Goal: Transaction & Acquisition: Purchase product/service

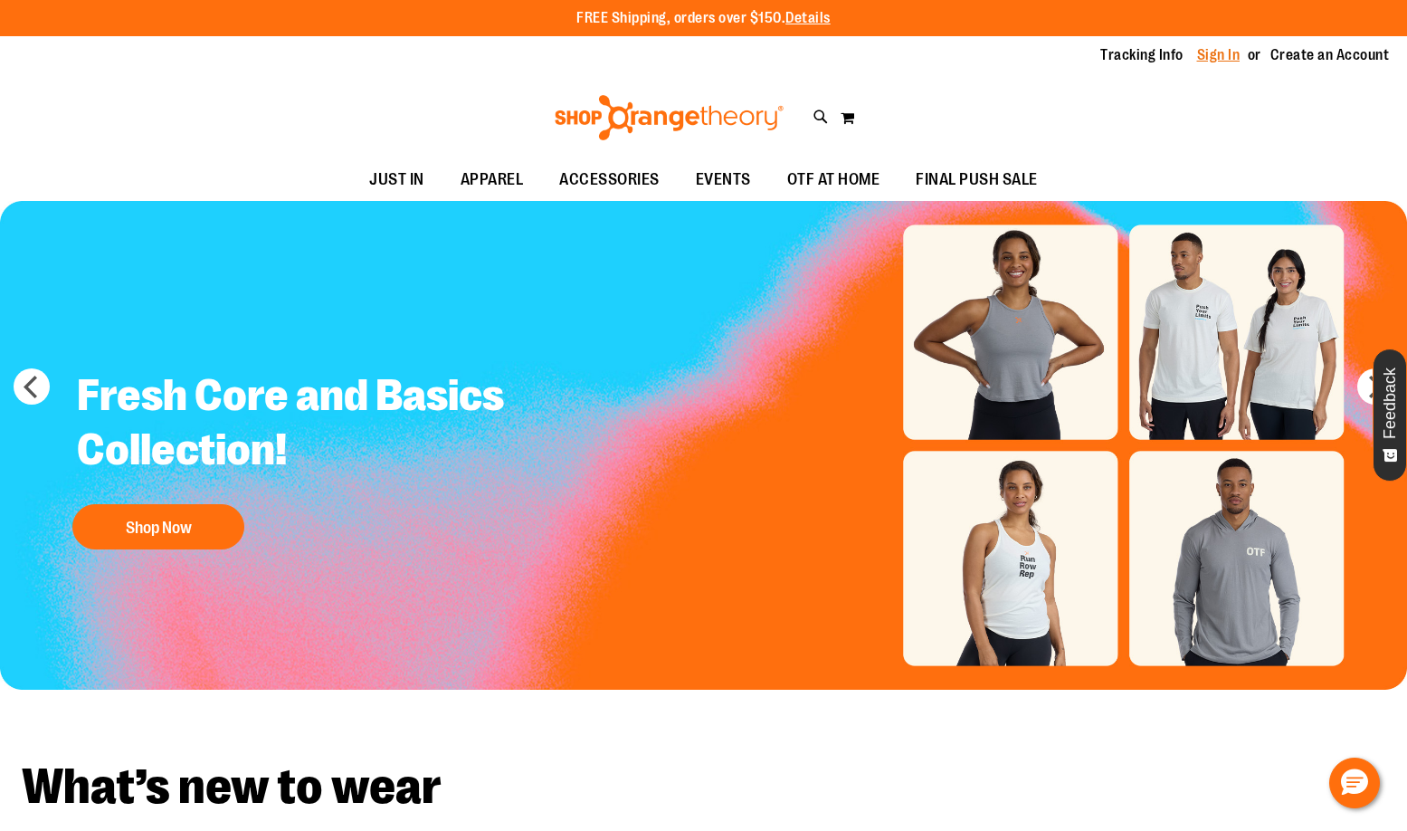
click at [1223, 52] on link "Sign In" at bounding box center [1218, 55] width 43 height 20
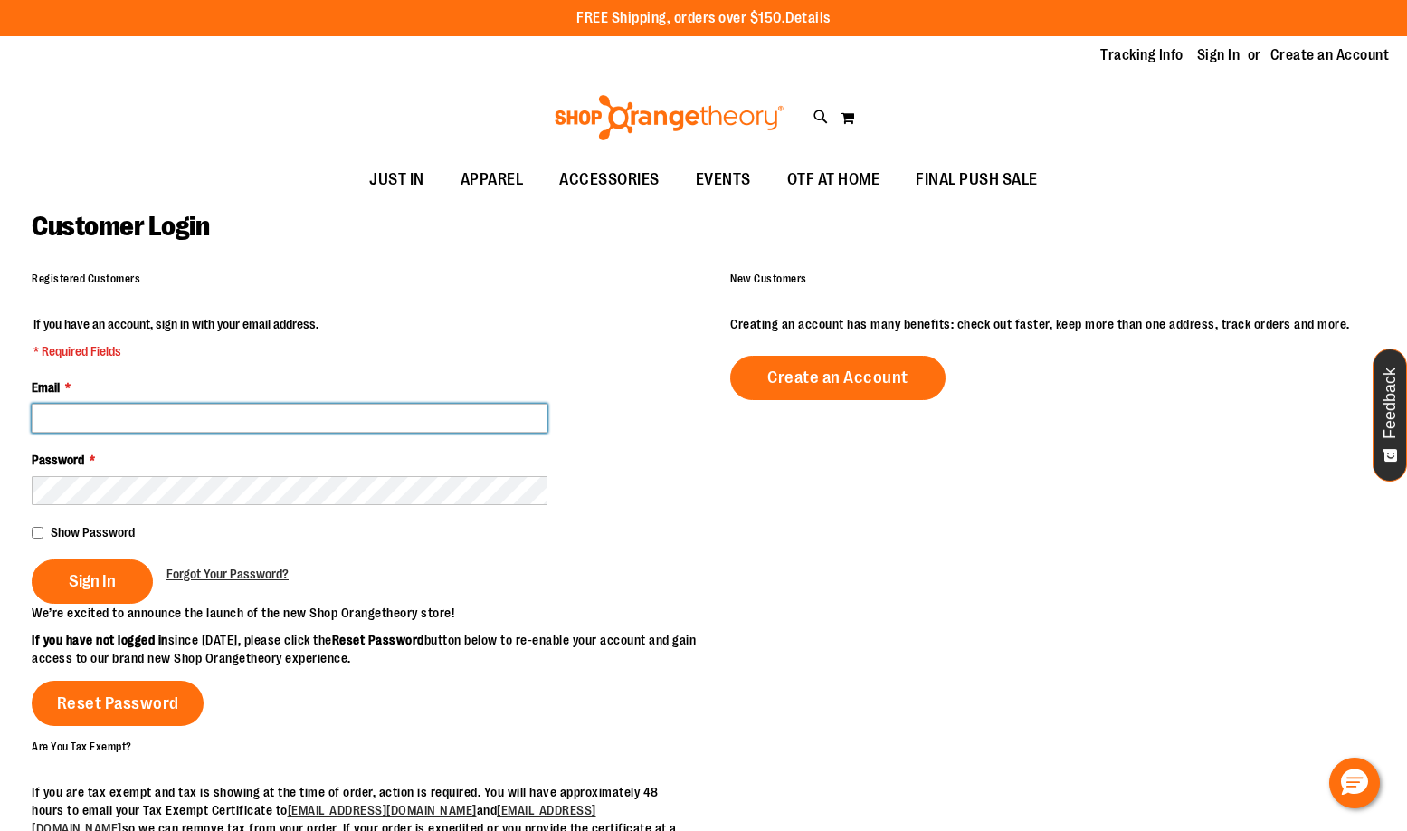
click at [96, 414] on input "Email *" at bounding box center [290, 418] width 516 height 29
type input "**********"
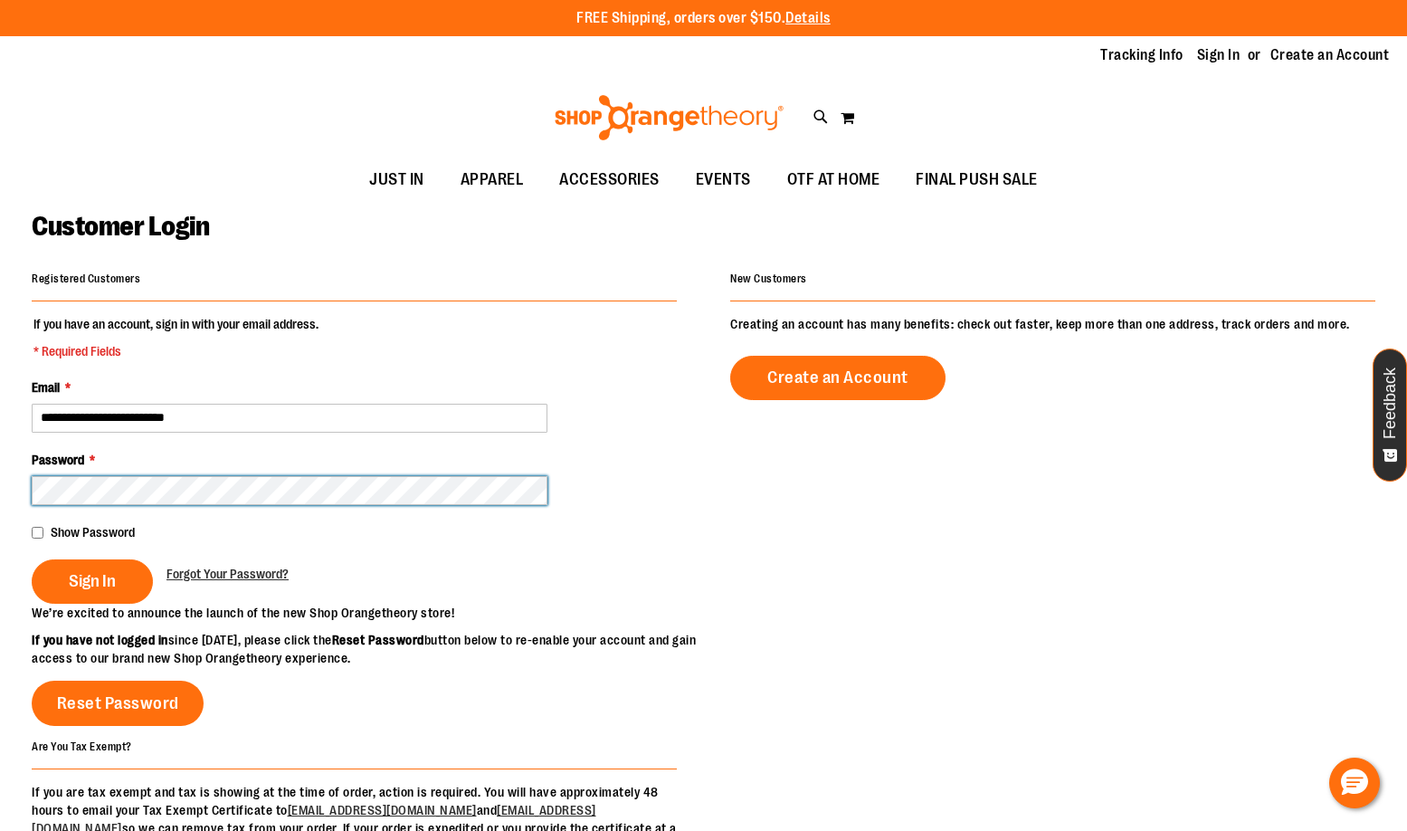
click at [32, 559] on button "Sign In" at bounding box center [92, 581] width 121 height 44
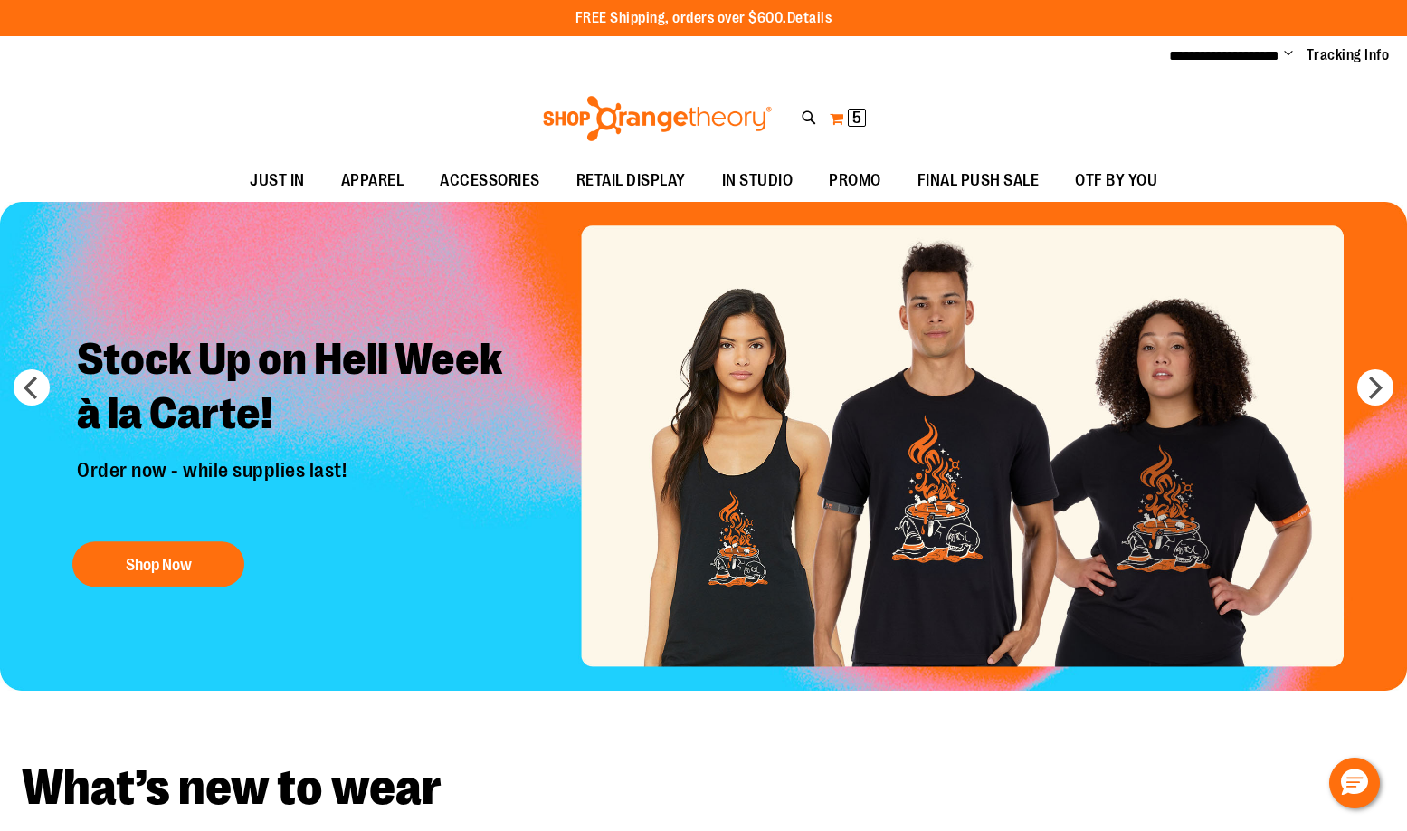
click at [850, 120] on span "5 5 items" at bounding box center [857, 118] width 18 height 18
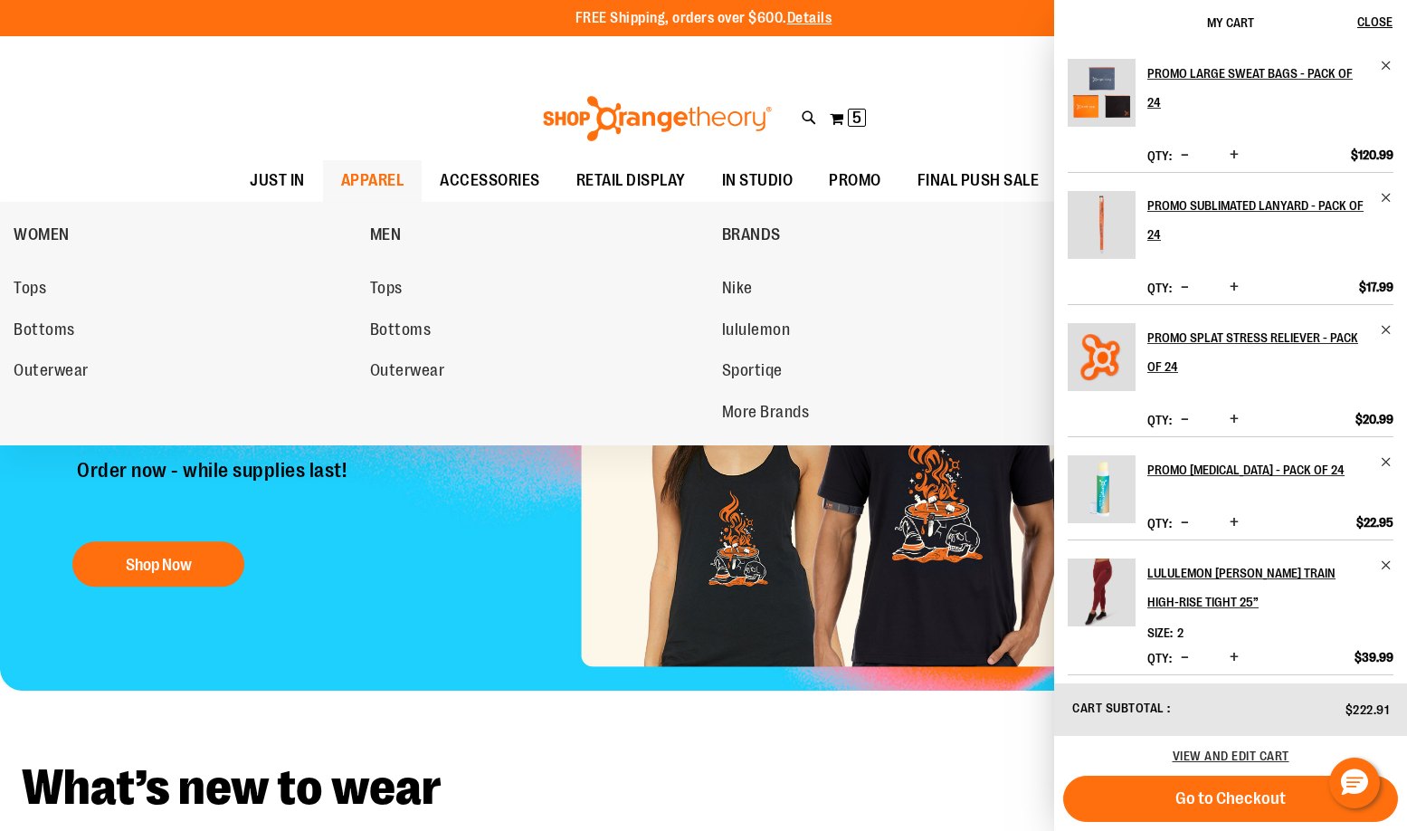
click at [366, 179] on span "APPAREL" at bounding box center [372, 180] width 63 height 41
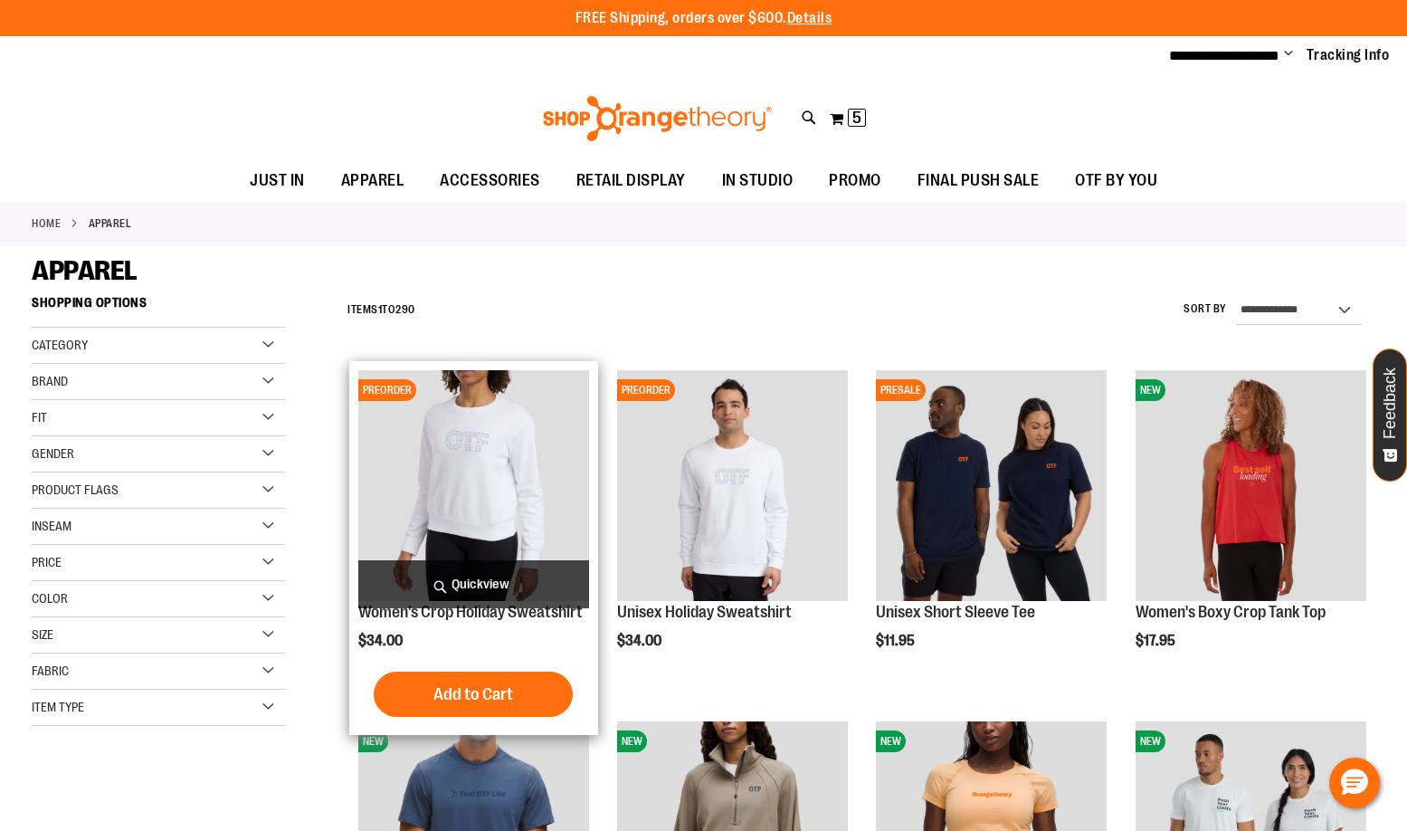
click at [465, 417] on img "product" at bounding box center [473, 485] width 231 height 231
click at [443, 450] on img "product" at bounding box center [473, 485] width 231 height 231
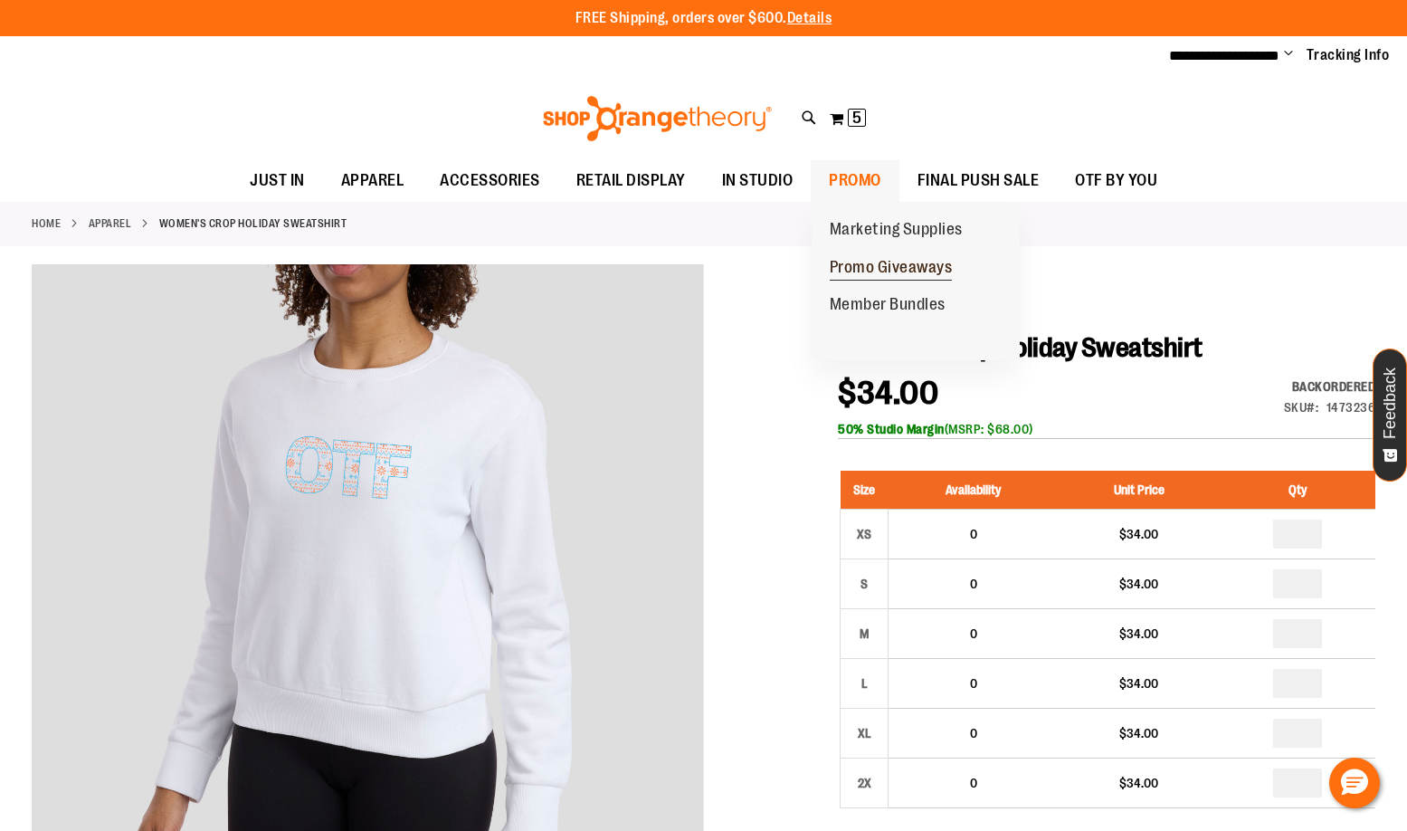
click at [878, 272] on span "Promo Giveaways" at bounding box center [891, 269] width 123 height 23
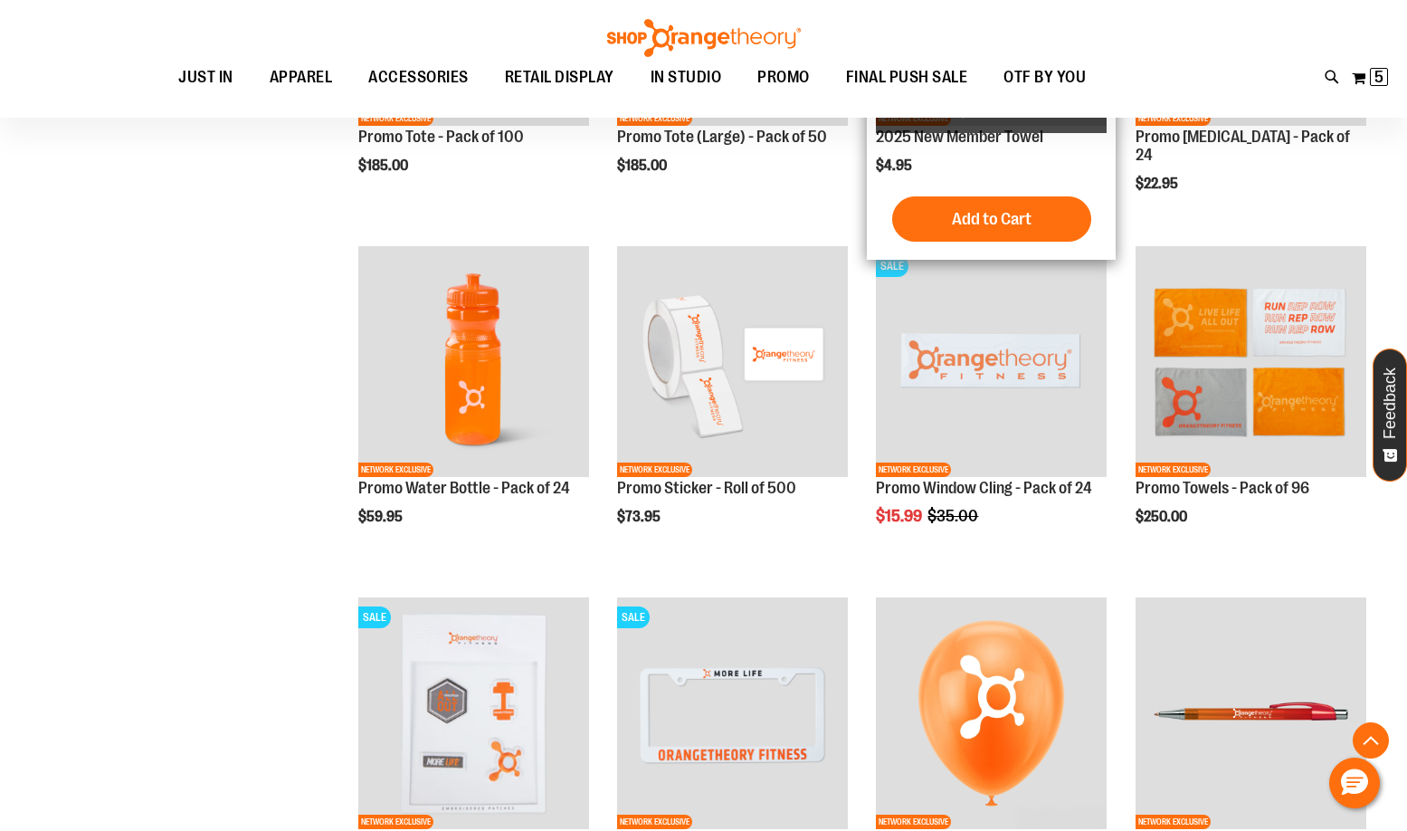
scroll to position [1538, 0]
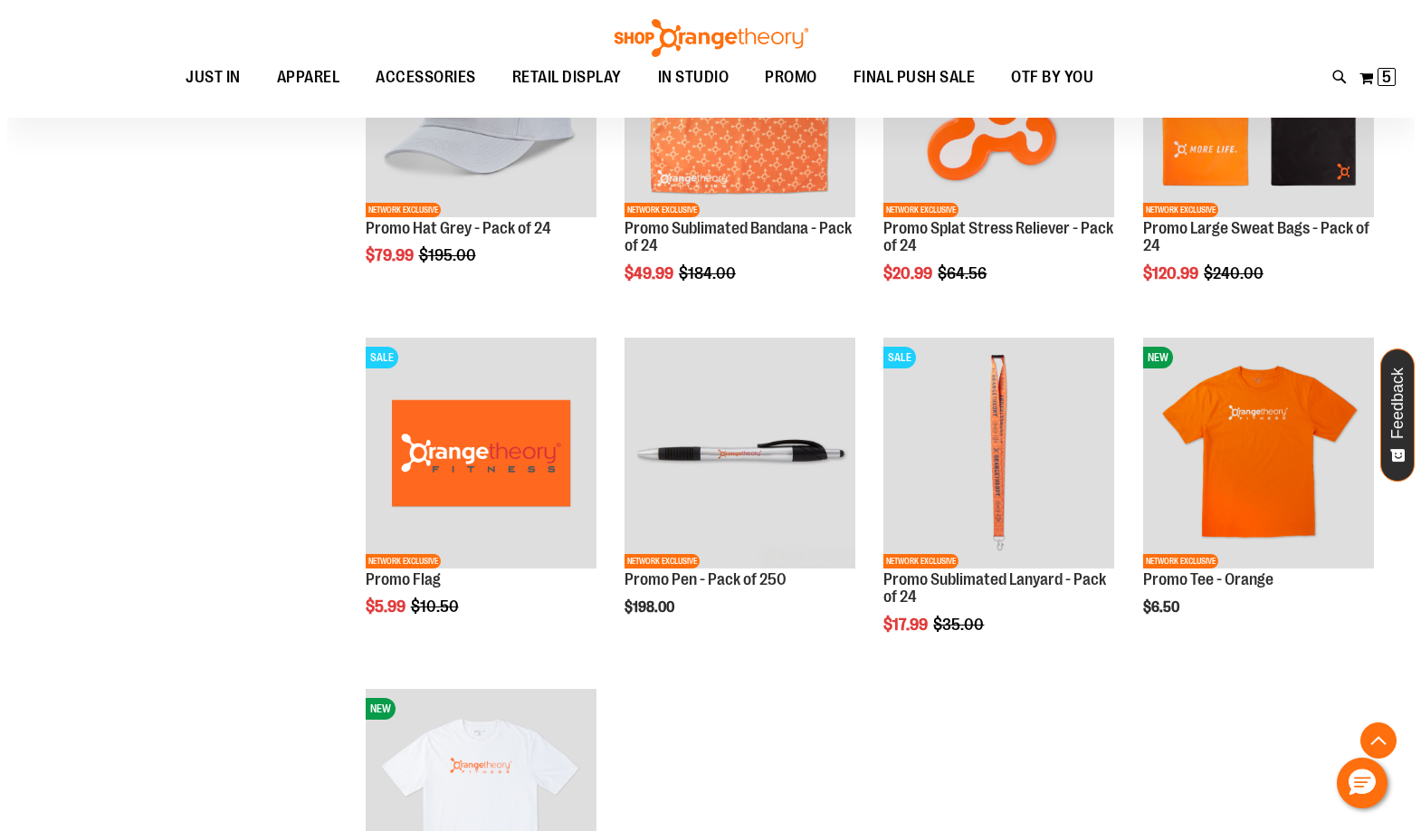
scroll to position [2262, 0]
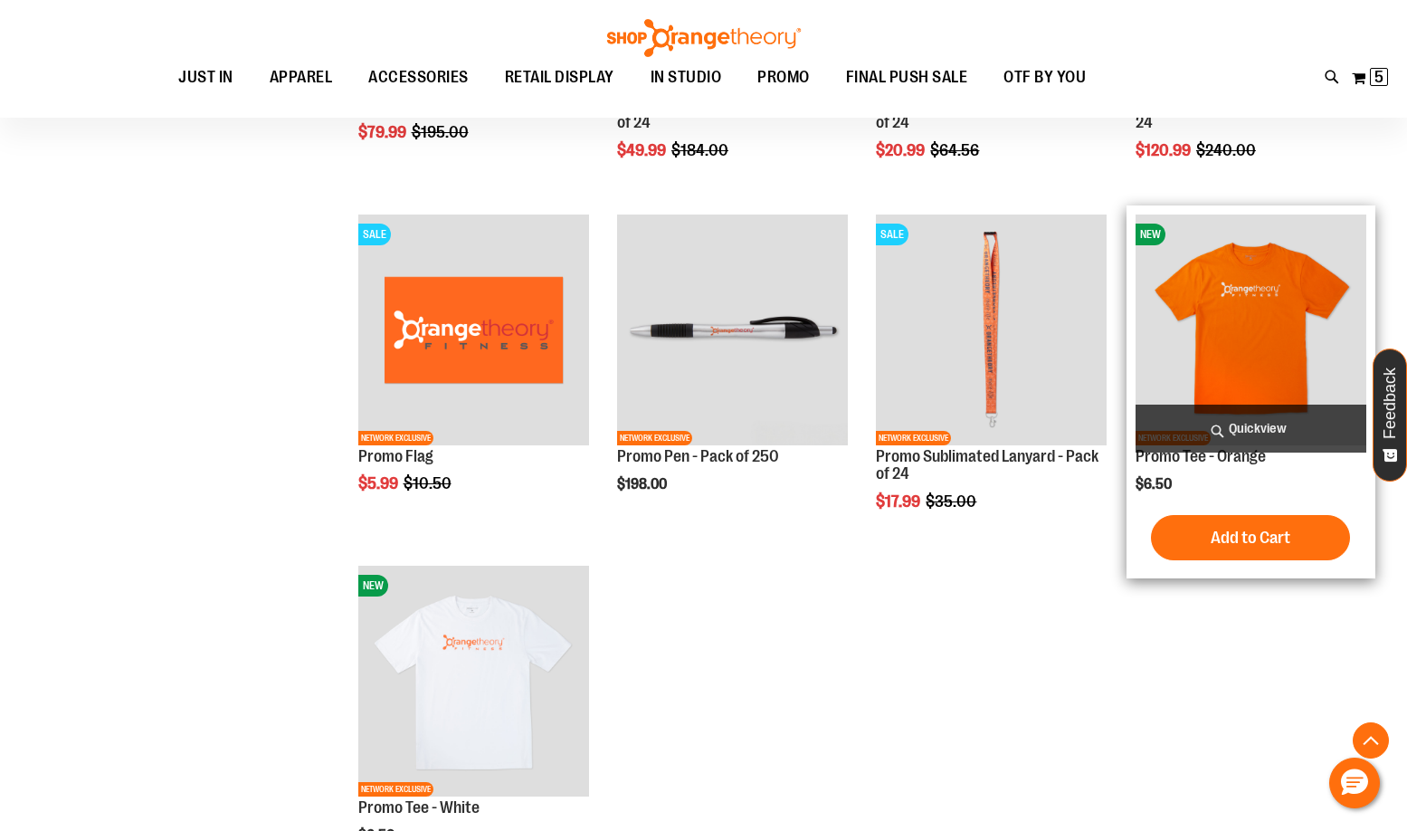
click at [1243, 439] on span "Quickview" at bounding box center [1251, 429] width 231 height 48
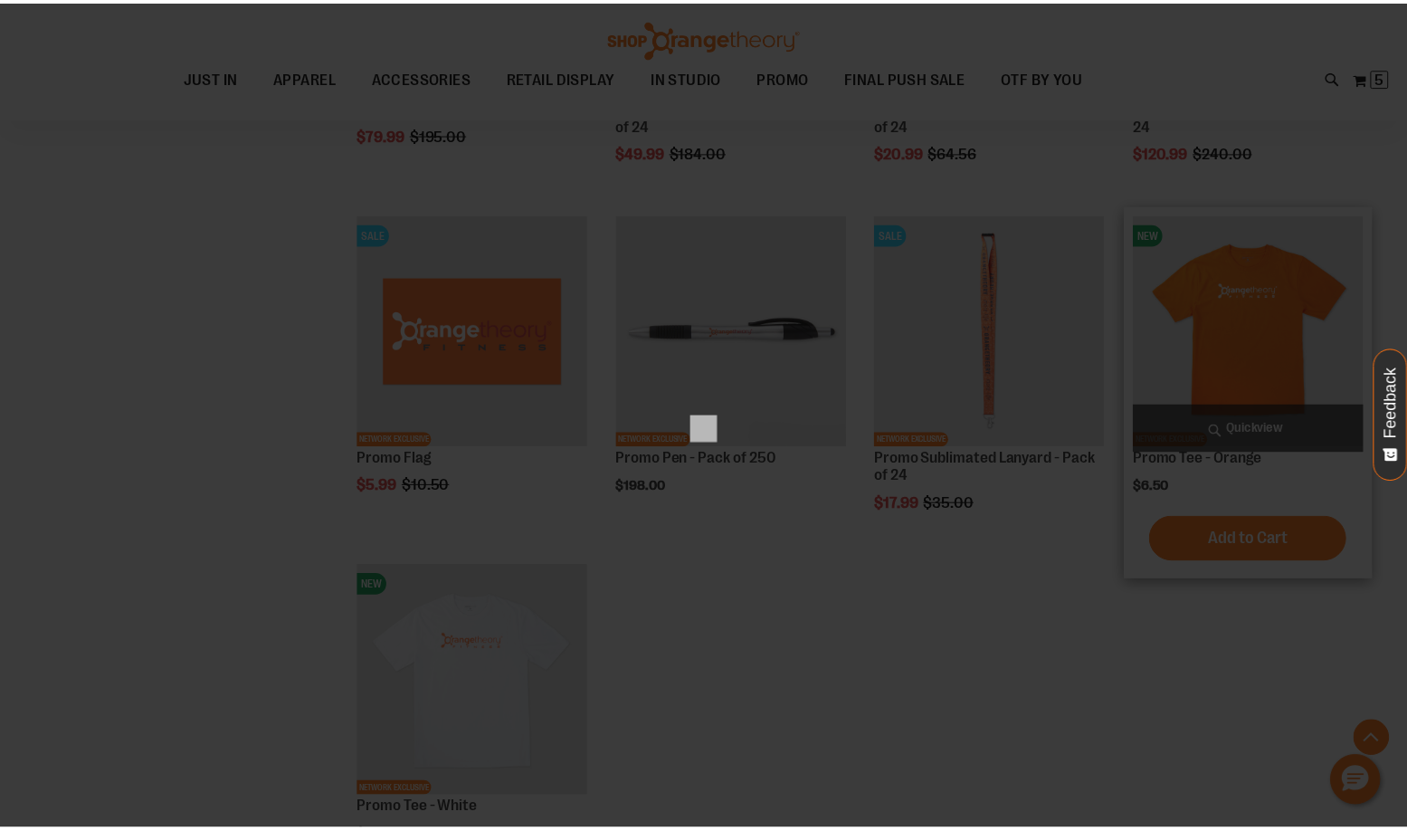
scroll to position [0, 0]
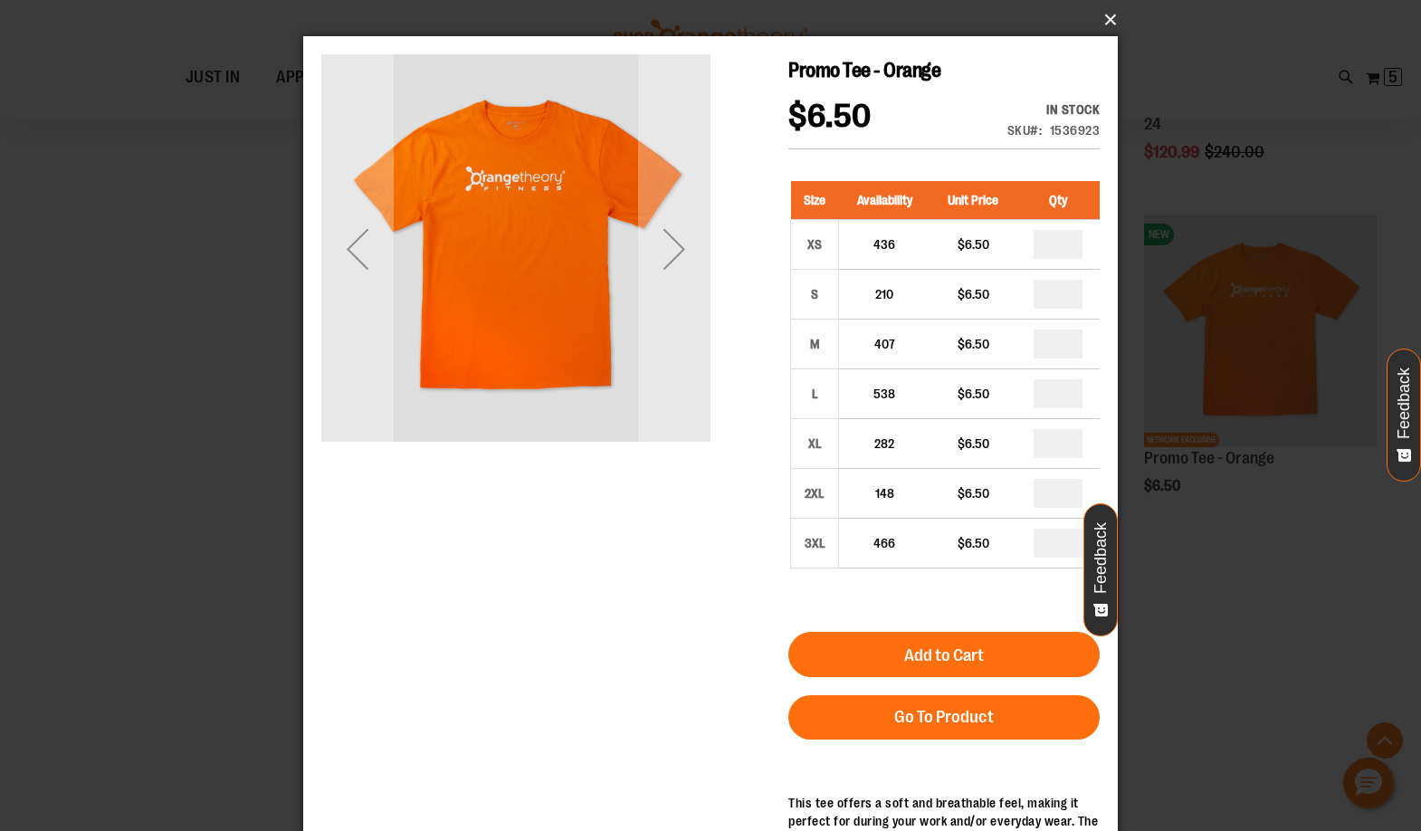
click at [1101, 26] on button "×" at bounding box center [716, 20] width 814 height 40
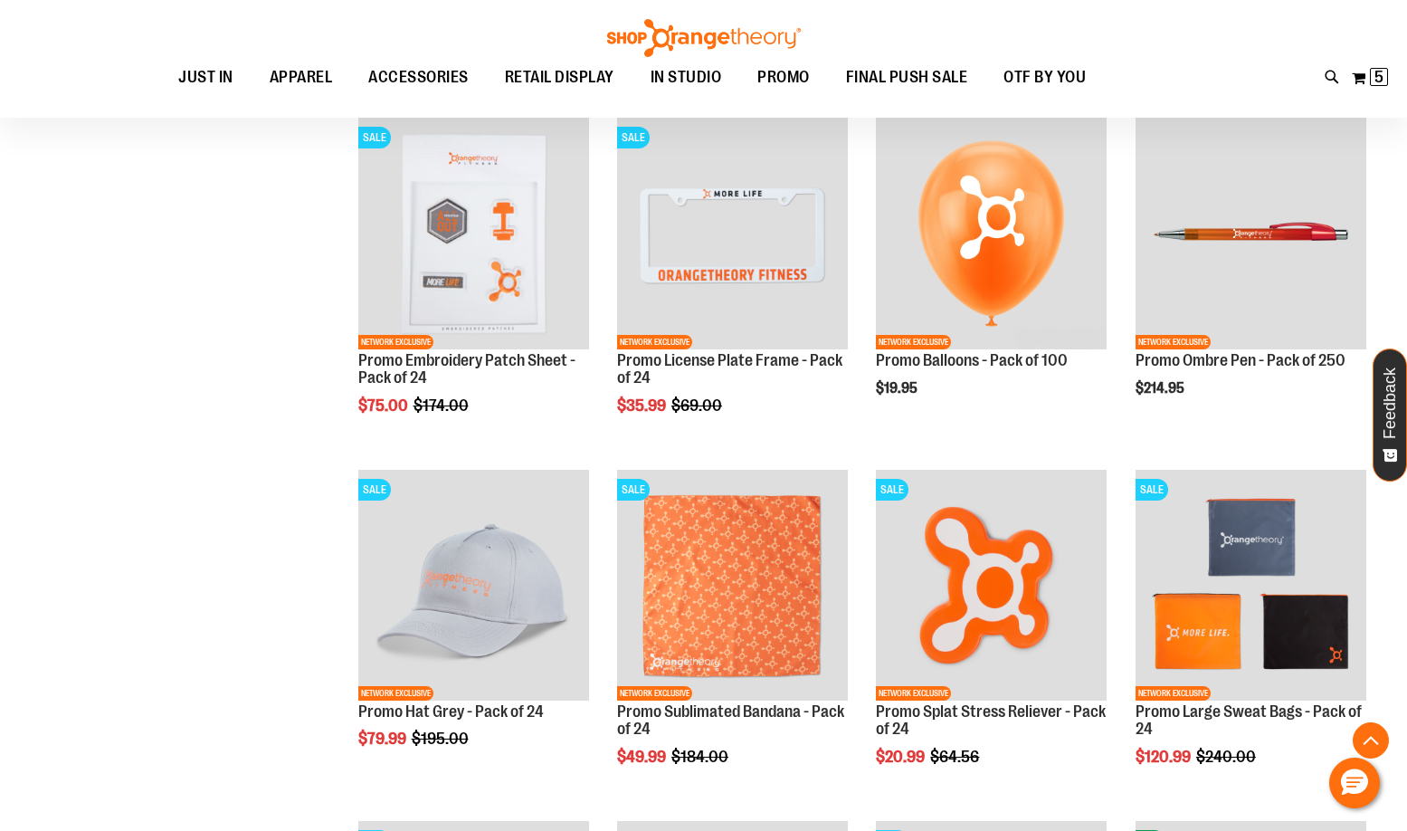
scroll to position [1628, 0]
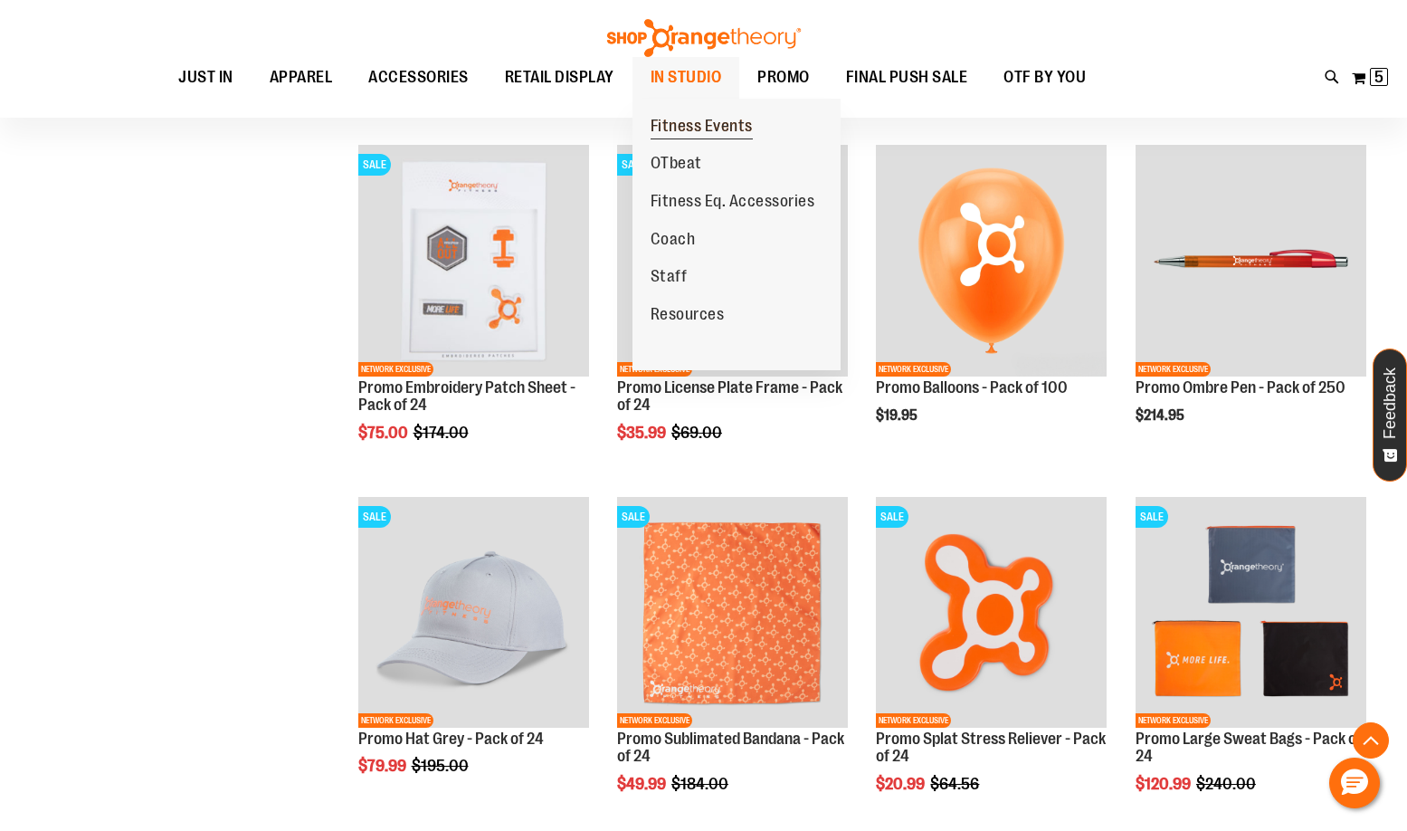
click at [722, 126] on span "Fitness Events" at bounding box center [702, 128] width 102 height 23
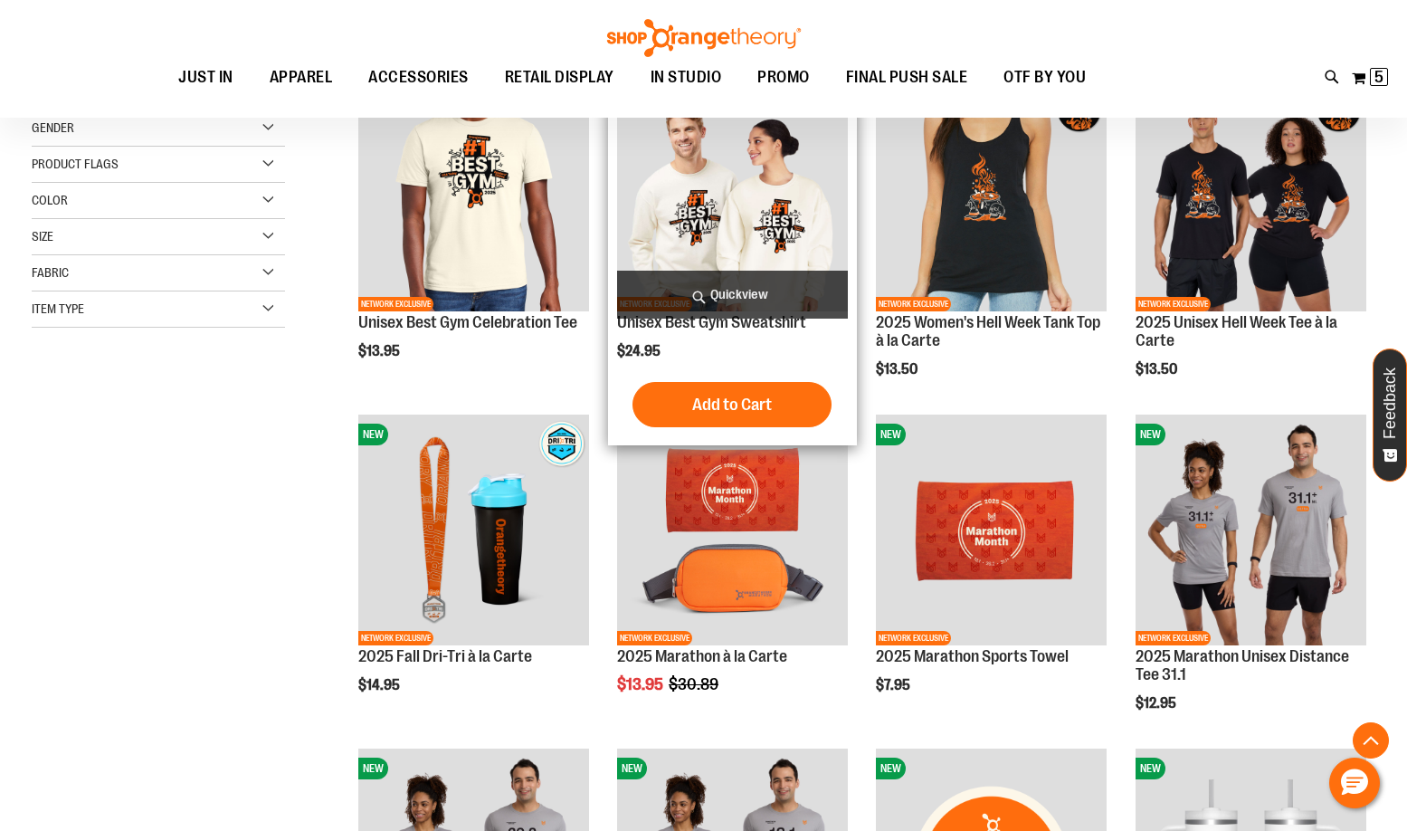
scroll to position [361, 0]
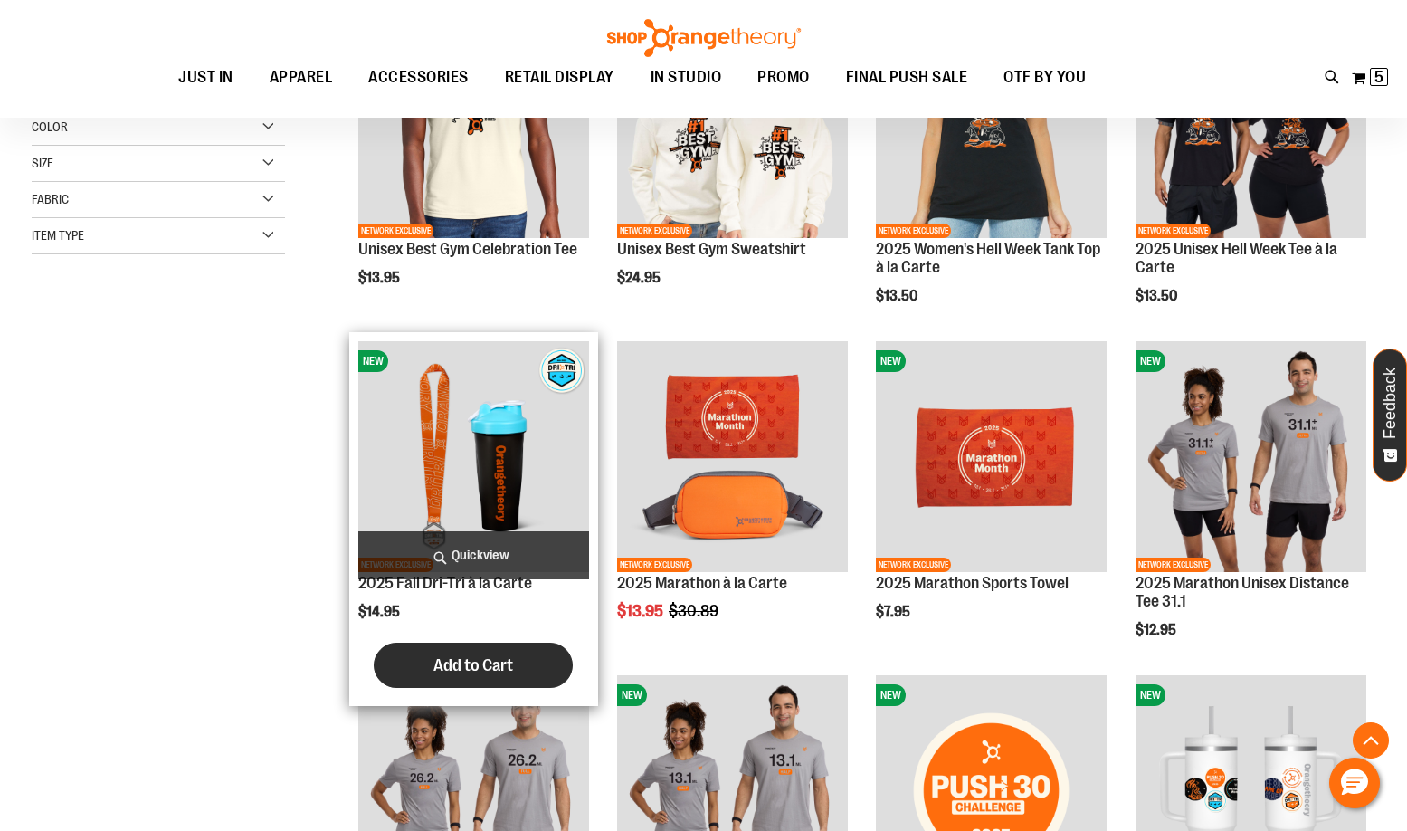
click at [454, 657] on span "Add to Cart" at bounding box center [473, 665] width 80 height 20
click at [500, 656] on span "Add to Cart" at bounding box center [473, 665] width 80 height 20
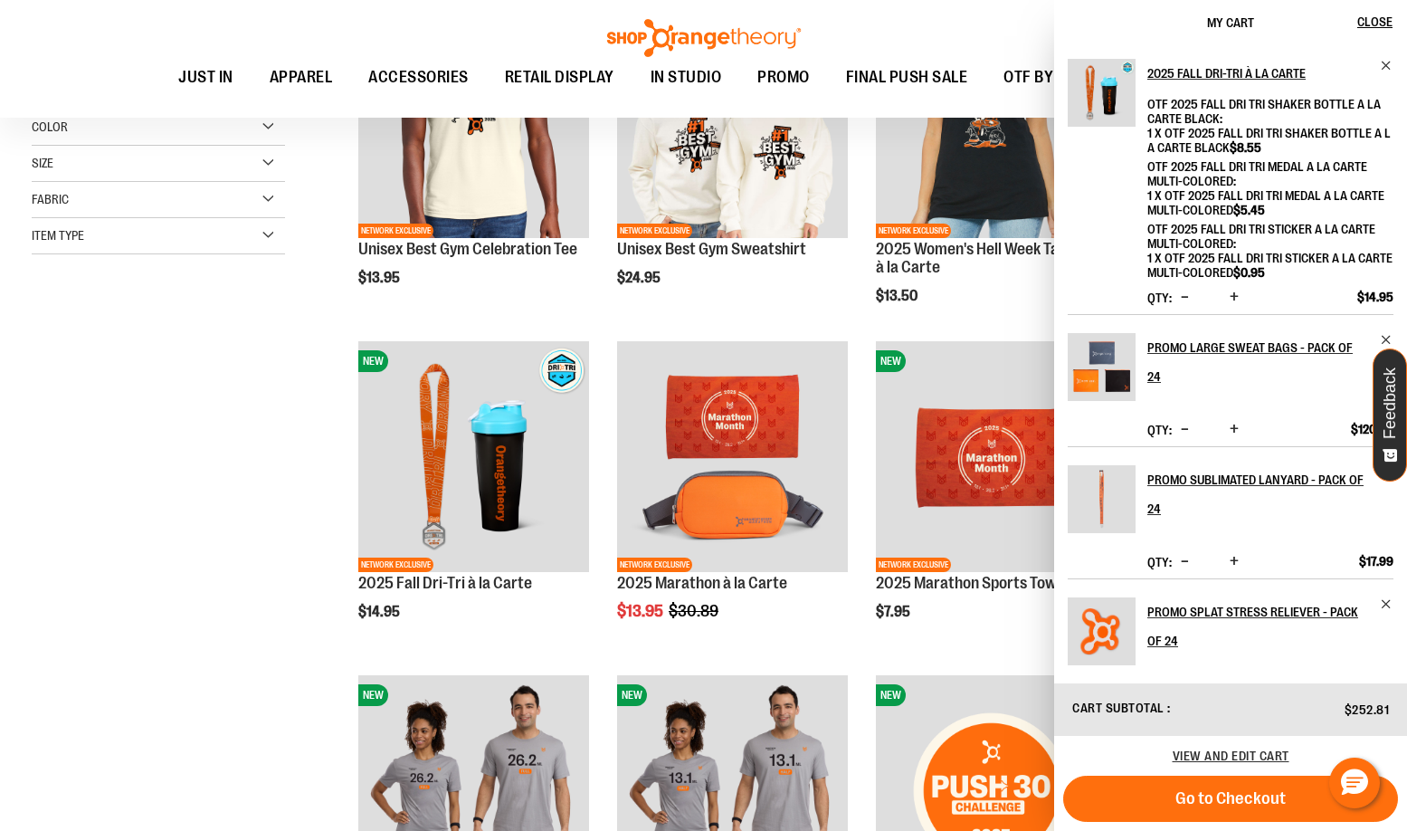
scroll to position [181, 0]
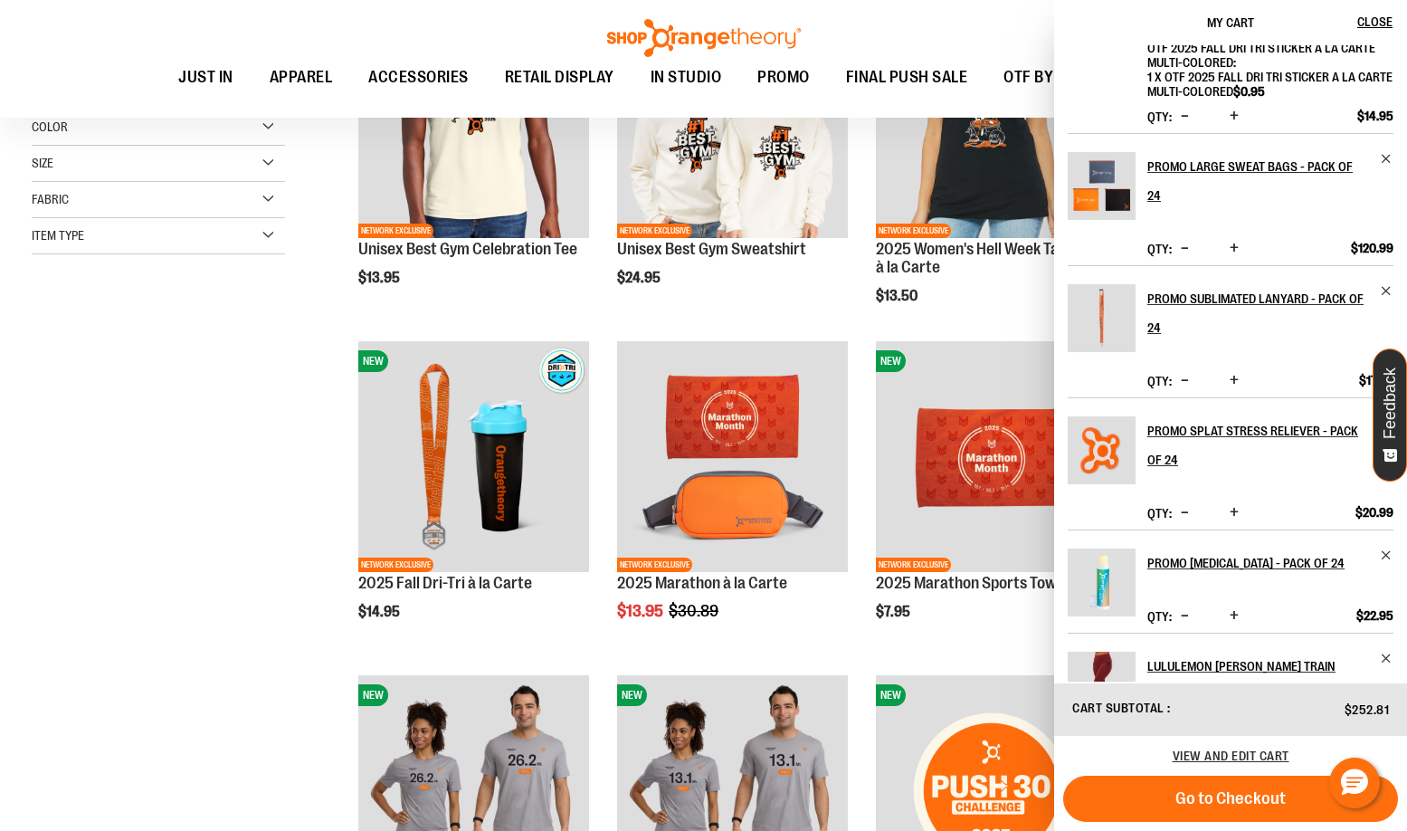
click at [191, 639] on div "**********" at bounding box center [704, 516] width 1344 height 1184
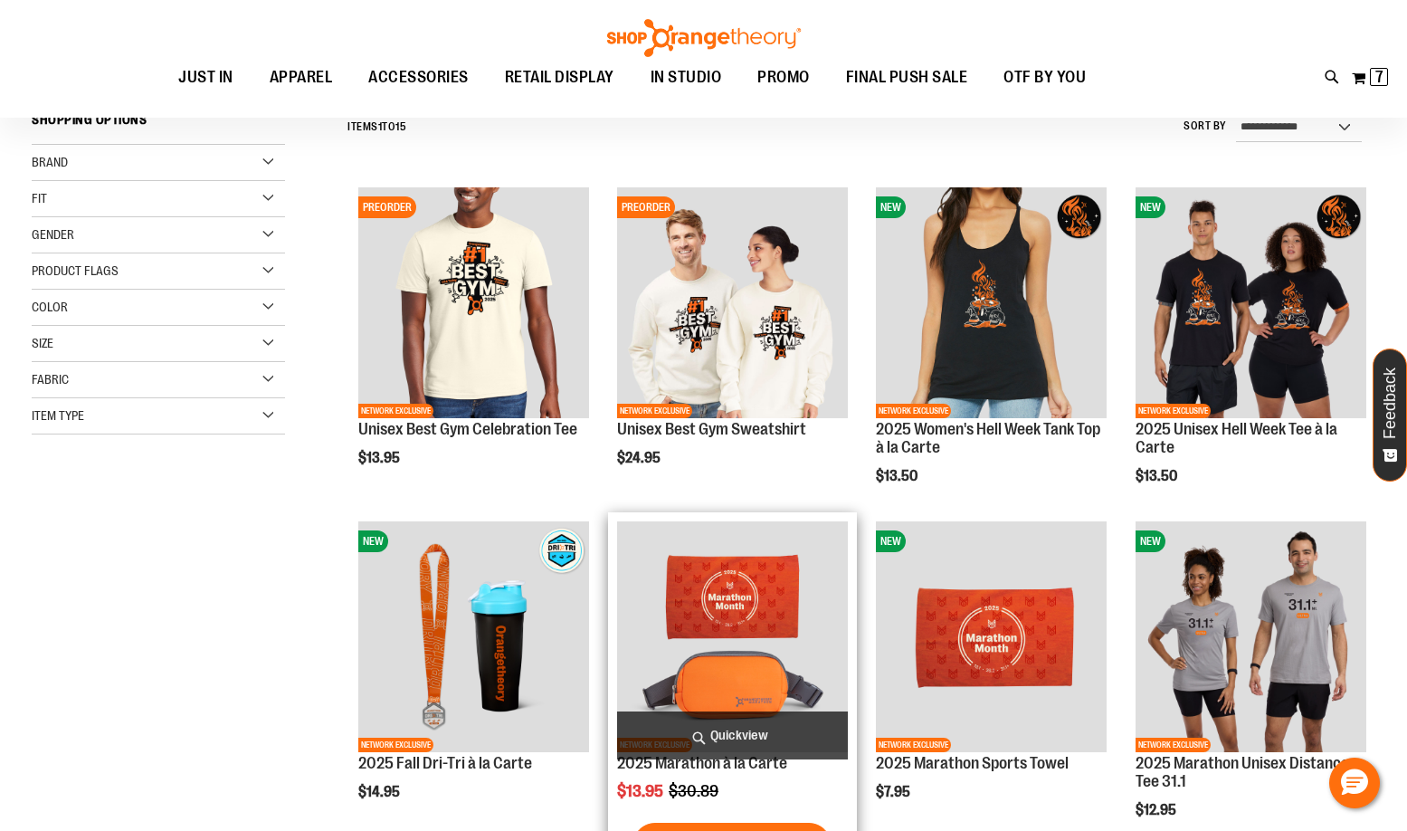
scroll to position [180, 0]
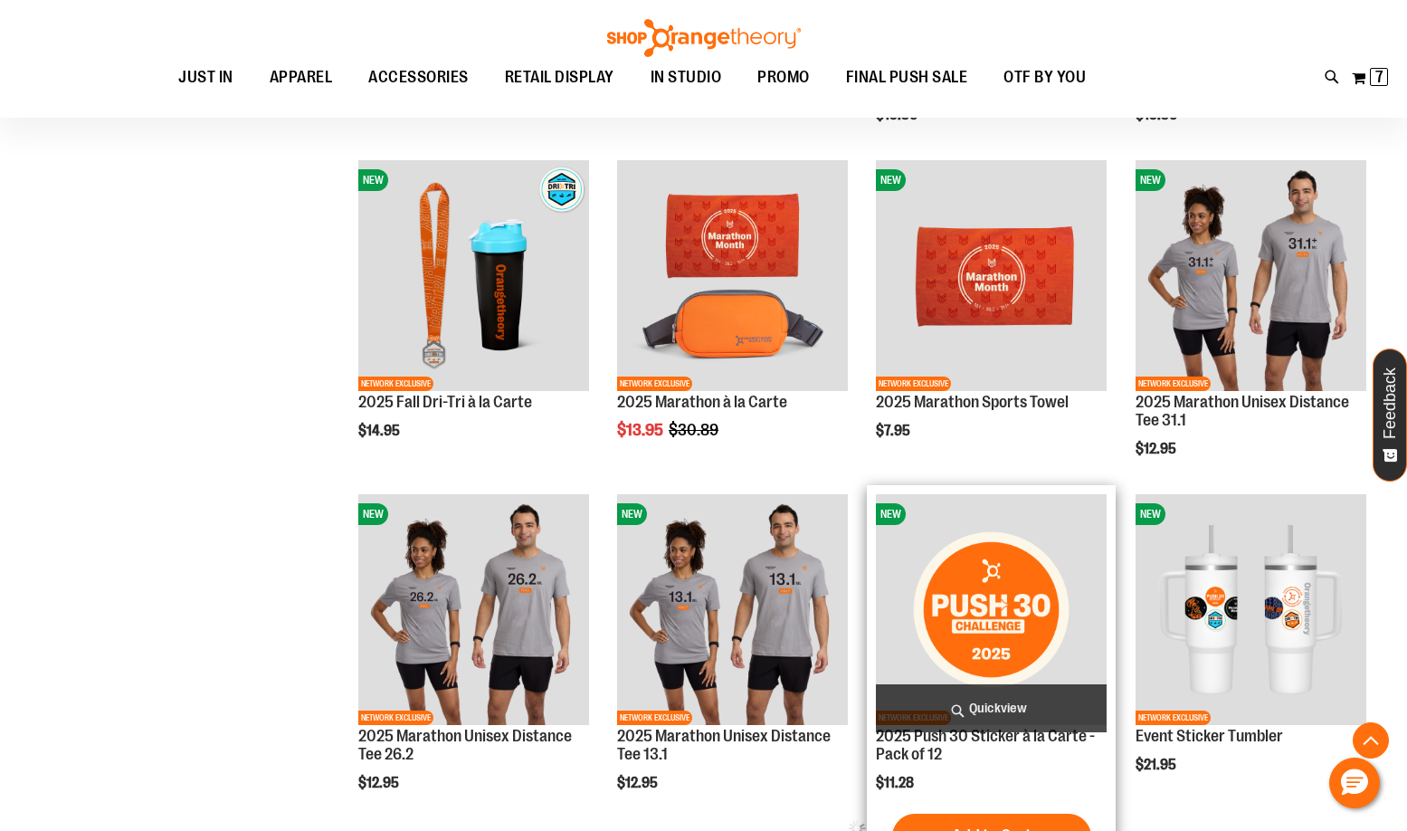
scroll to position [814, 0]
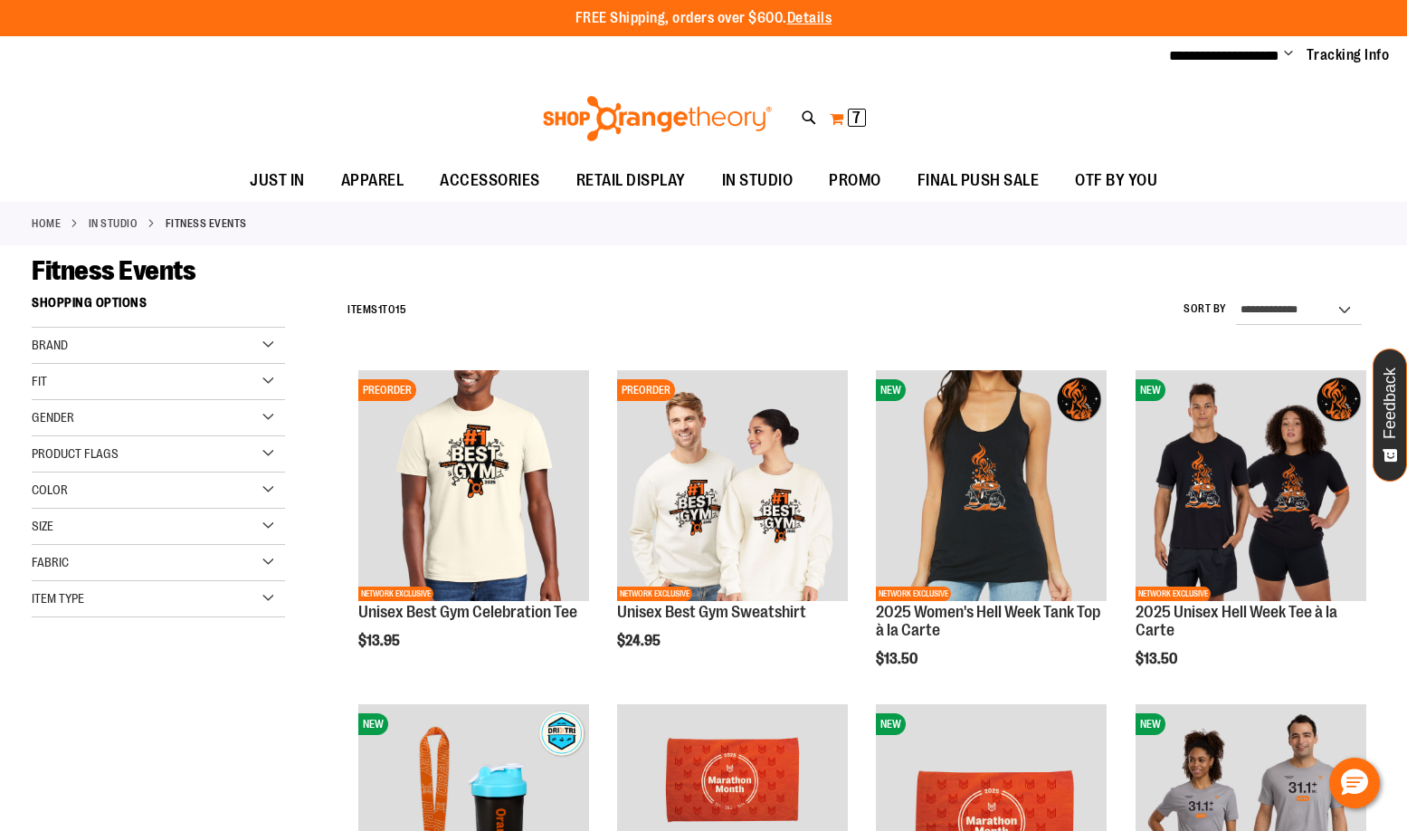
click at [849, 117] on span "7 7 items" at bounding box center [857, 118] width 18 height 18
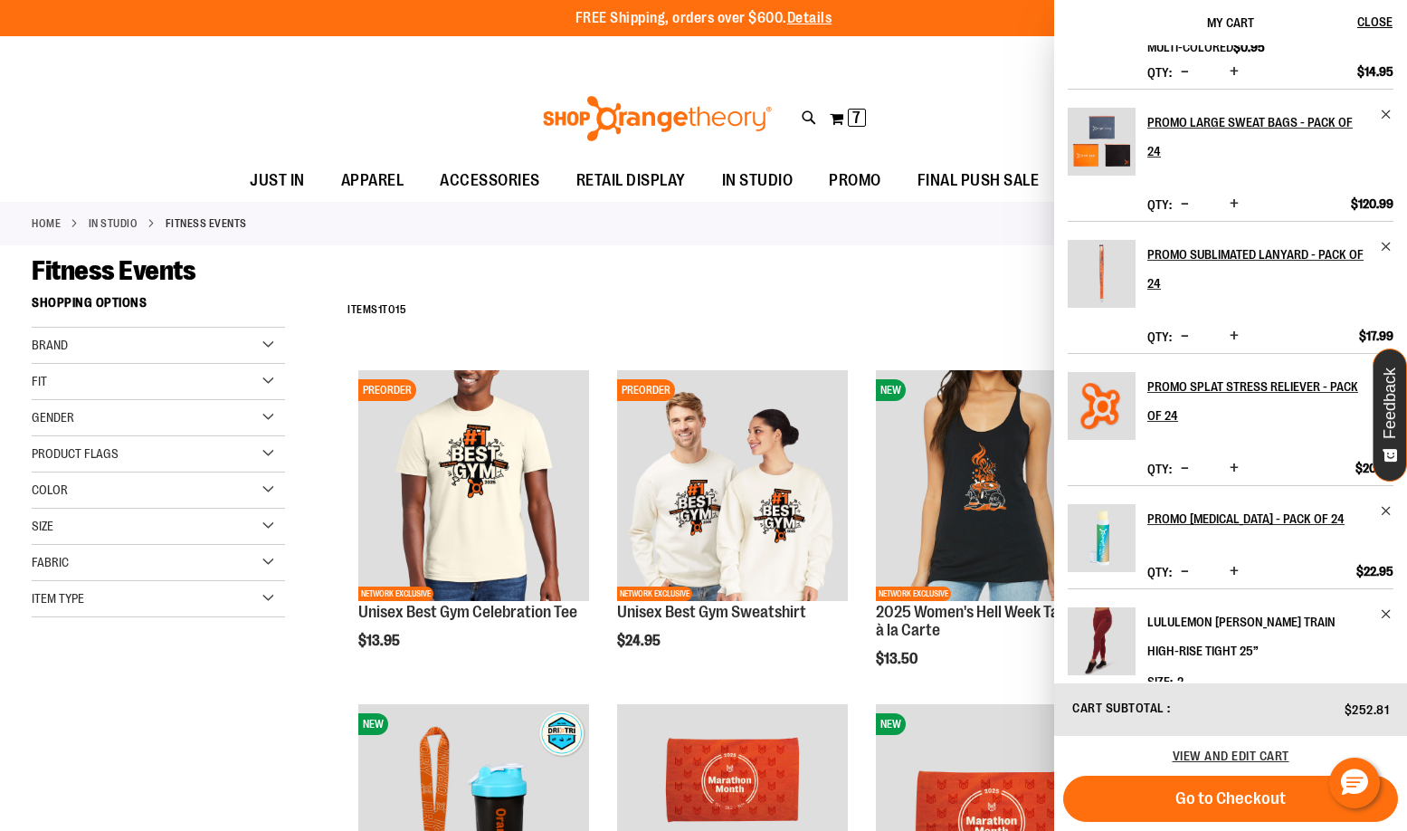
scroll to position [252, 0]
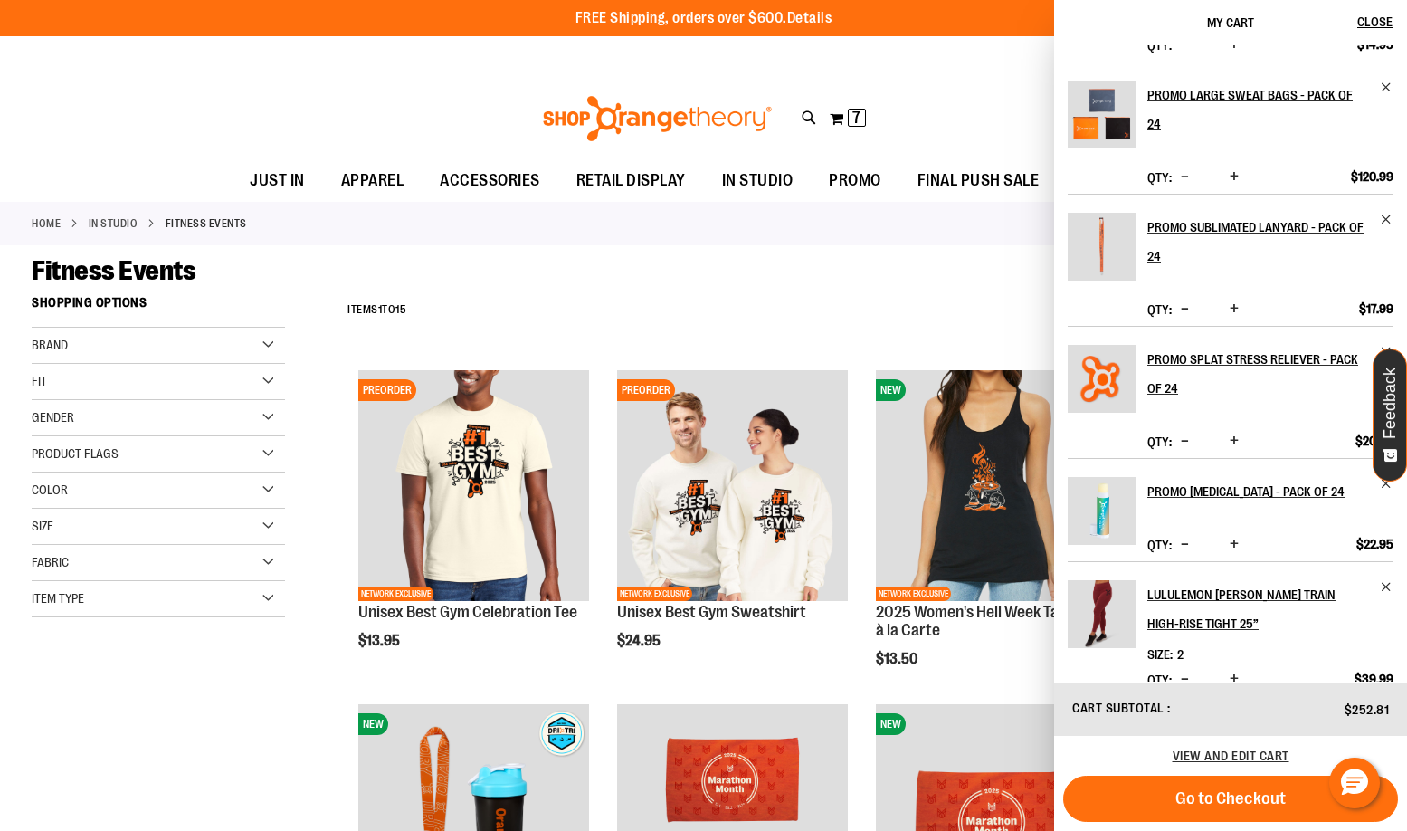
click at [1230, 535] on span "Increase product quantity" at bounding box center [1234, 544] width 9 height 18
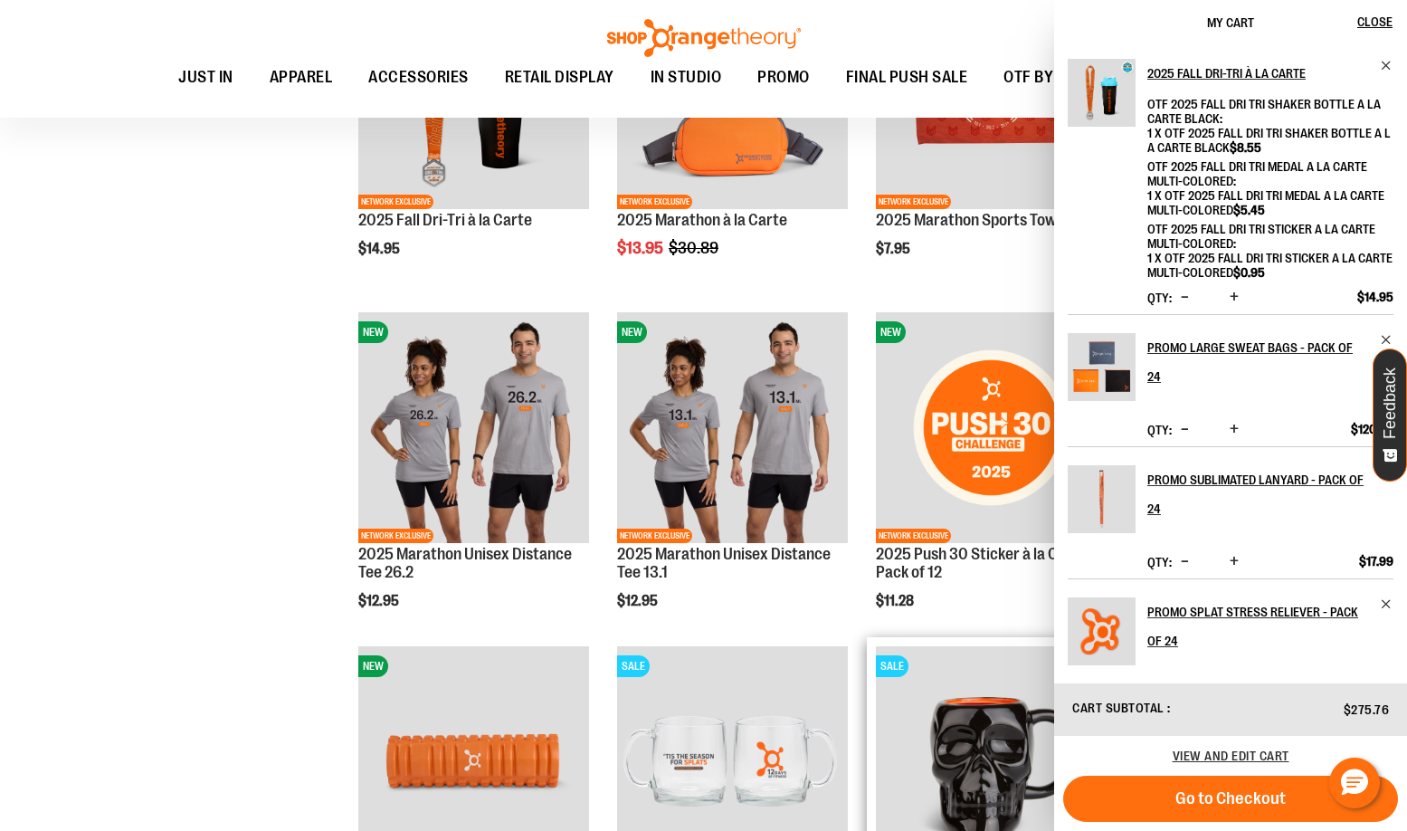
scroll to position [1176, 0]
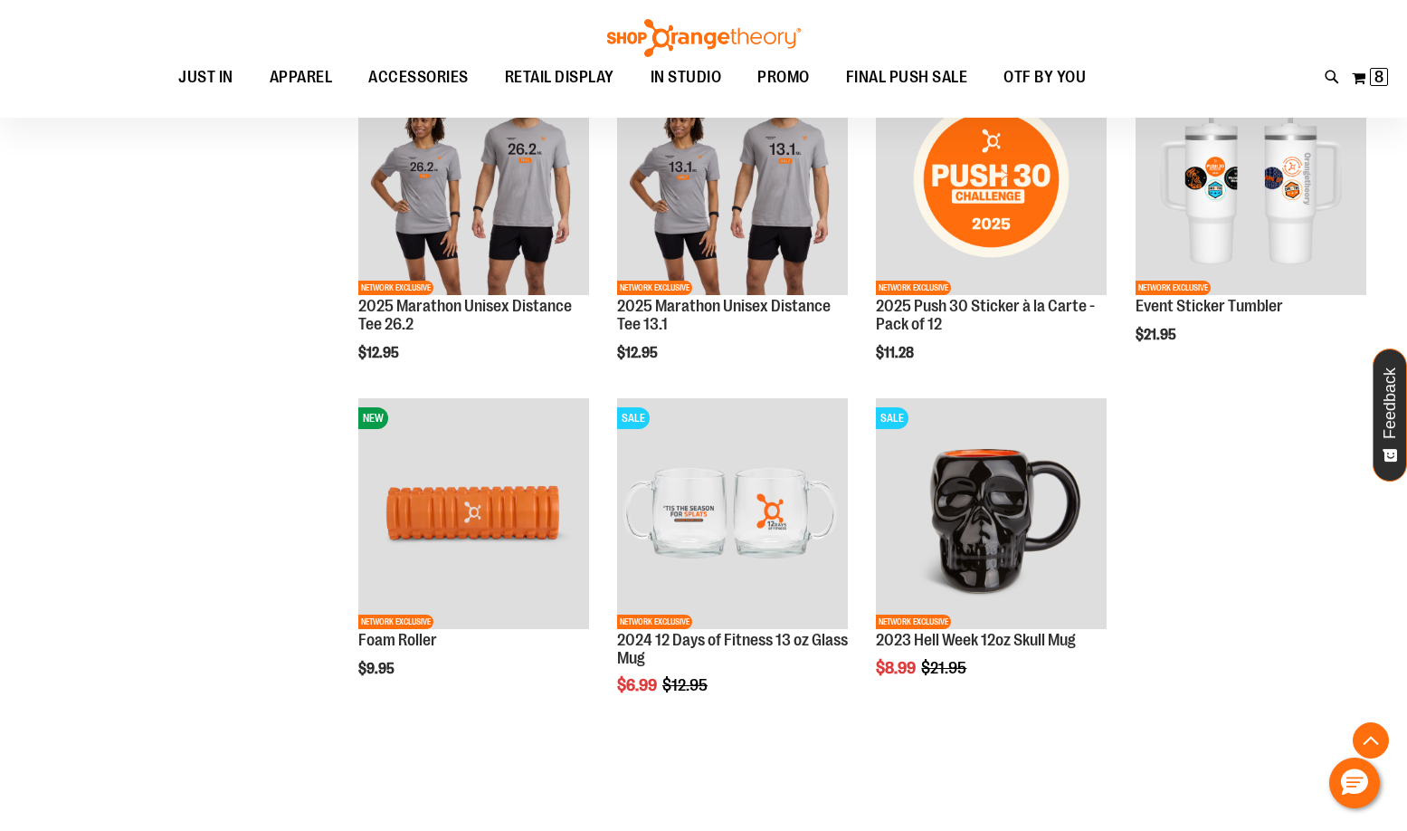
scroll to position [905, 0]
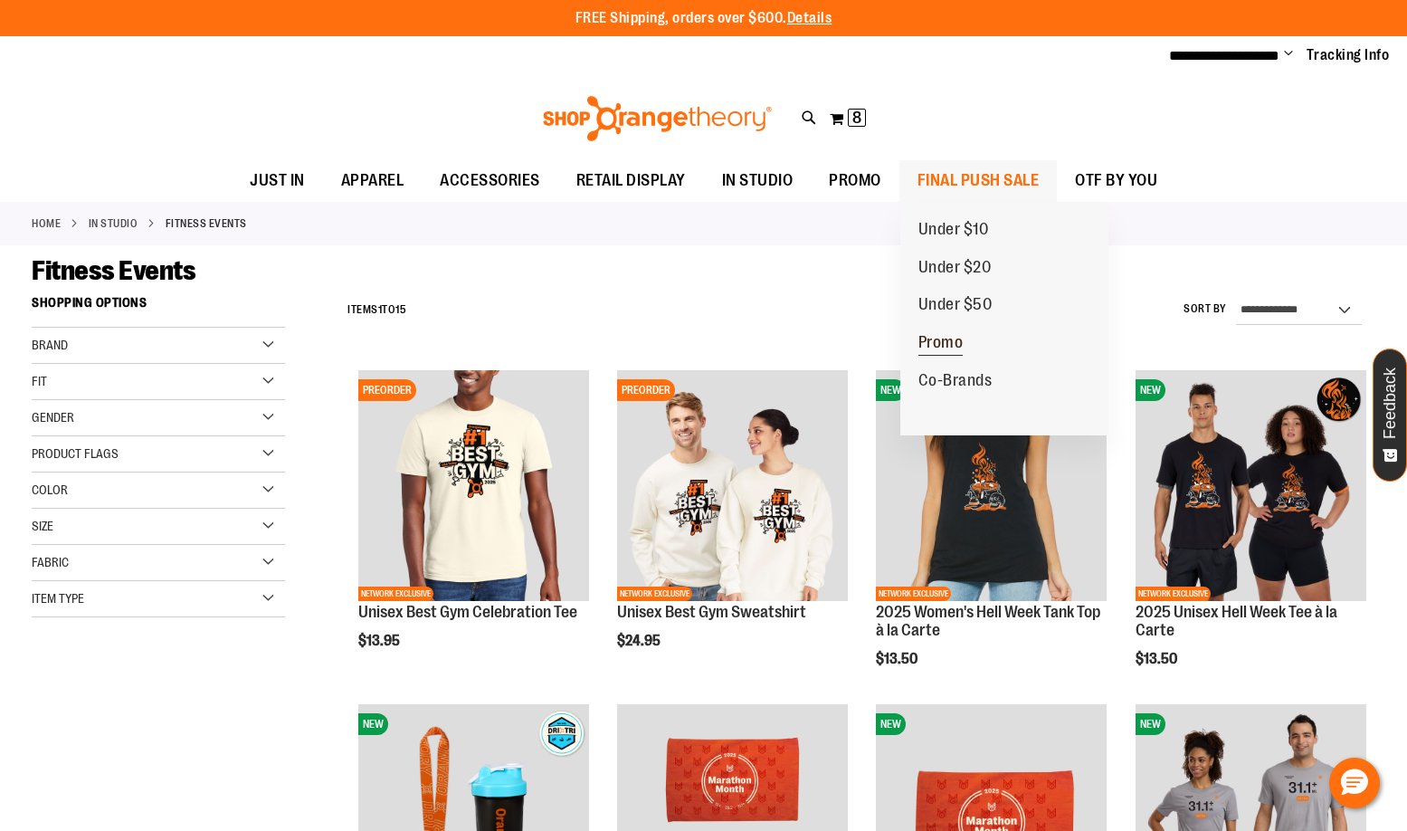
click at [938, 341] on span "Promo" at bounding box center [941, 344] width 45 height 23
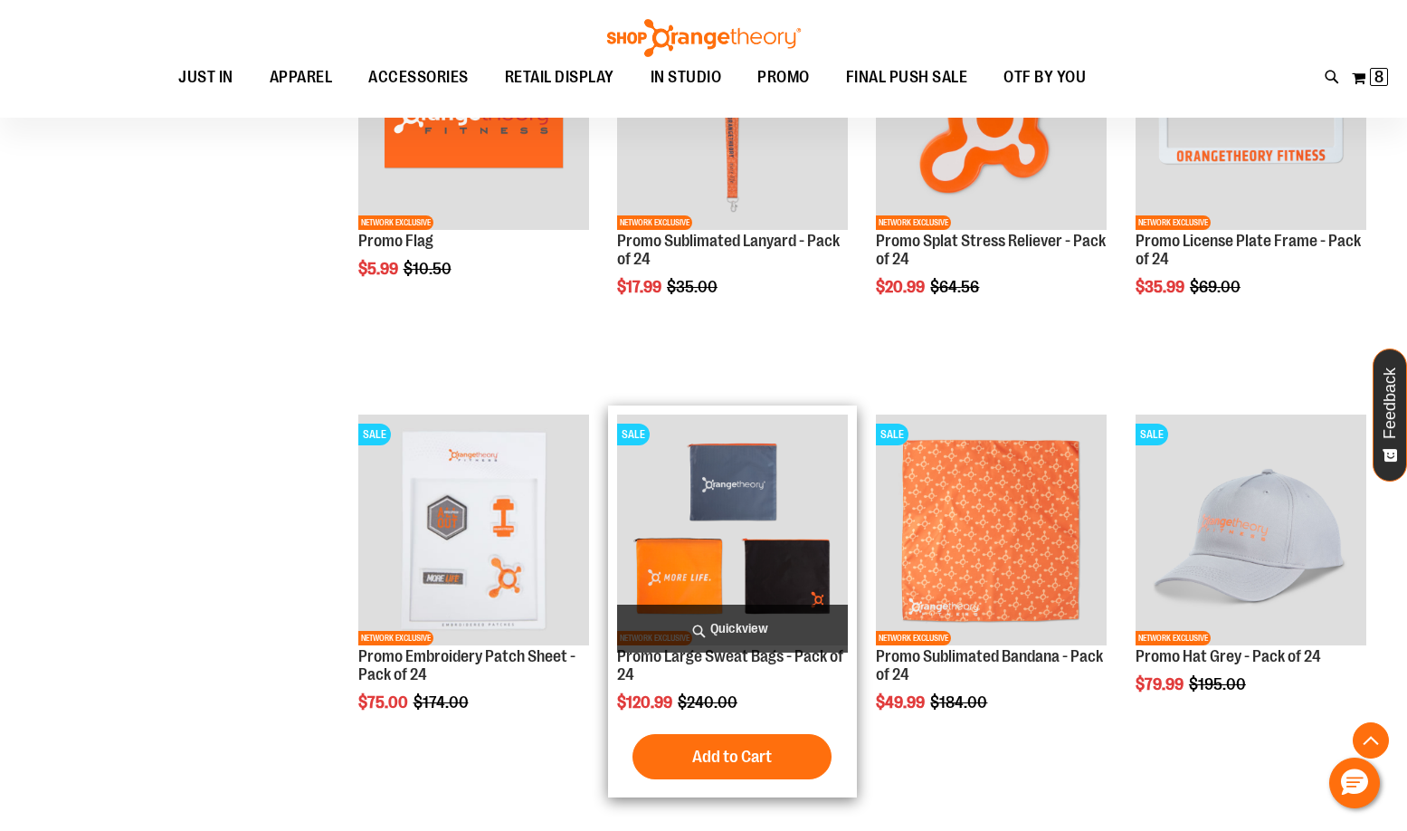
scroll to position [271, 0]
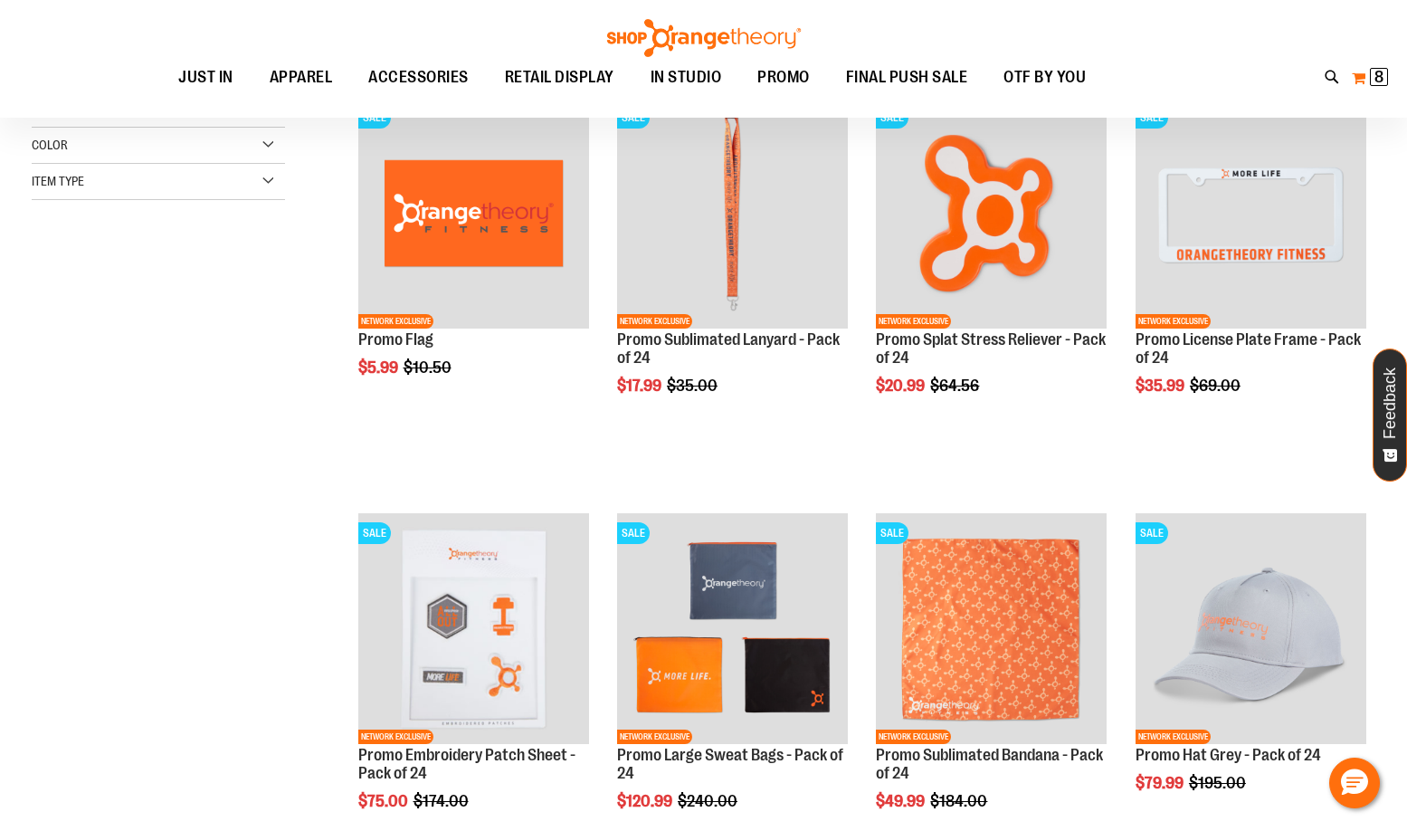
click at [1382, 75] on span "8" at bounding box center [1379, 77] width 9 height 18
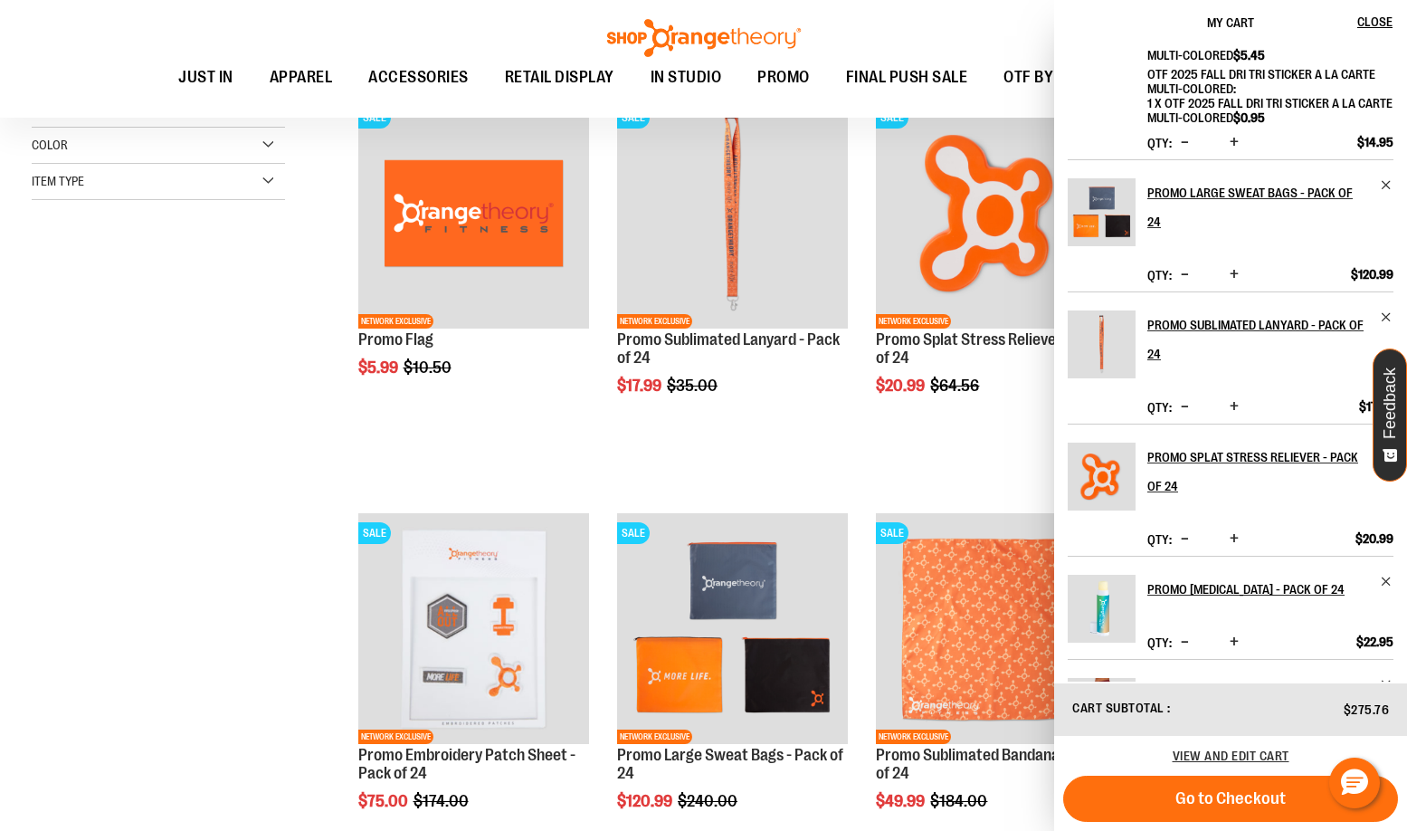
scroll to position [252, 0]
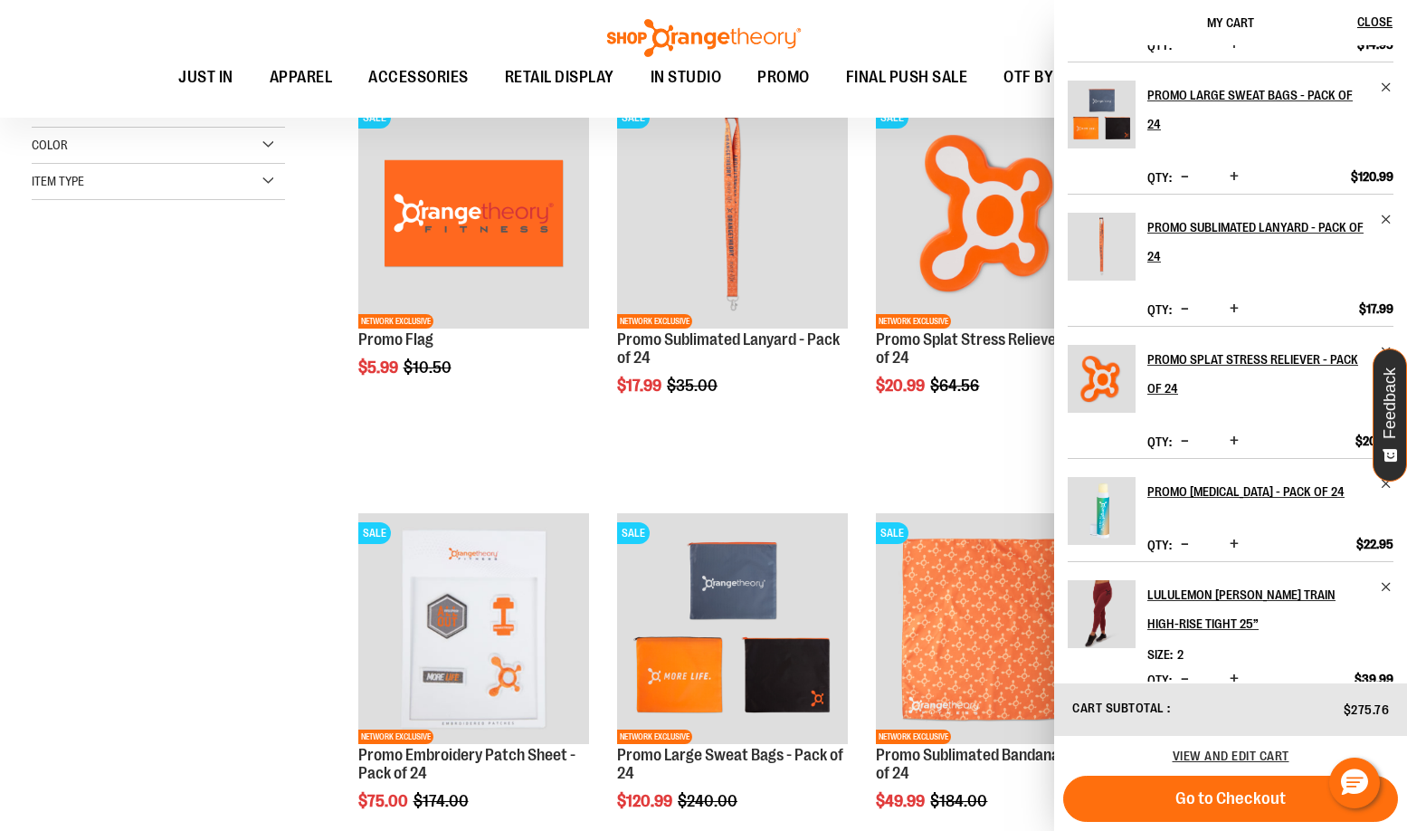
click at [1235, 535] on span "Increase product quantity" at bounding box center [1234, 544] width 9 height 18
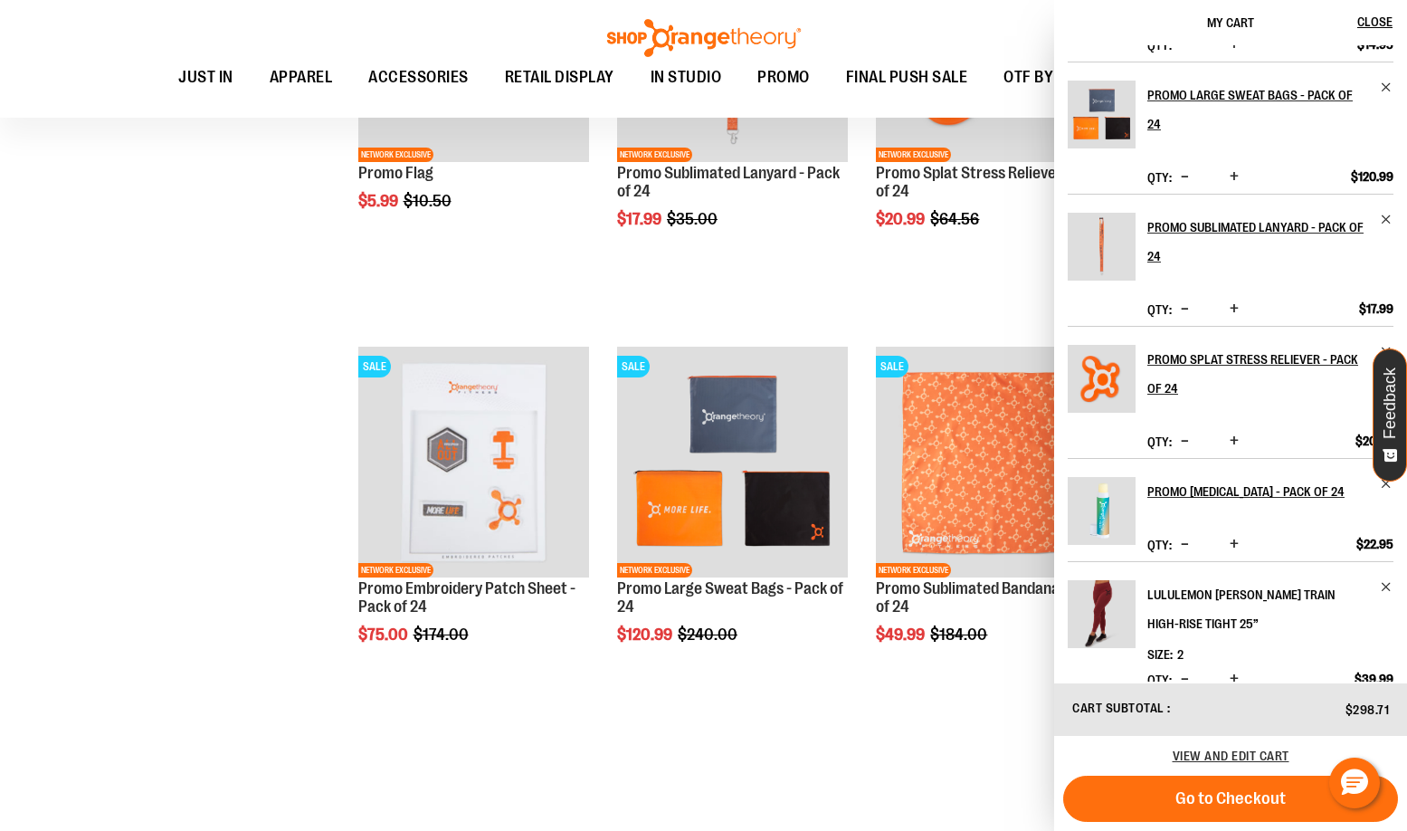
scroll to position [452, 0]
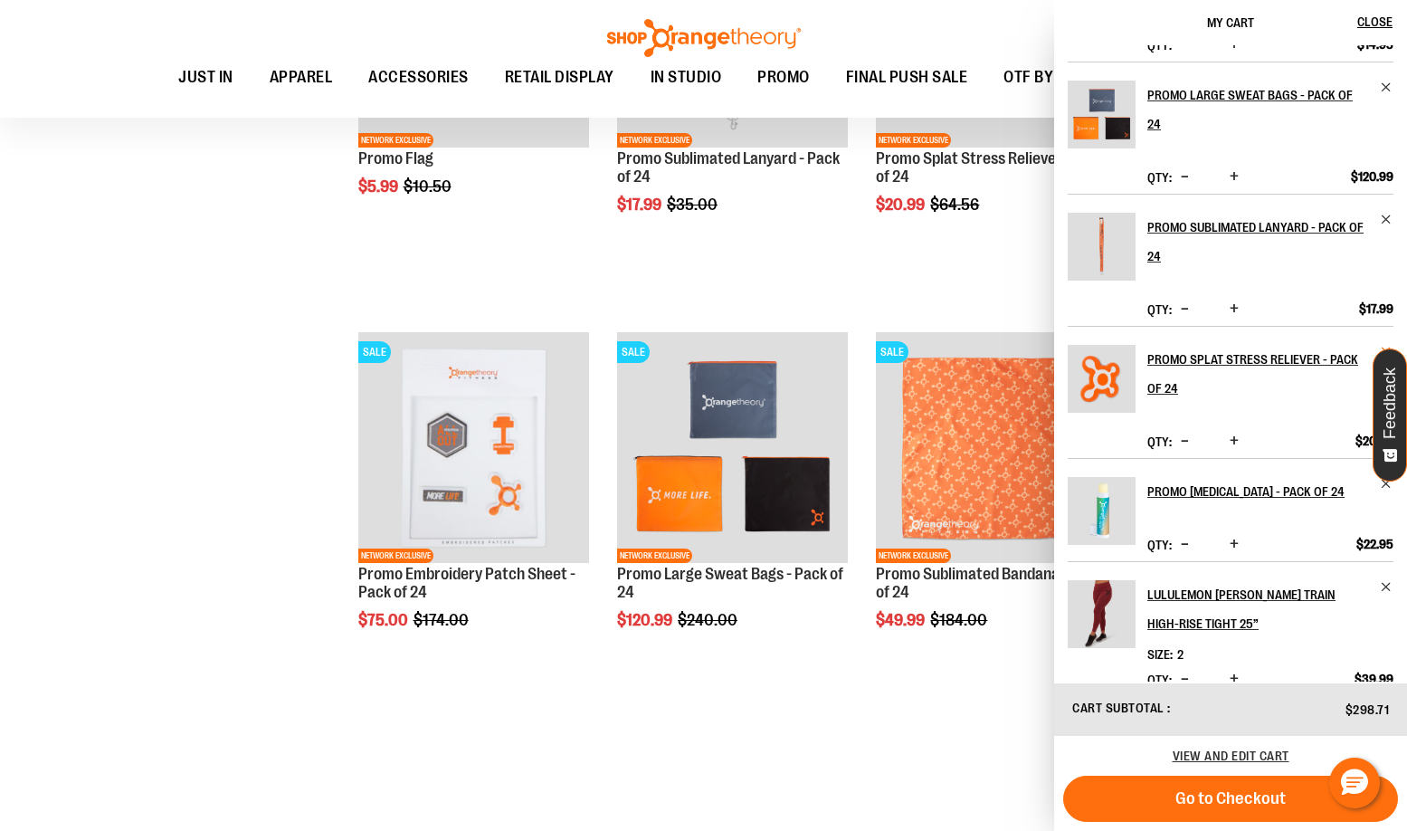
click at [1387, 345] on span "Remove item" at bounding box center [1387, 352] width 14 height 14
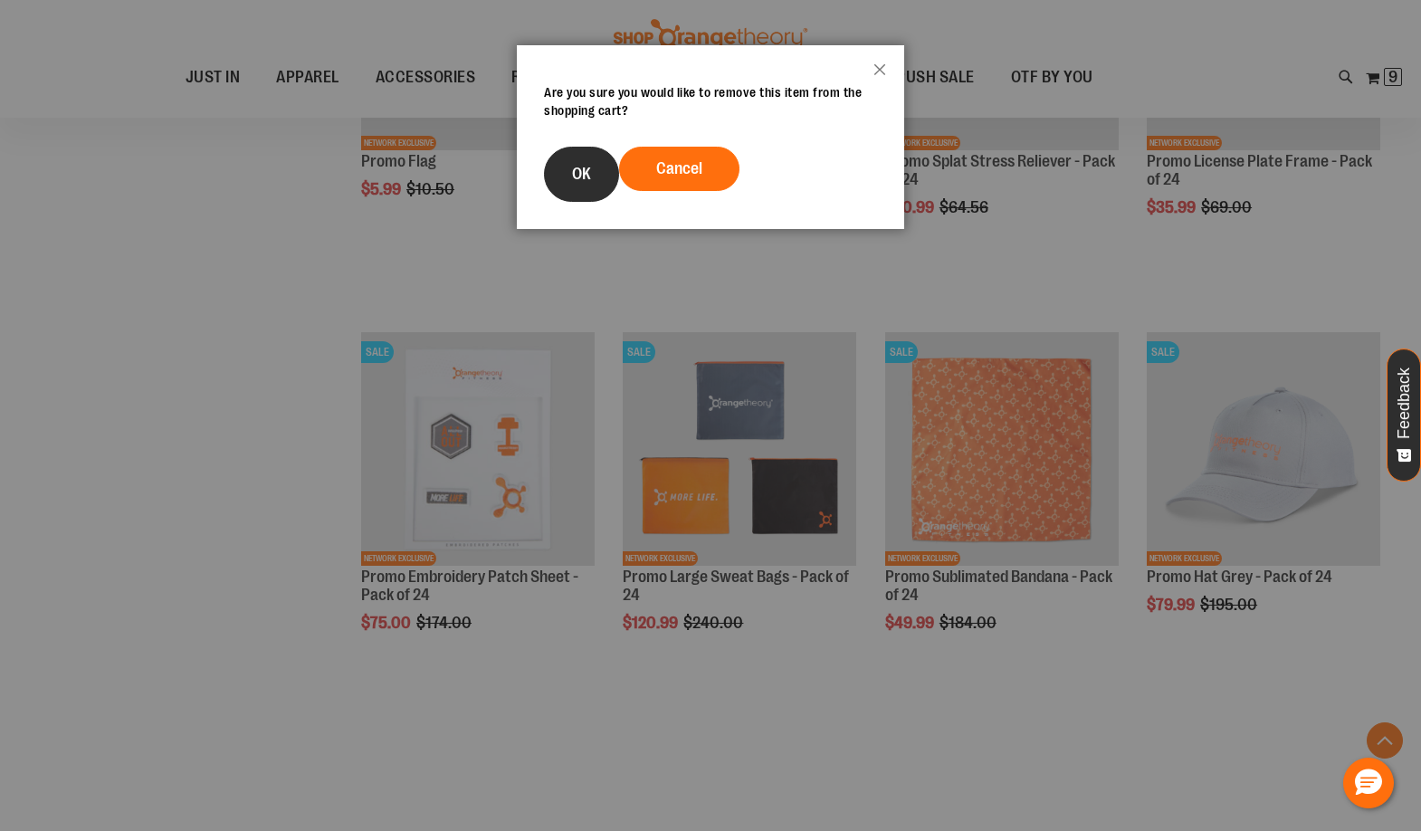
click at [557, 169] on button "OK" at bounding box center [581, 174] width 75 height 55
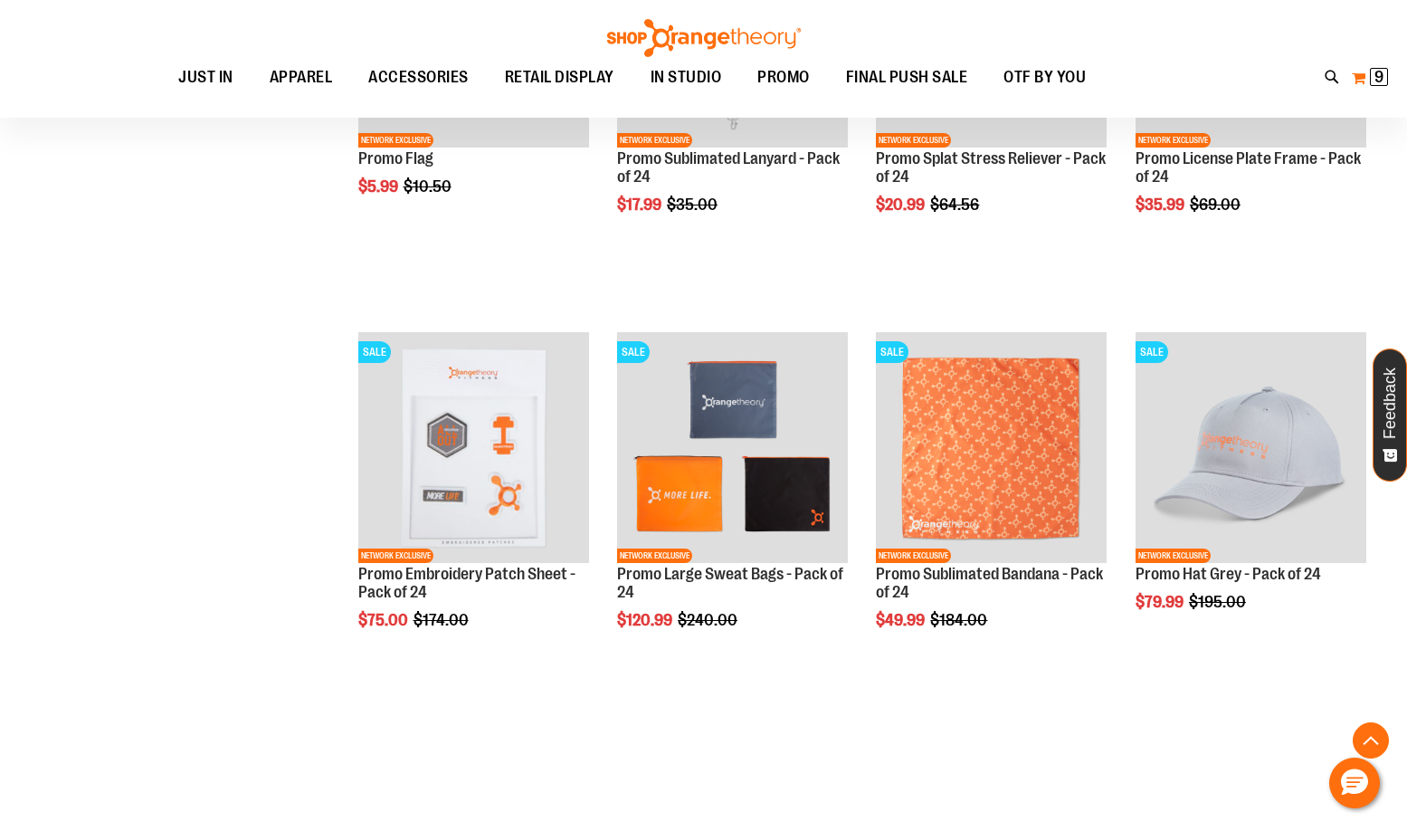
click at [1376, 81] on span "9" at bounding box center [1379, 77] width 9 height 18
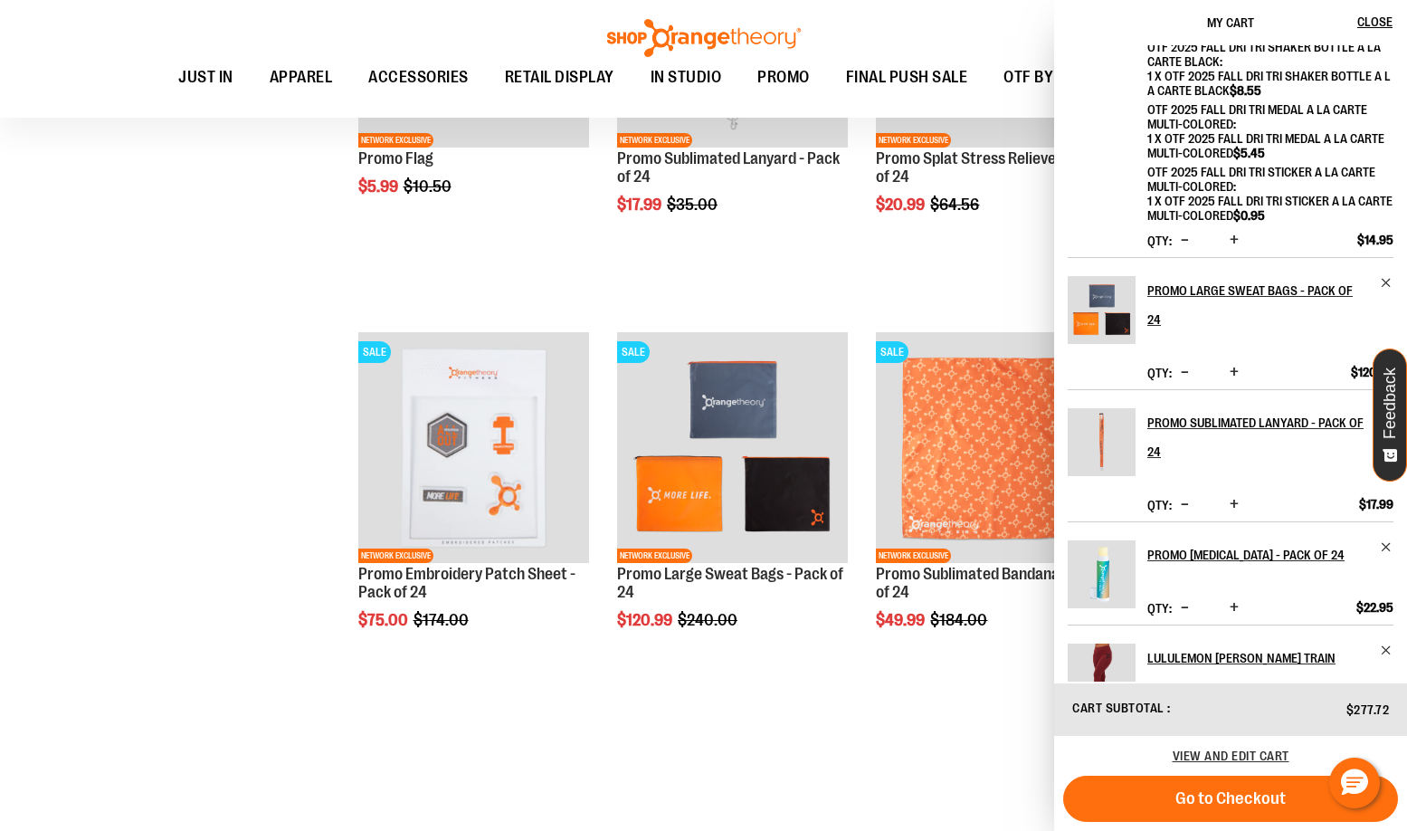
scroll to position [120, 0]
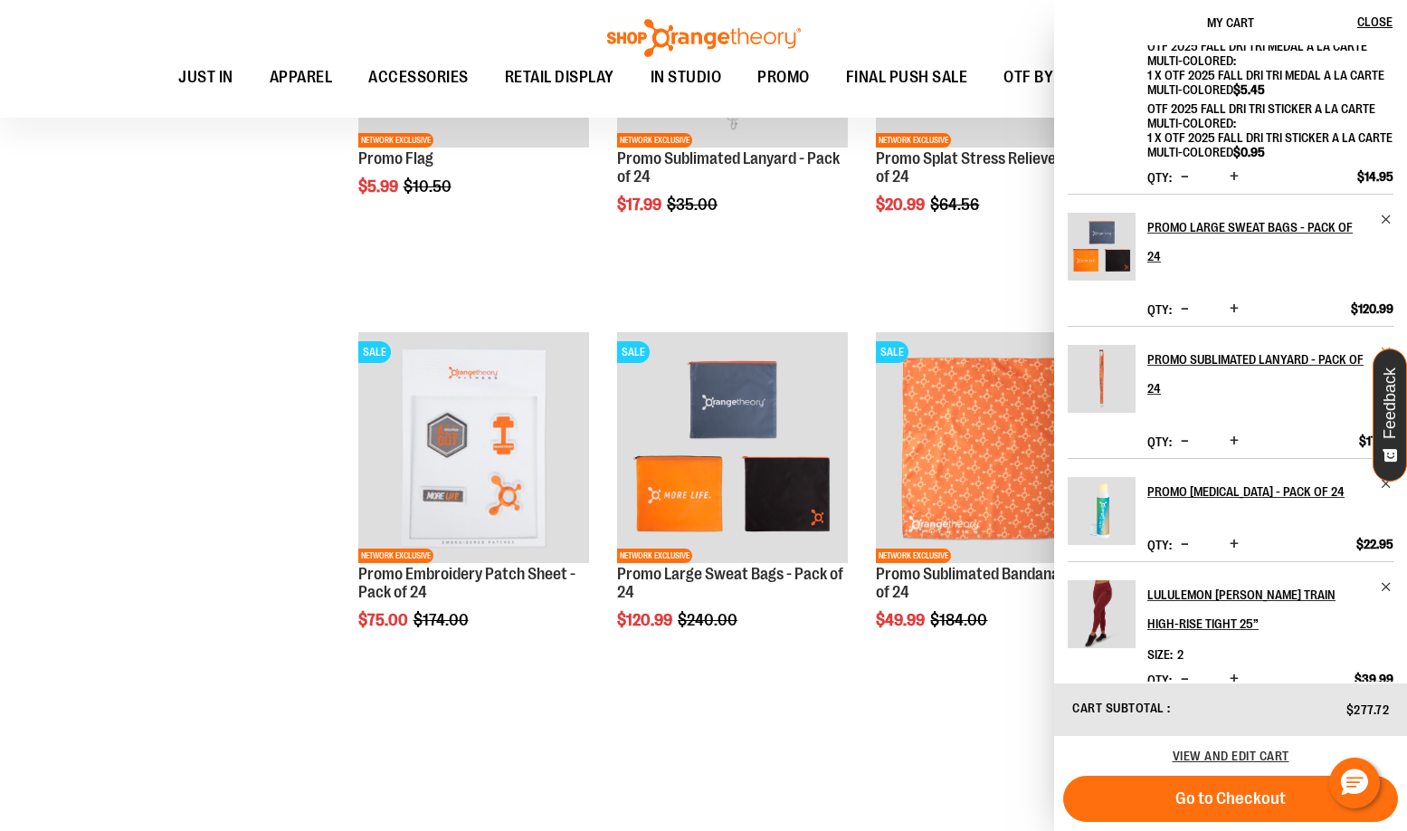
click at [1385, 345] on span "Remove item" at bounding box center [1387, 352] width 14 height 14
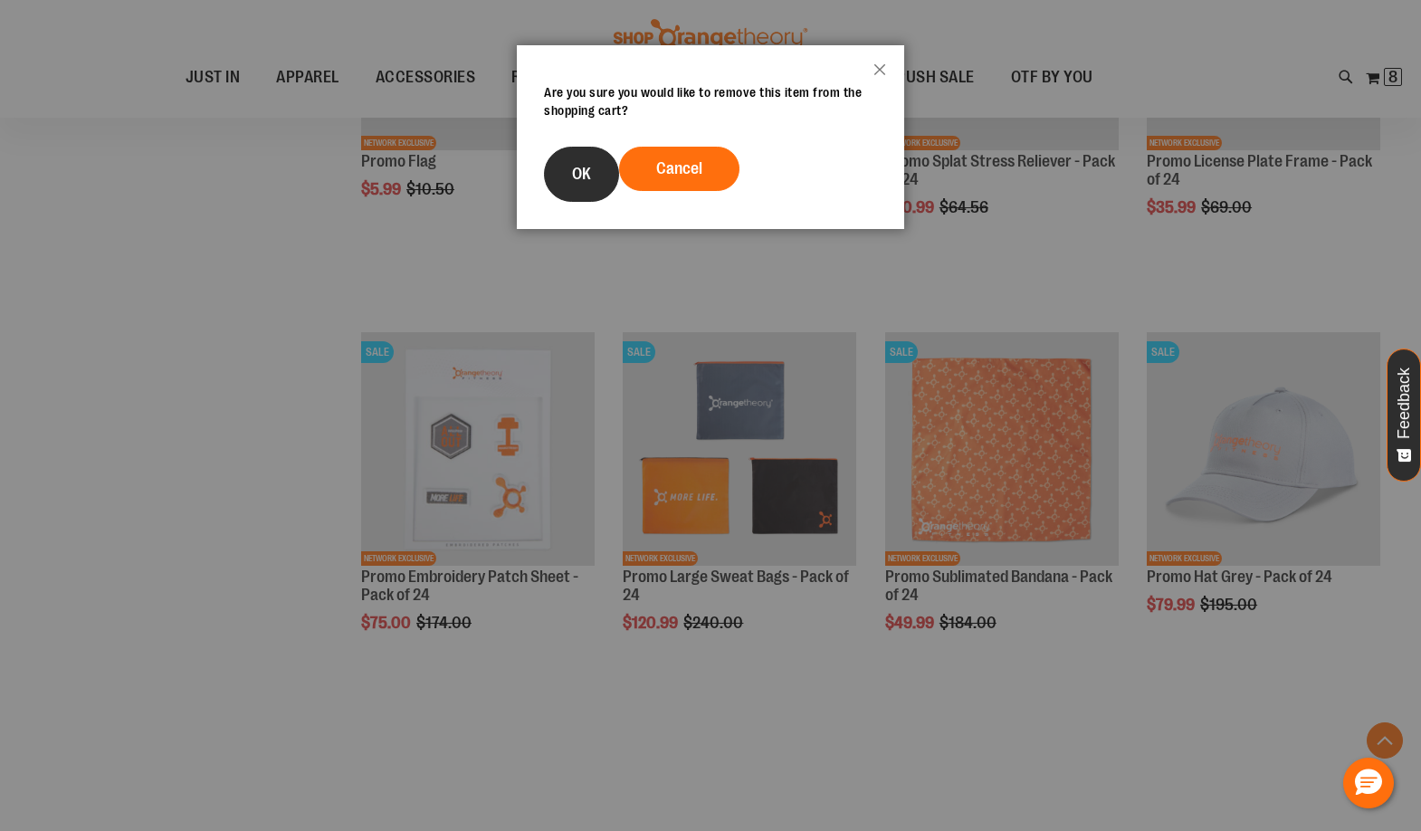
click at [591, 167] on button "OK" at bounding box center [581, 174] width 75 height 55
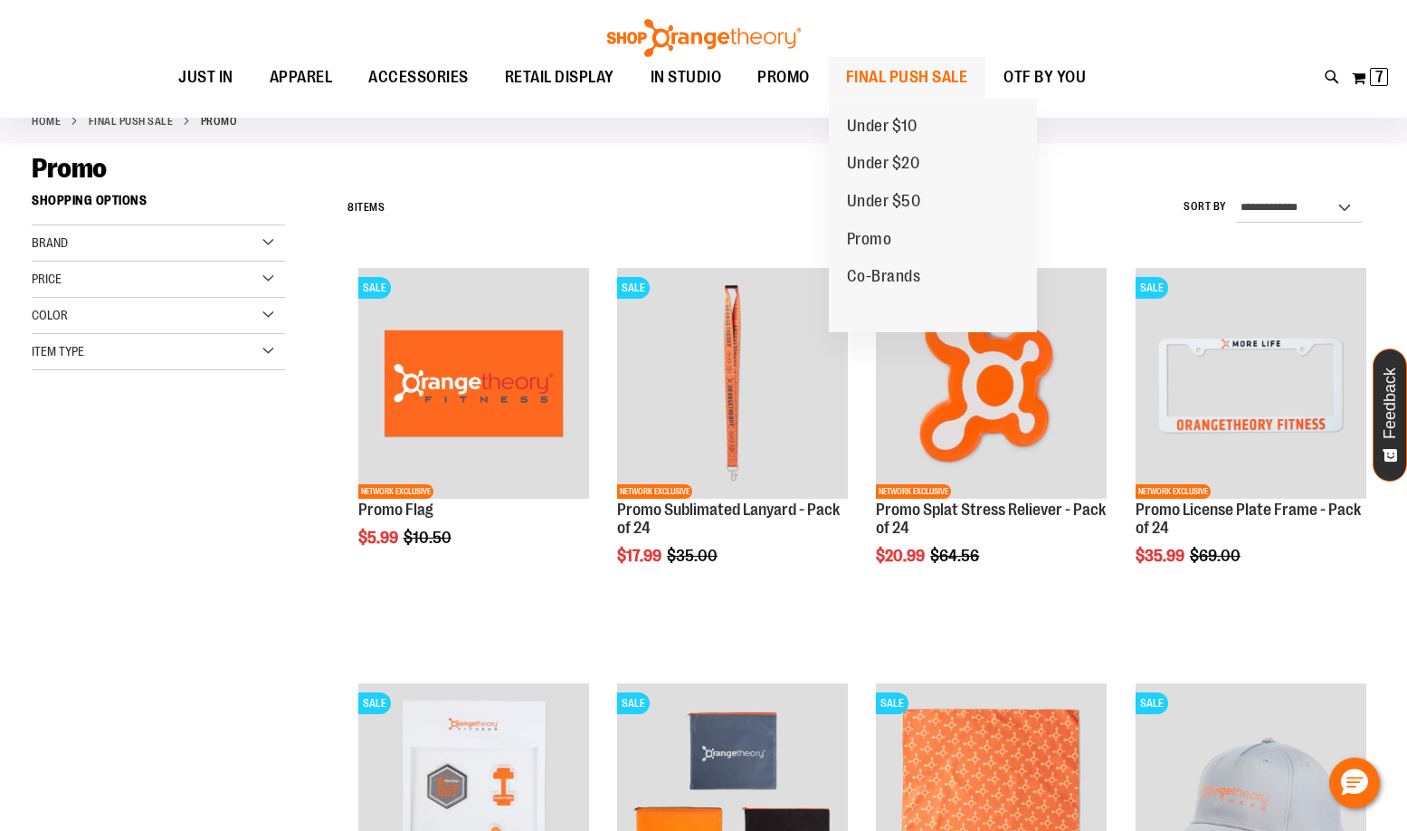
scroll to position [90, 0]
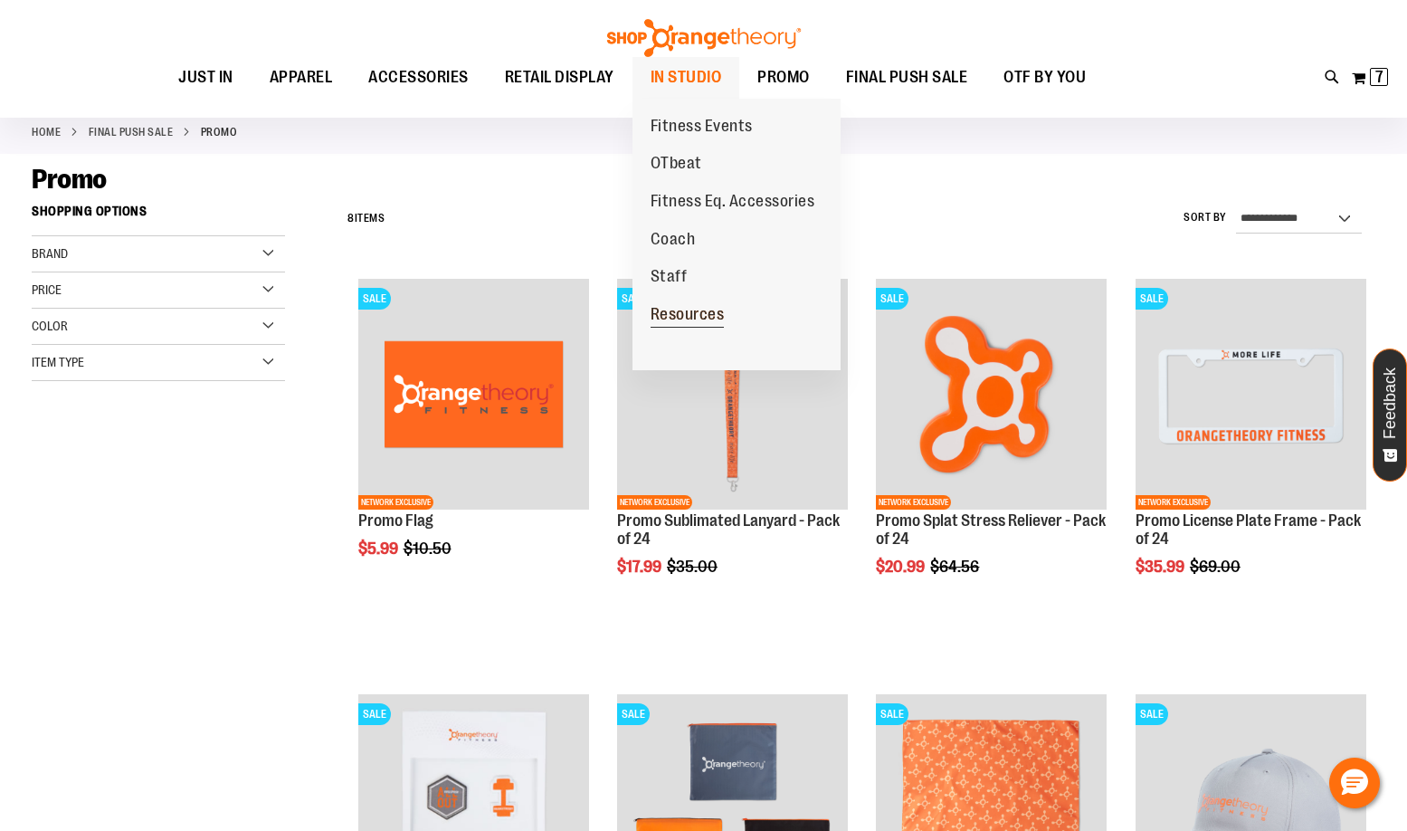
click at [701, 319] on span "Resources" at bounding box center [688, 316] width 74 height 23
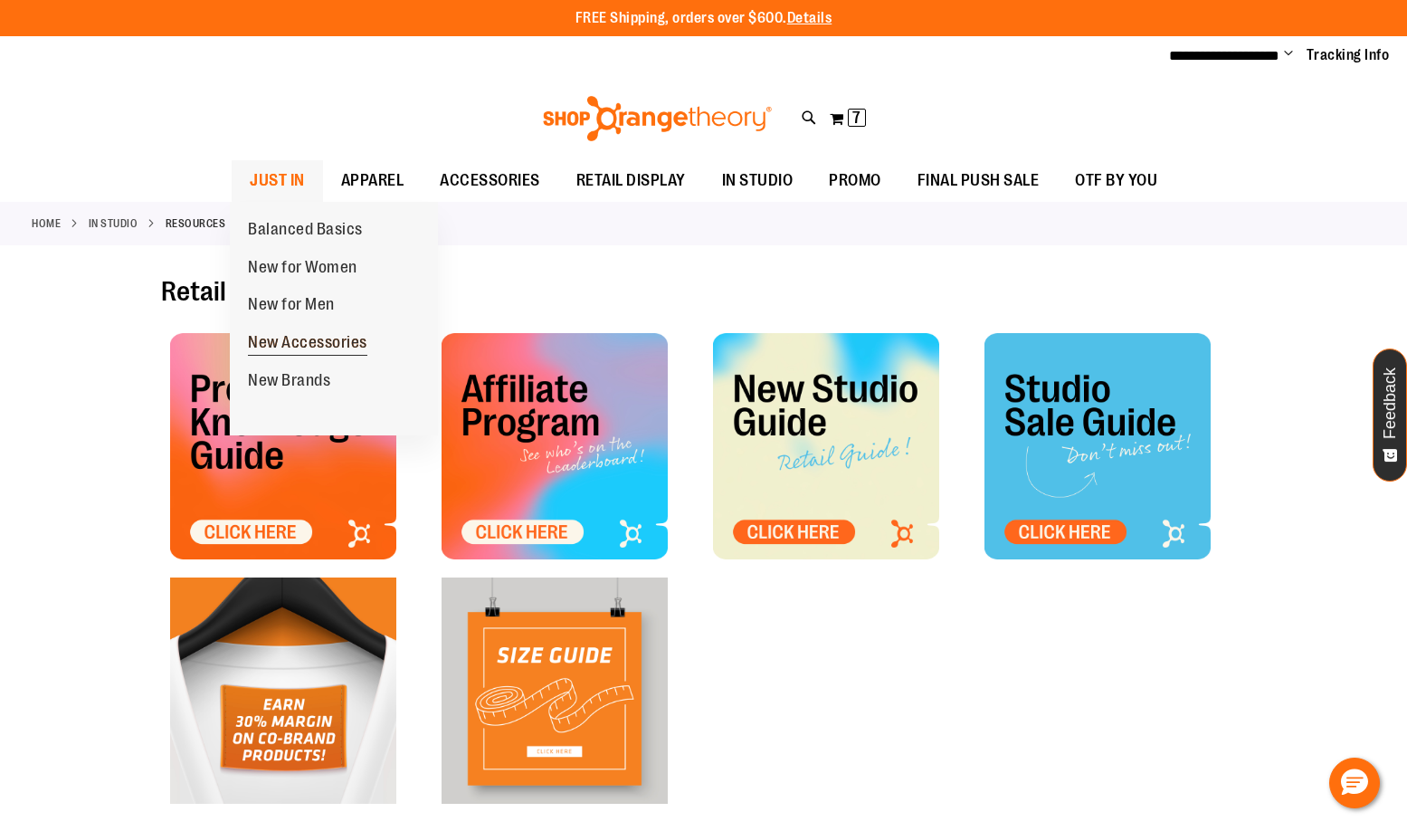
click at [299, 345] on span "New Accessories" at bounding box center [307, 344] width 119 height 23
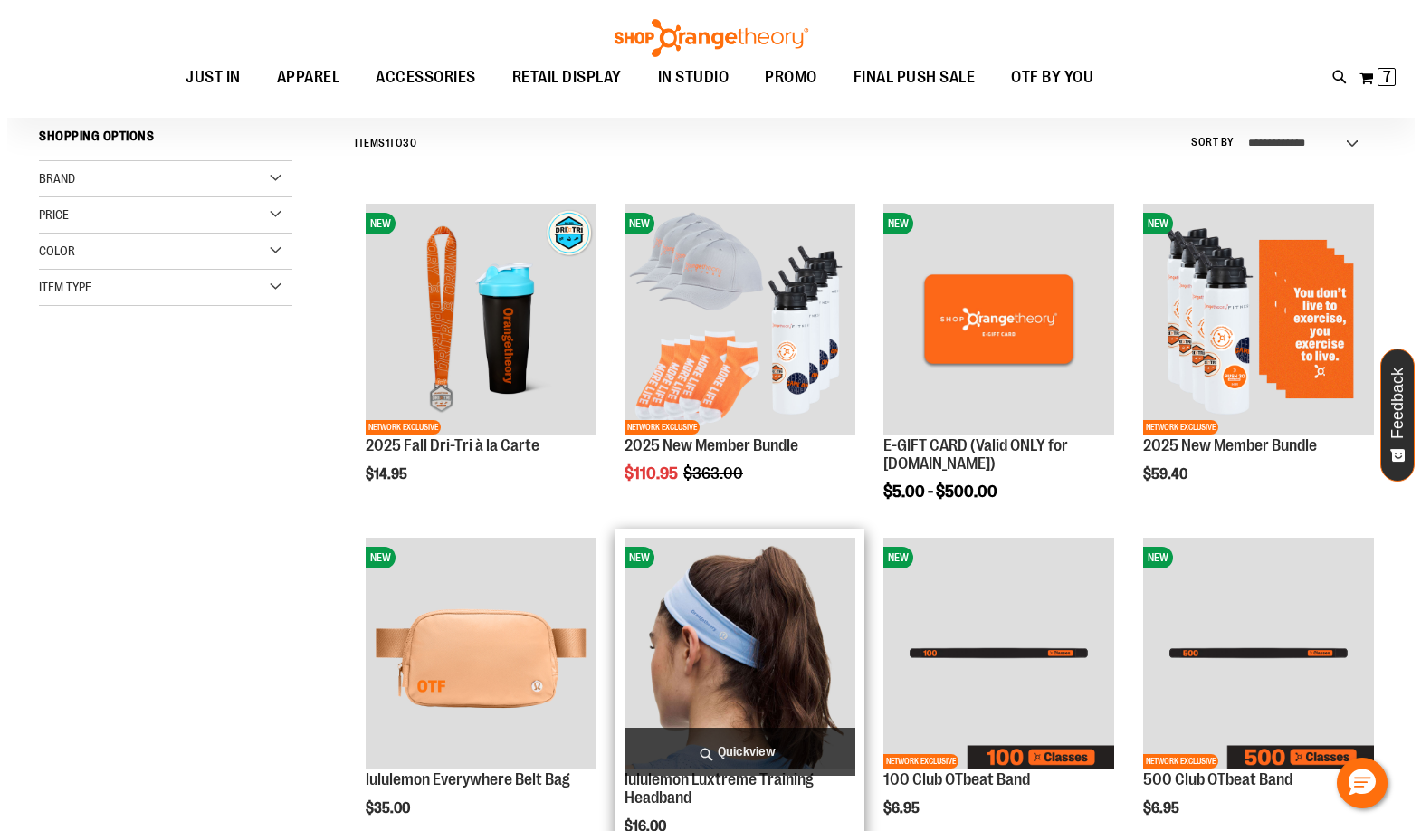
scroll to position [271, 0]
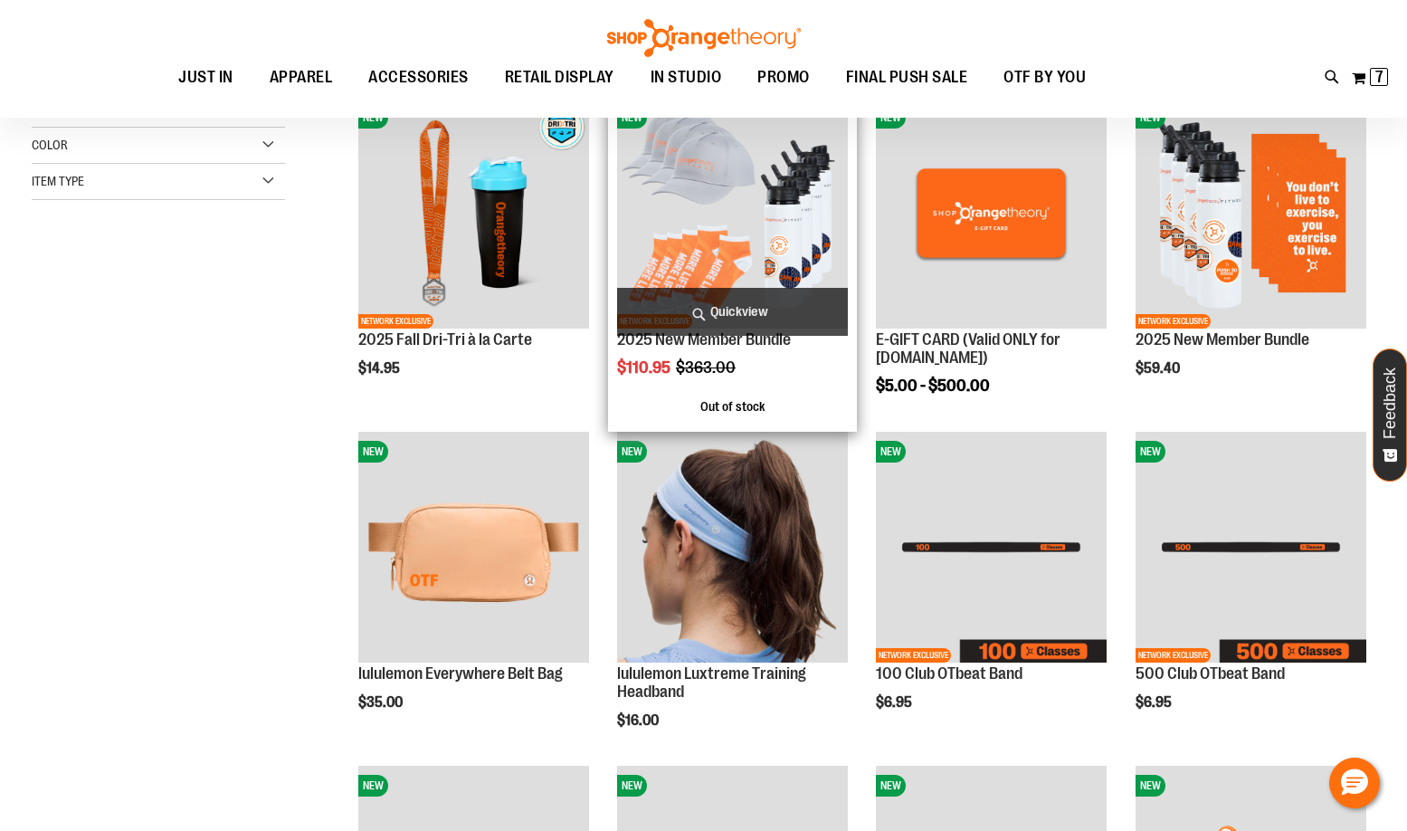
click at [704, 213] on img "product" at bounding box center [732, 213] width 231 height 231
click at [728, 310] on span "Quickview" at bounding box center [732, 312] width 231 height 48
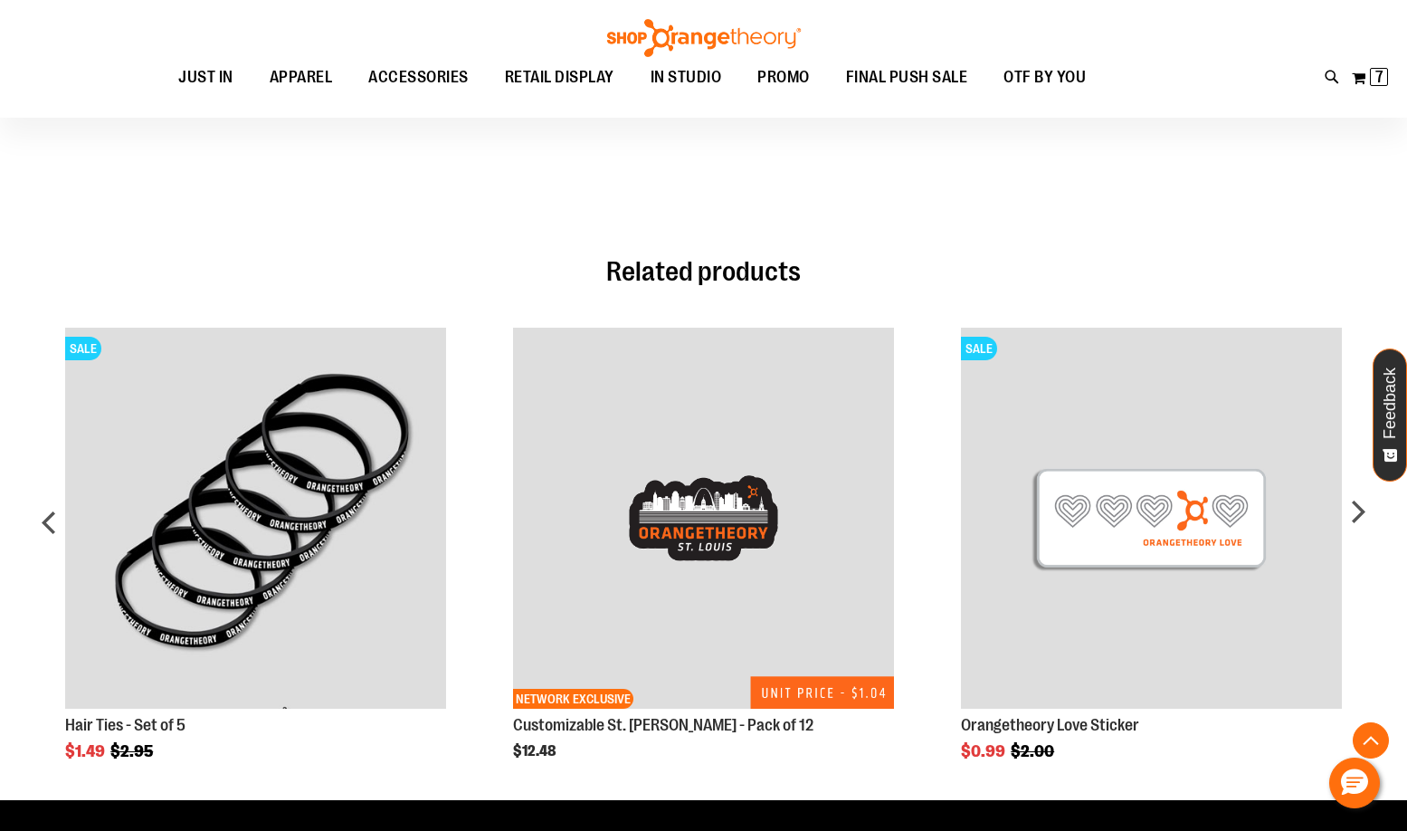
scroll to position [1447, 0]
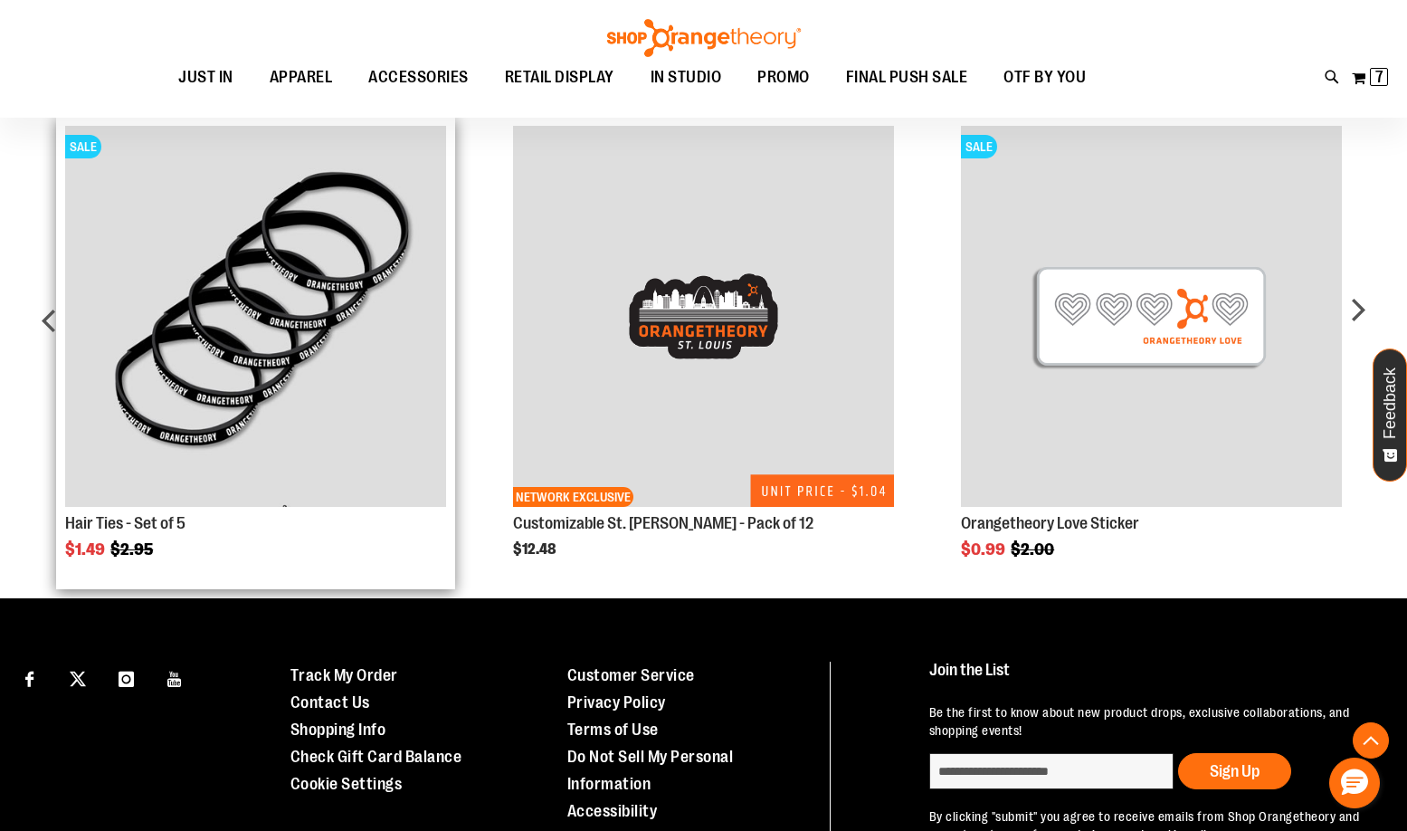
click at [175, 327] on img "Product Page Link" at bounding box center [255, 316] width 381 height 381
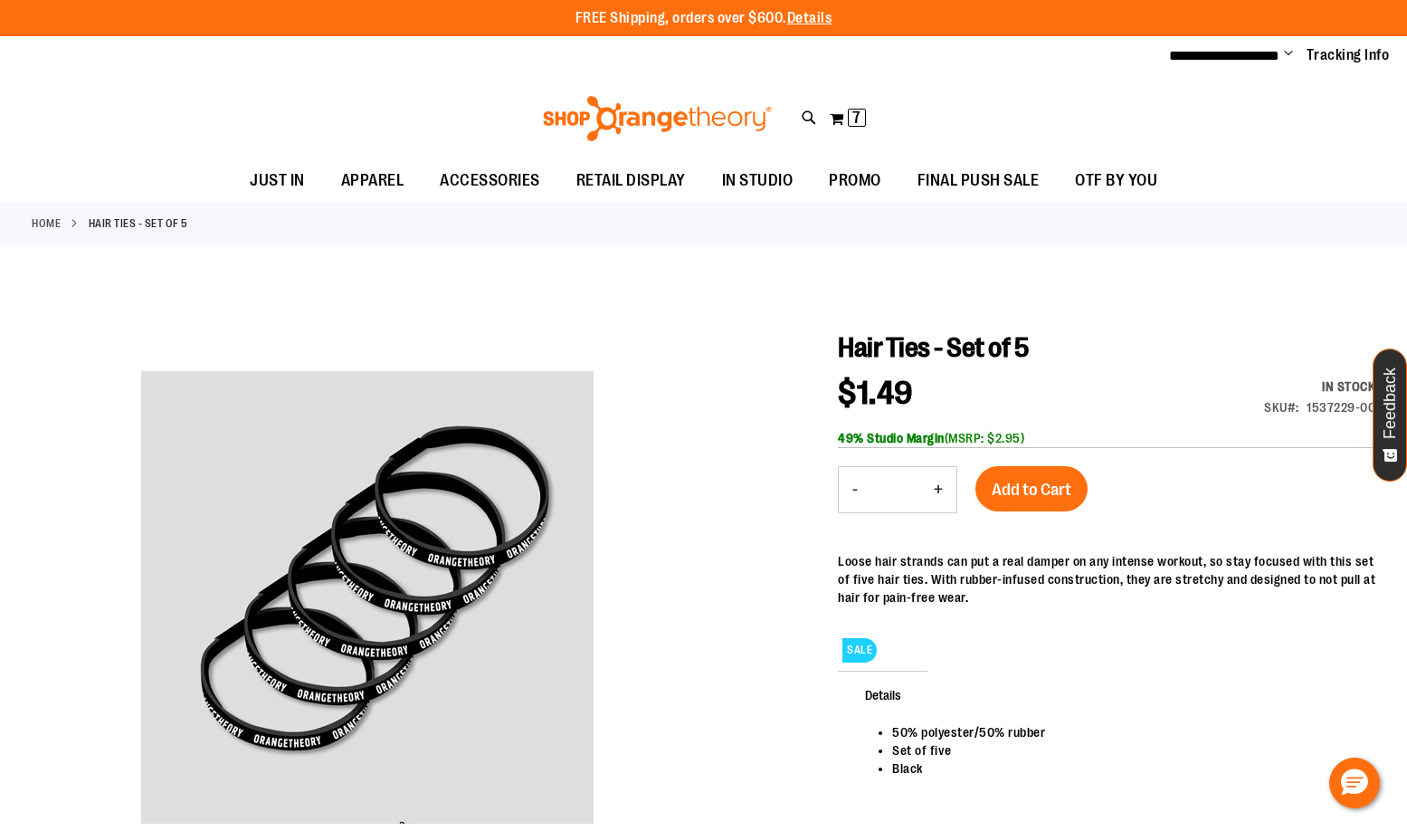
click at [938, 484] on button "+" at bounding box center [938, 489] width 36 height 45
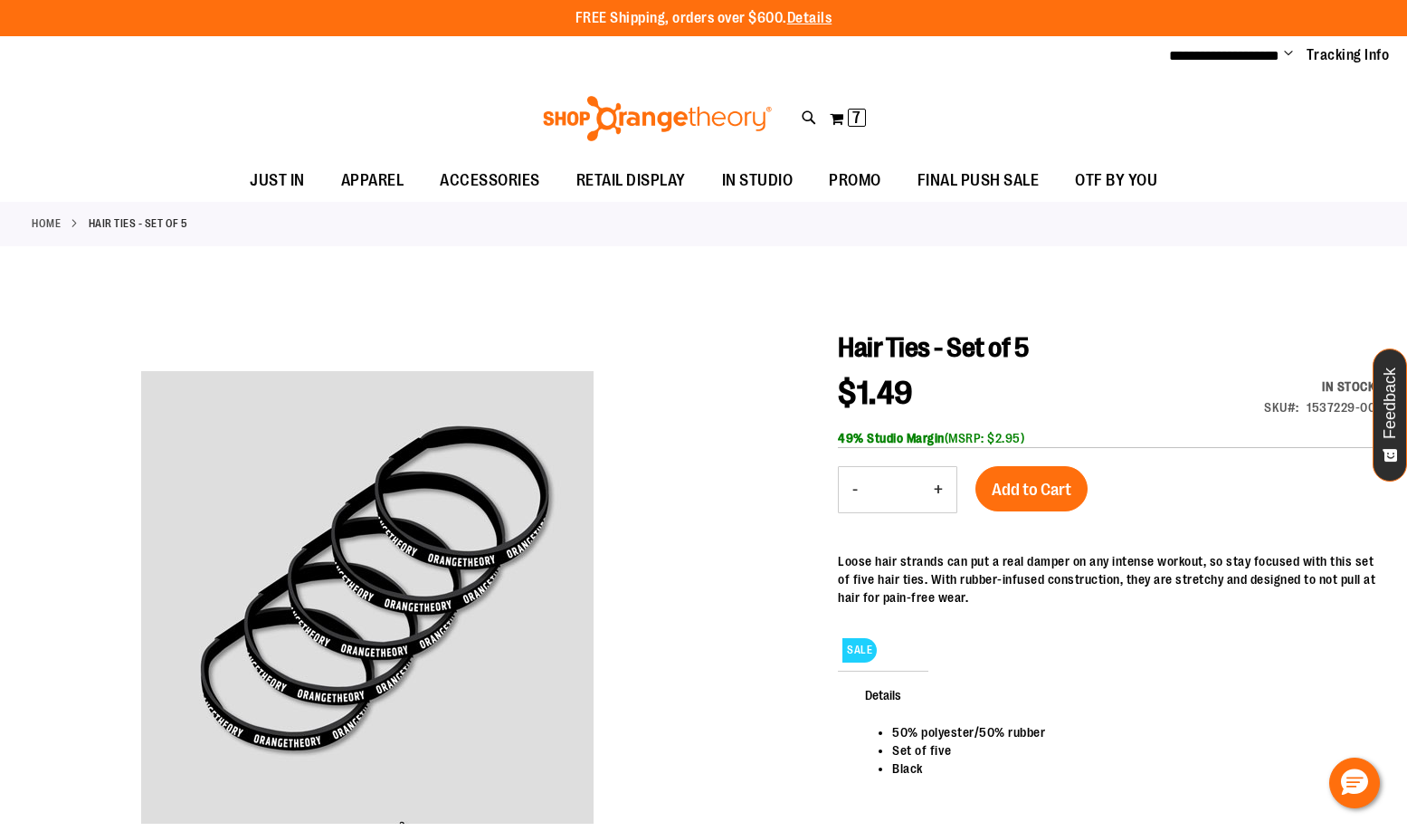
click at [938, 484] on button "+" at bounding box center [938, 489] width 36 height 45
click at [942, 488] on button "+" at bounding box center [938, 489] width 36 height 45
click at [941, 488] on button "+" at bounding box center [938, 489] width 36 height 45
type input "**"
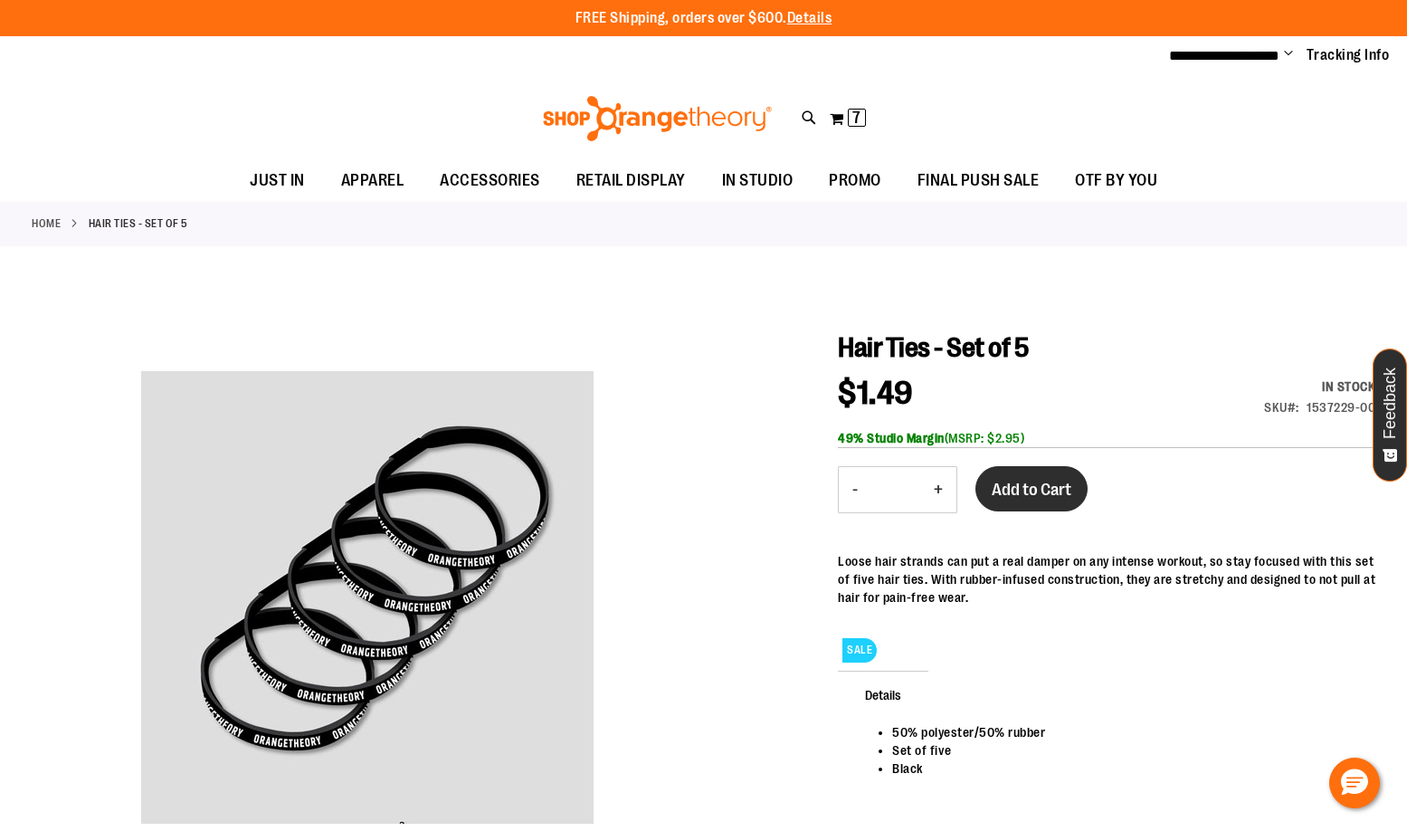
click at [1011, 474] on button "Add to Cart" at bounding box center [1032, 488] width 112 height 45
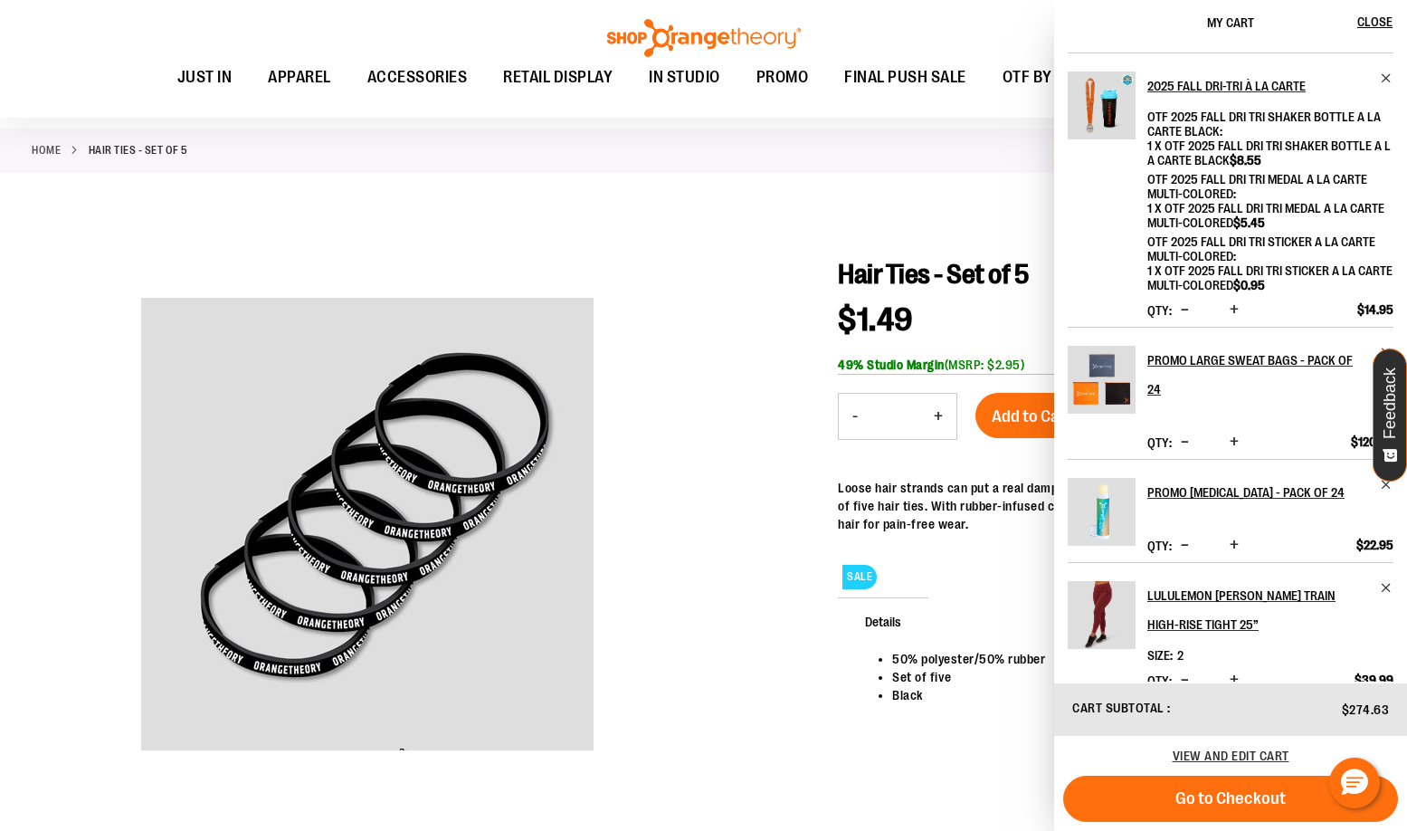
scroll to position [91, 0]
click at [1386, 580] on span "Remove item" at bounding box center [1387, 587] width 14 height 14
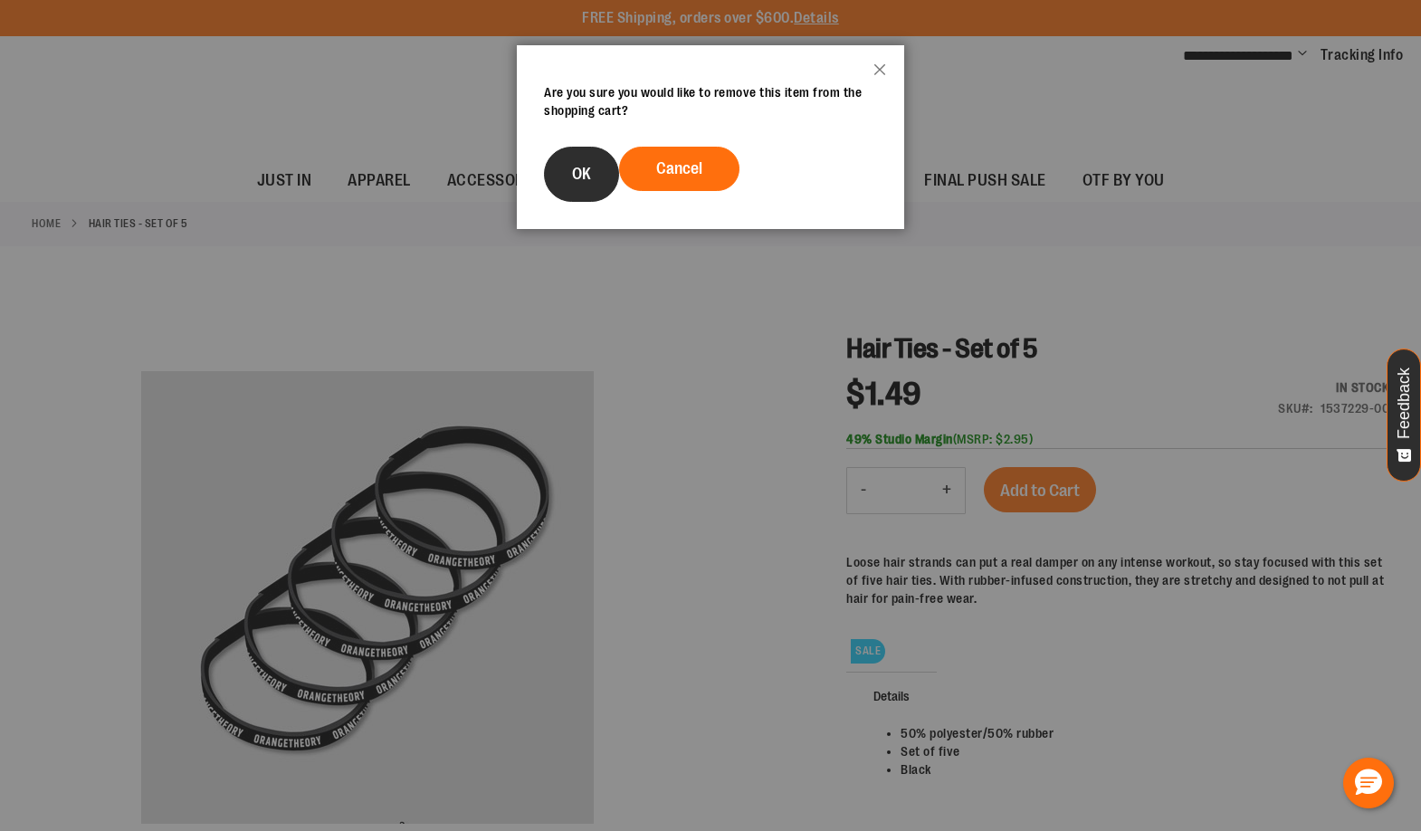
click at [589, 186] on button "OK" at bounding box center [581, 174] width 75 height 55
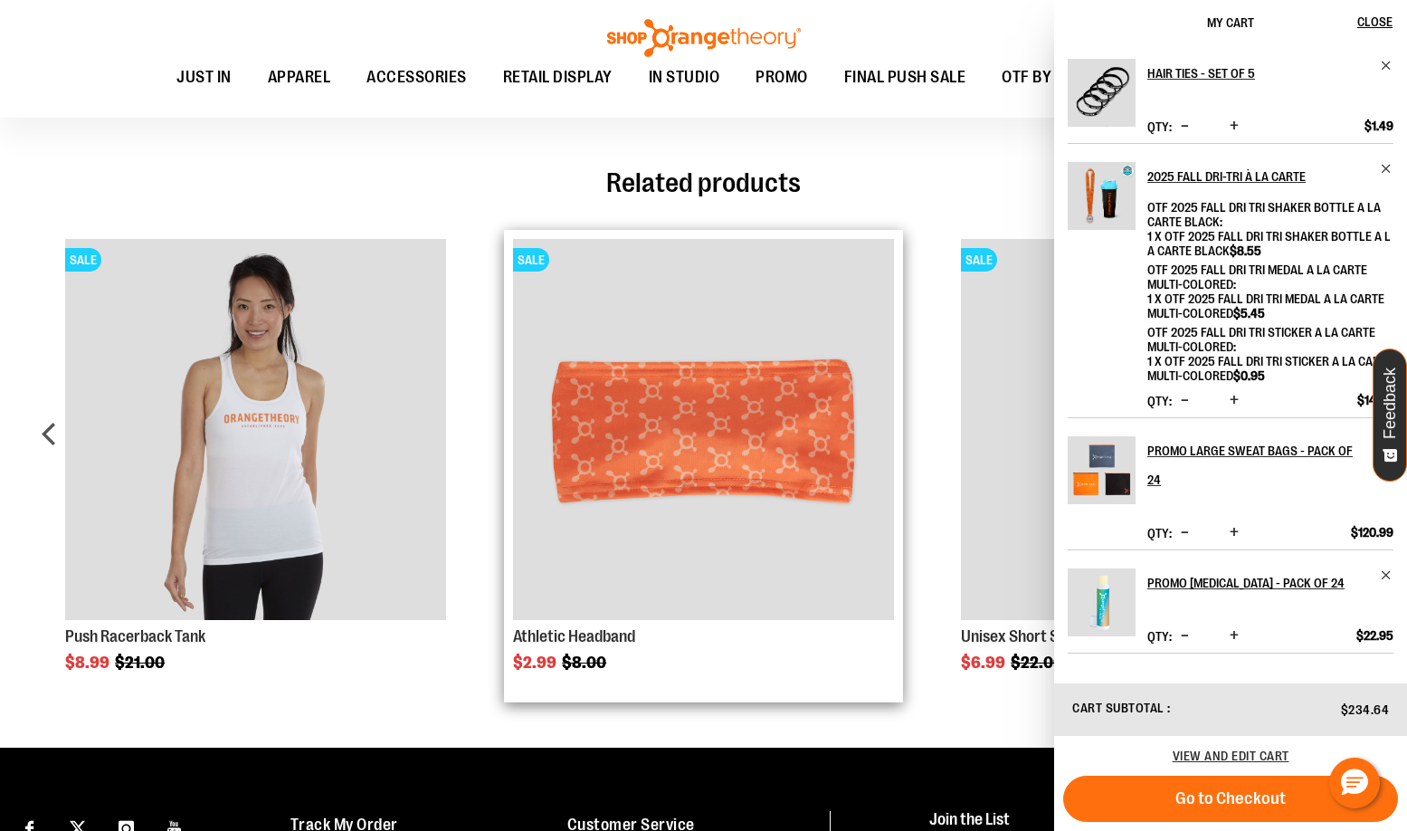
scroll to position [813, 0]
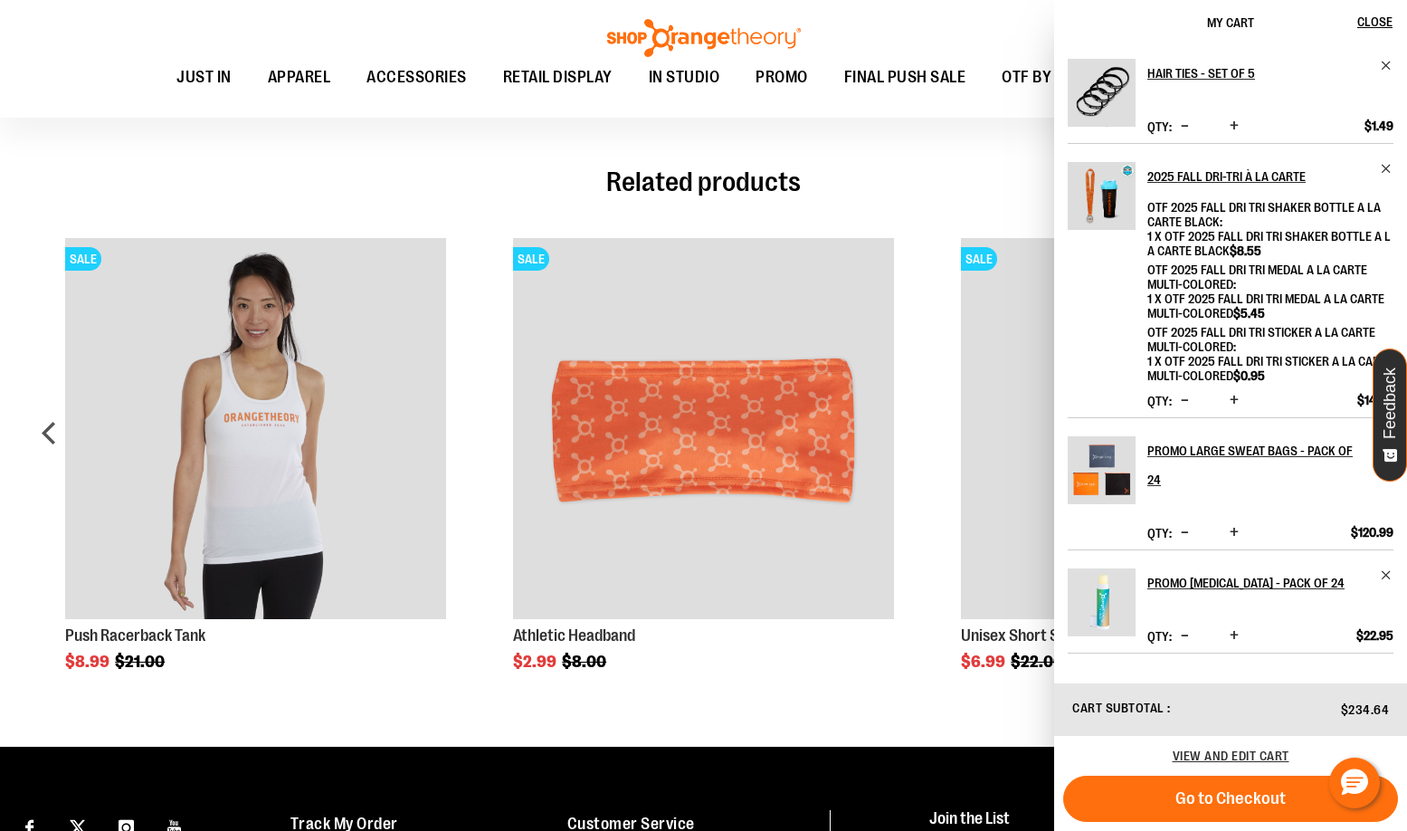
click at [973, 715] on div "Hair Ties - Set of 5 Special Price $1.49 Regular Price $2.95 In stock SKU 15372…" at bounding box center [704, 94] width 1344 height 1288
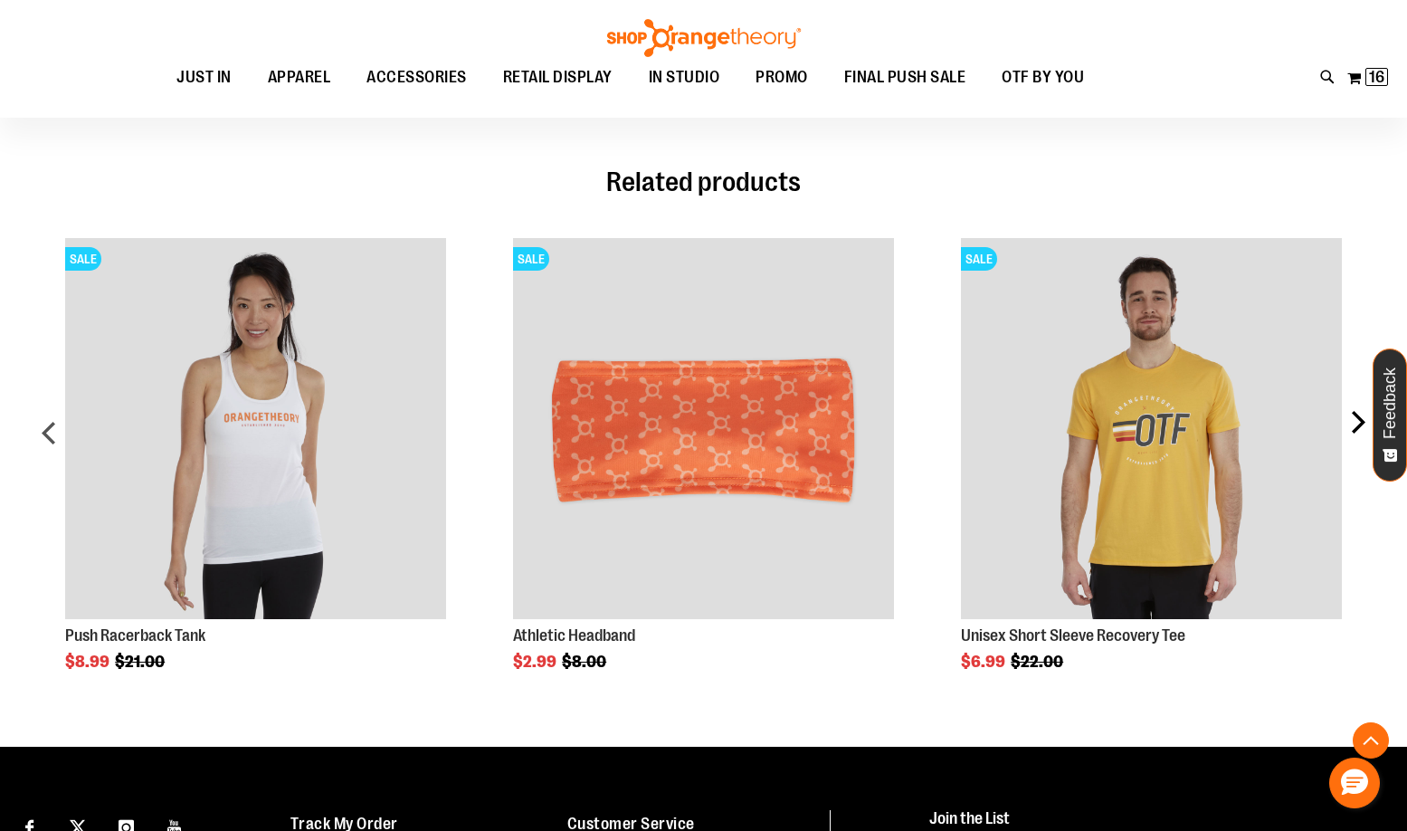
click at [1362, 421] on div "next" at bounding box center [1357, 440] width 36 height 459
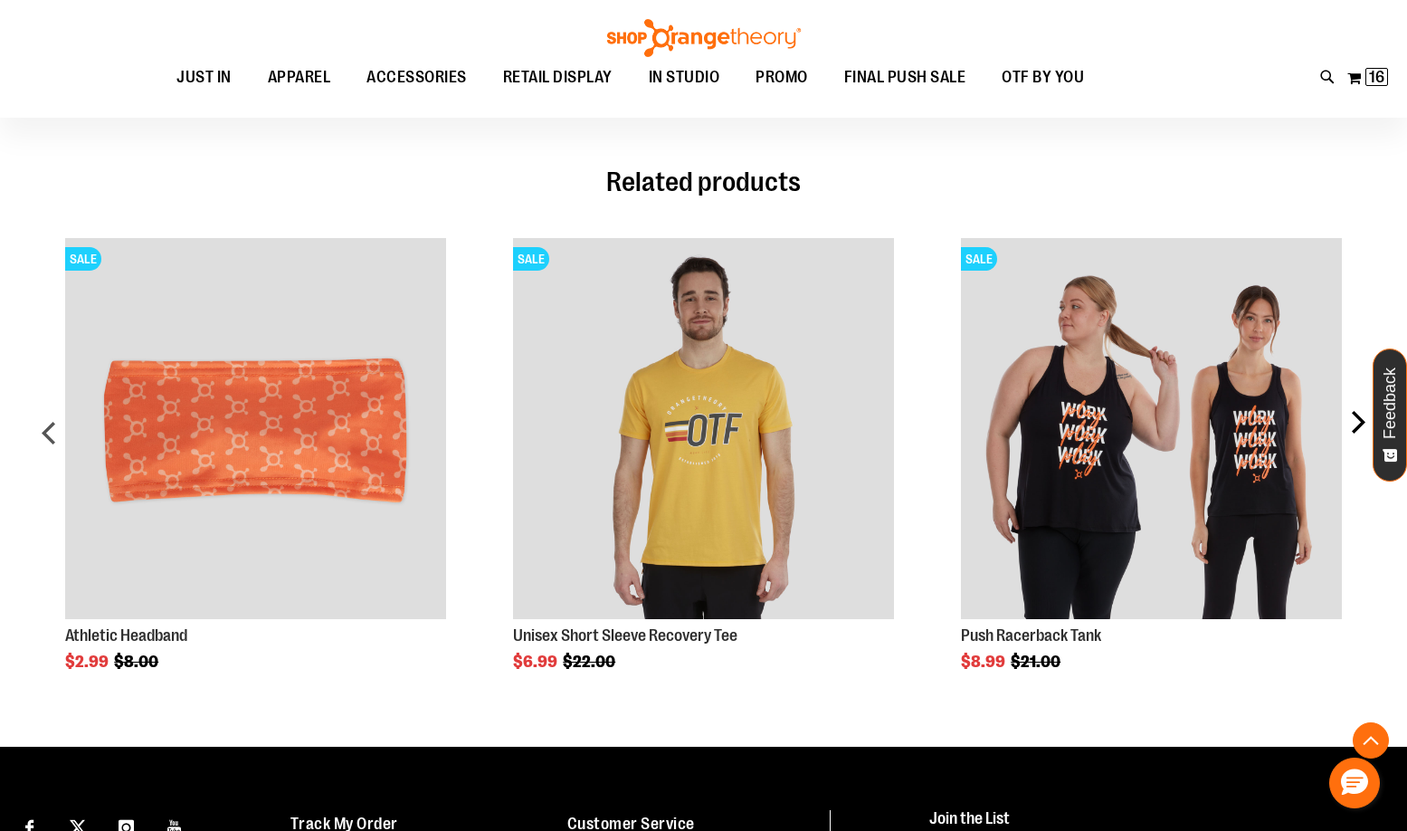
click at [1359, 421] on div "next" at bounding box center [1357, 440] width 36 height 459
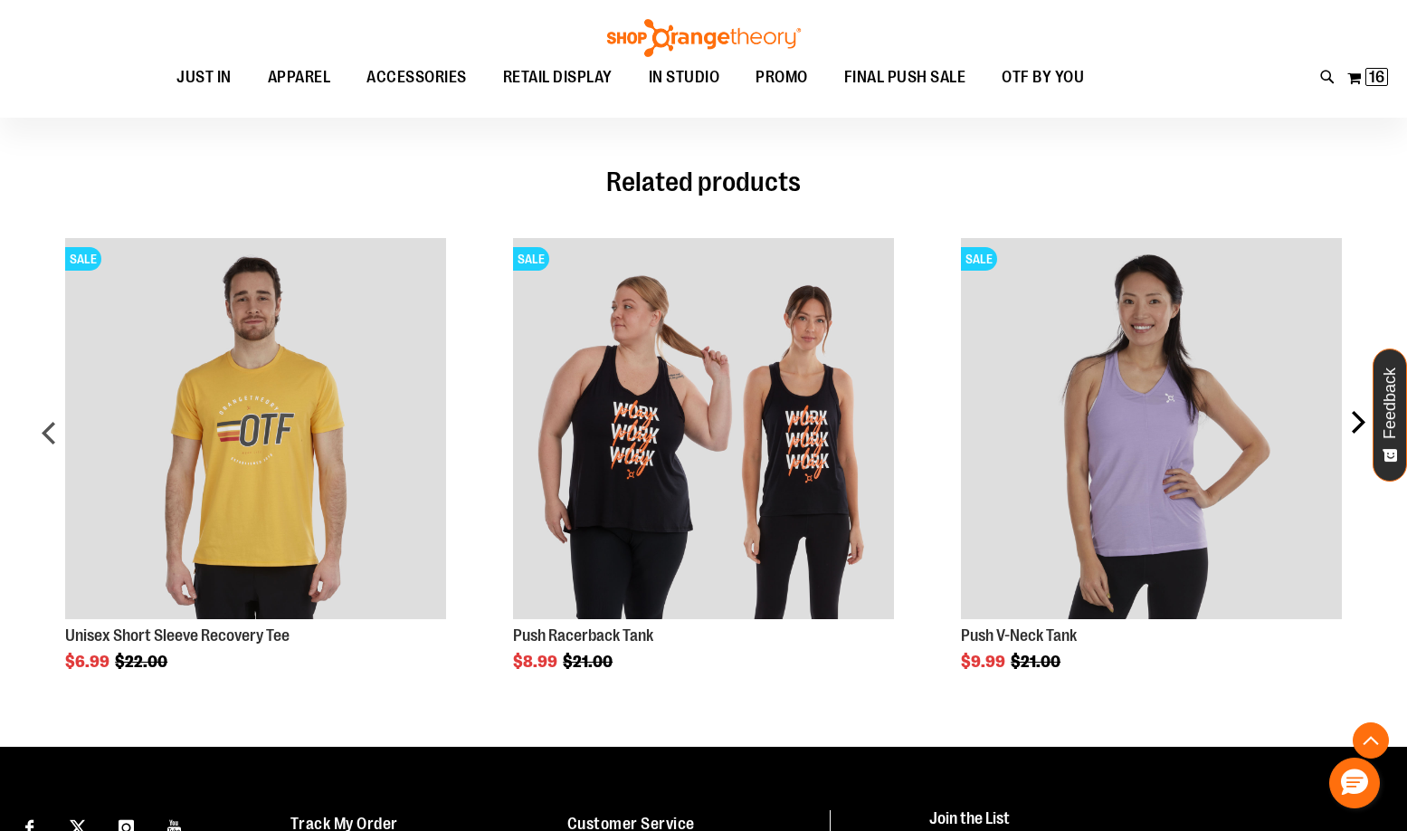
click at [1364, 412] on div "next" at bounding box center [1357, 440] width 36 height 459
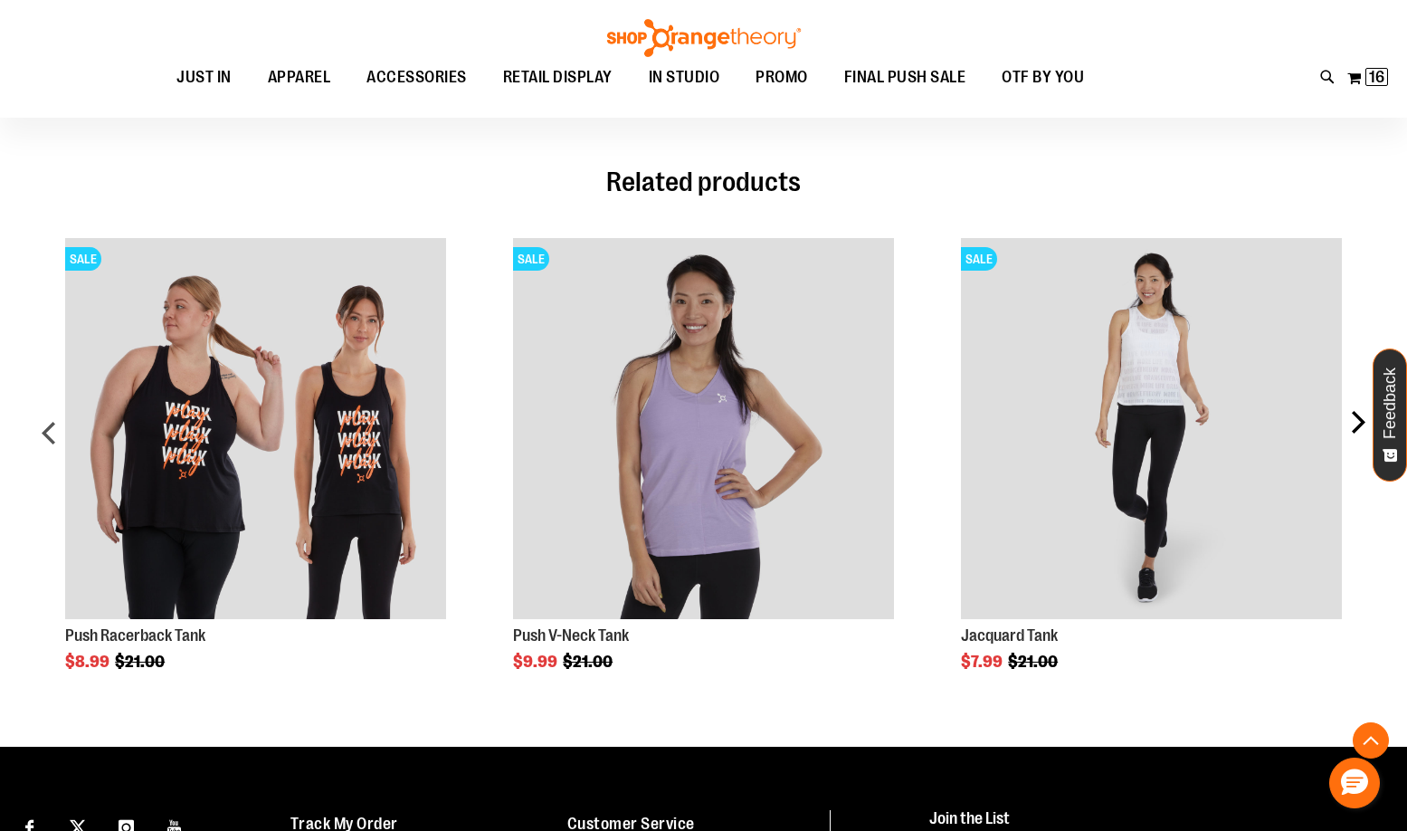
click at [1364, 412] on div "next" at bounding box center [1357, 440] width 36 height 459
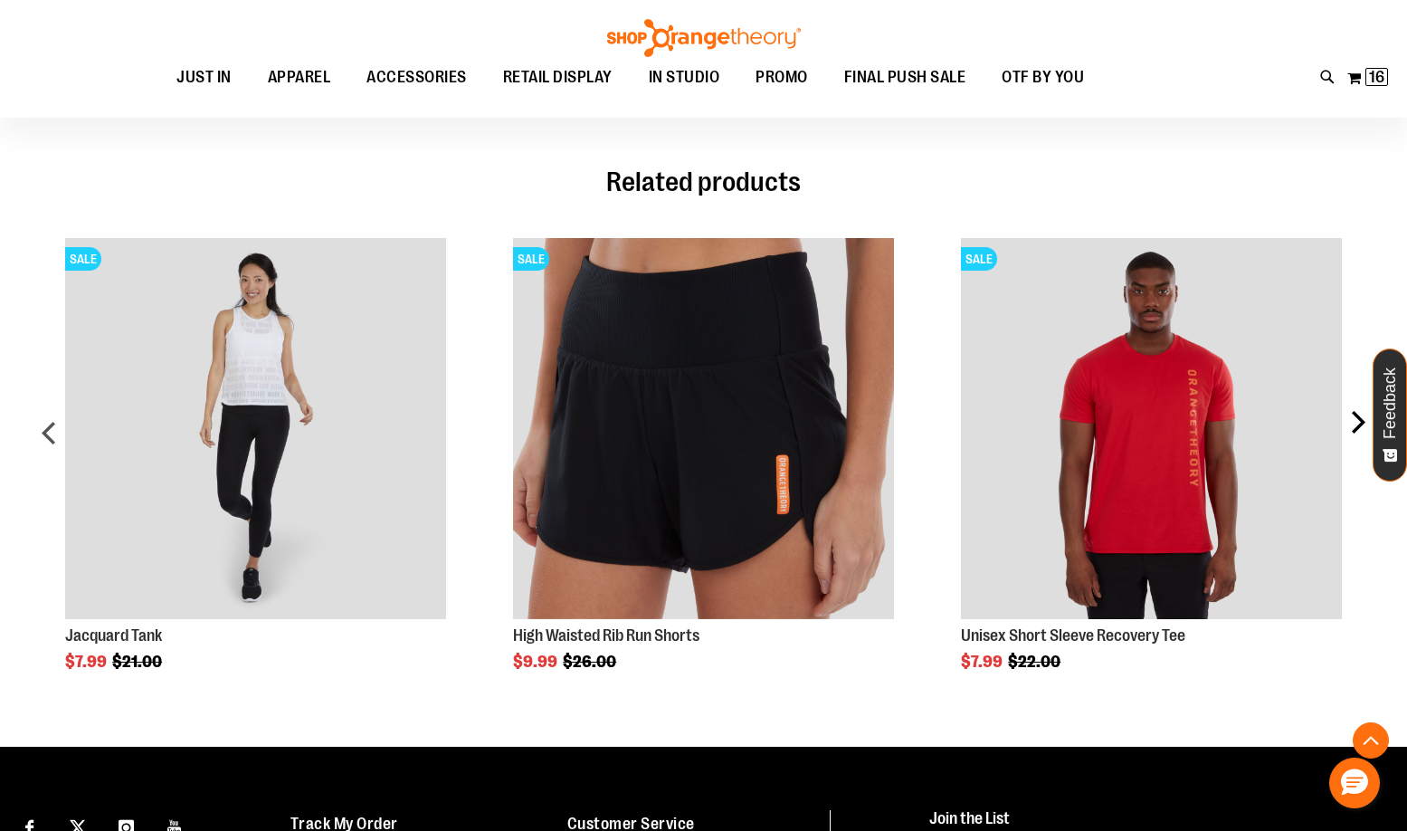
click at [1364, 412] on div "next" at bounding box center [1357, 440] width 36 height 459
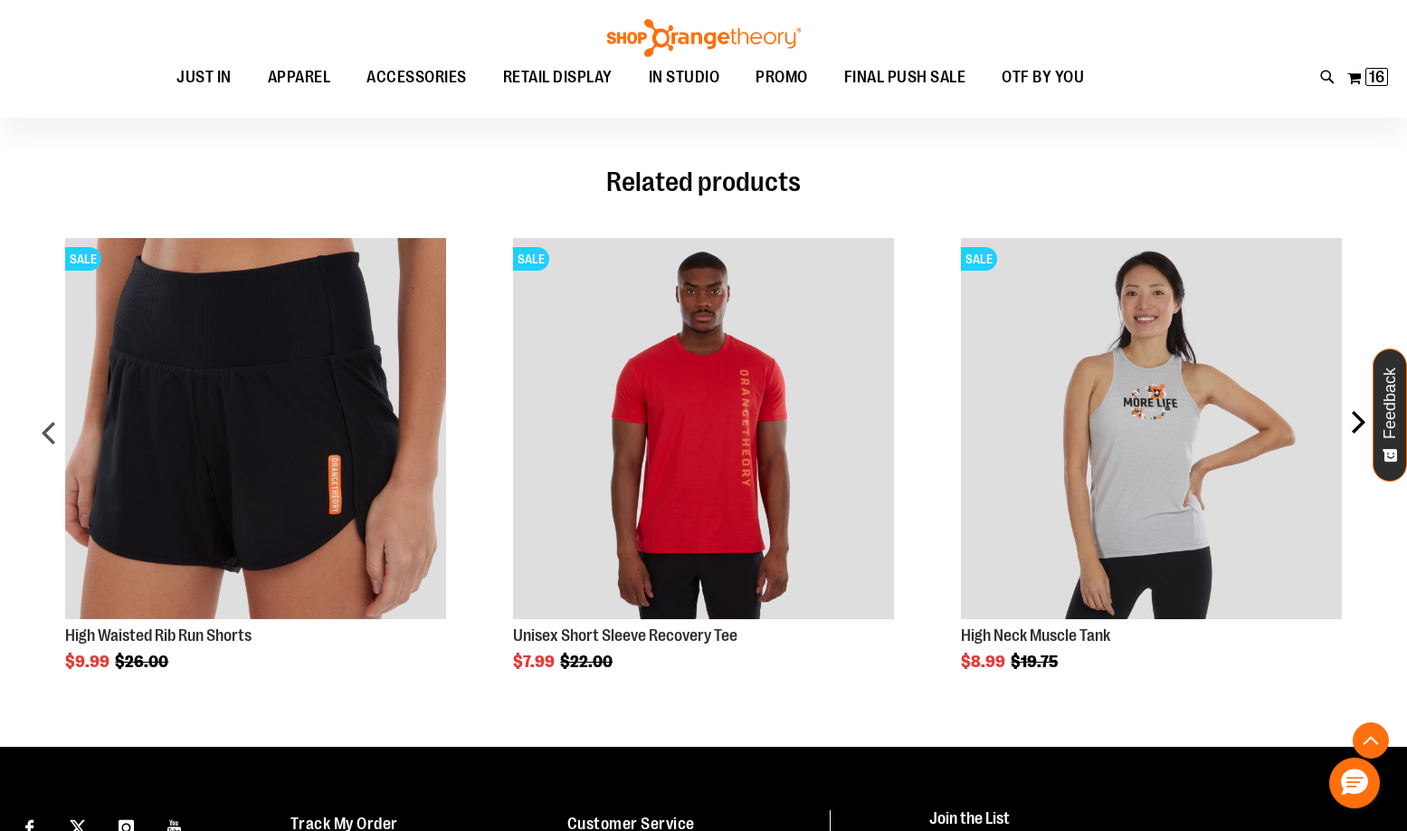
click at [1364, 412] on div "next" at bounding box center [1357, 440] width 36 height 459
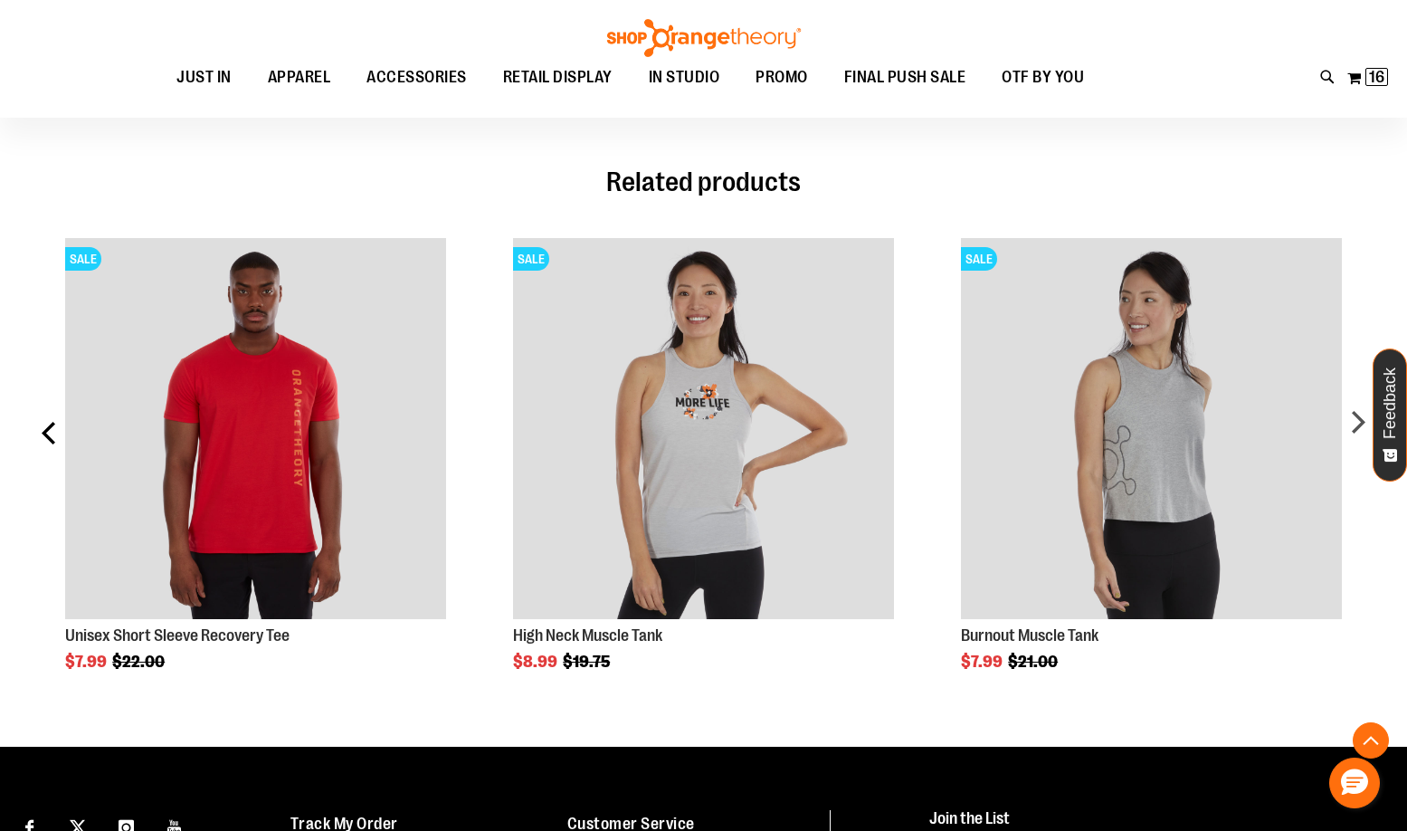
click at [49, 439] on div "prev" at bounding box center [50, 440] width 36 height 459
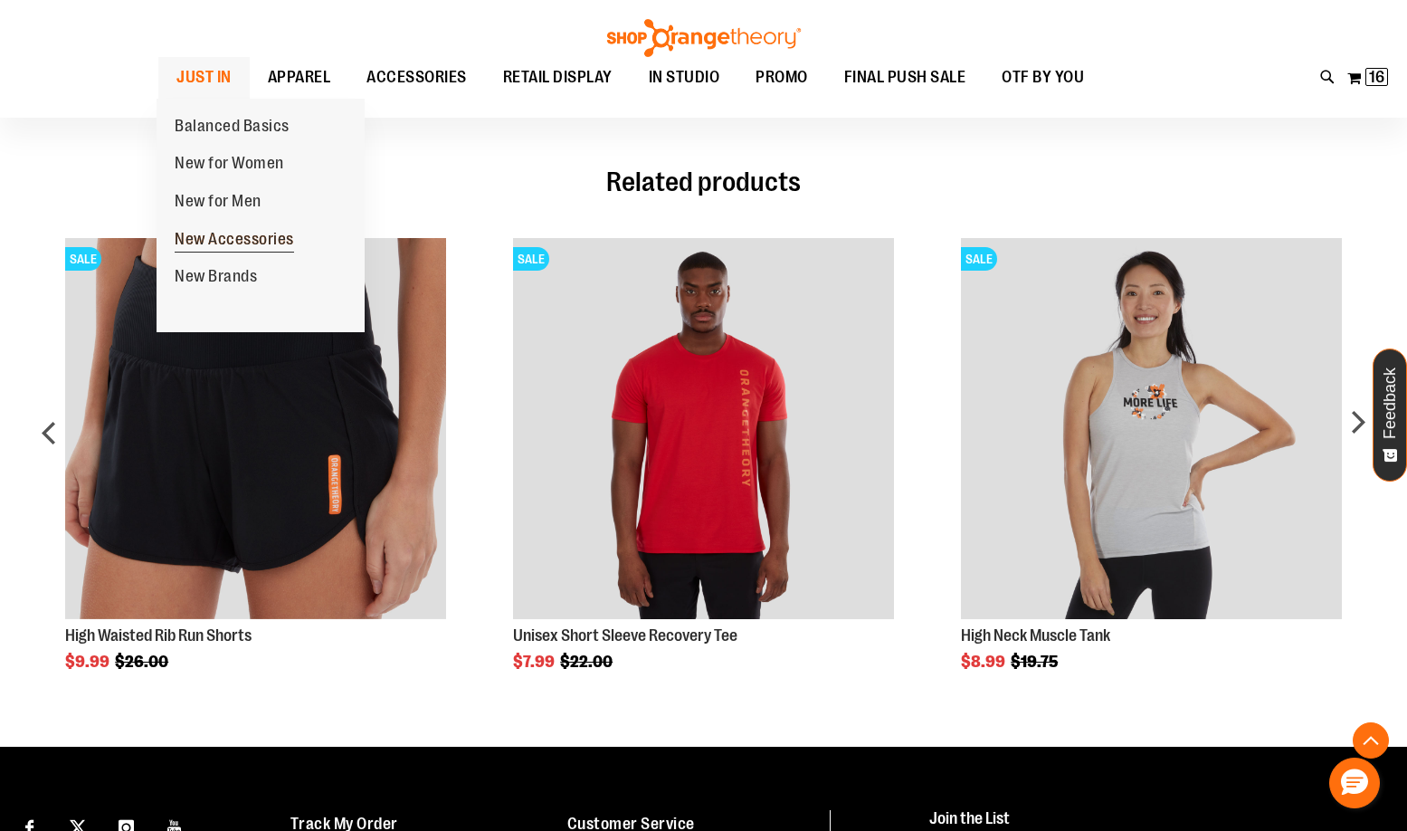
click at [203, 240] on span "New Accessories" at bounding box center [234, 241] width 119 height 23
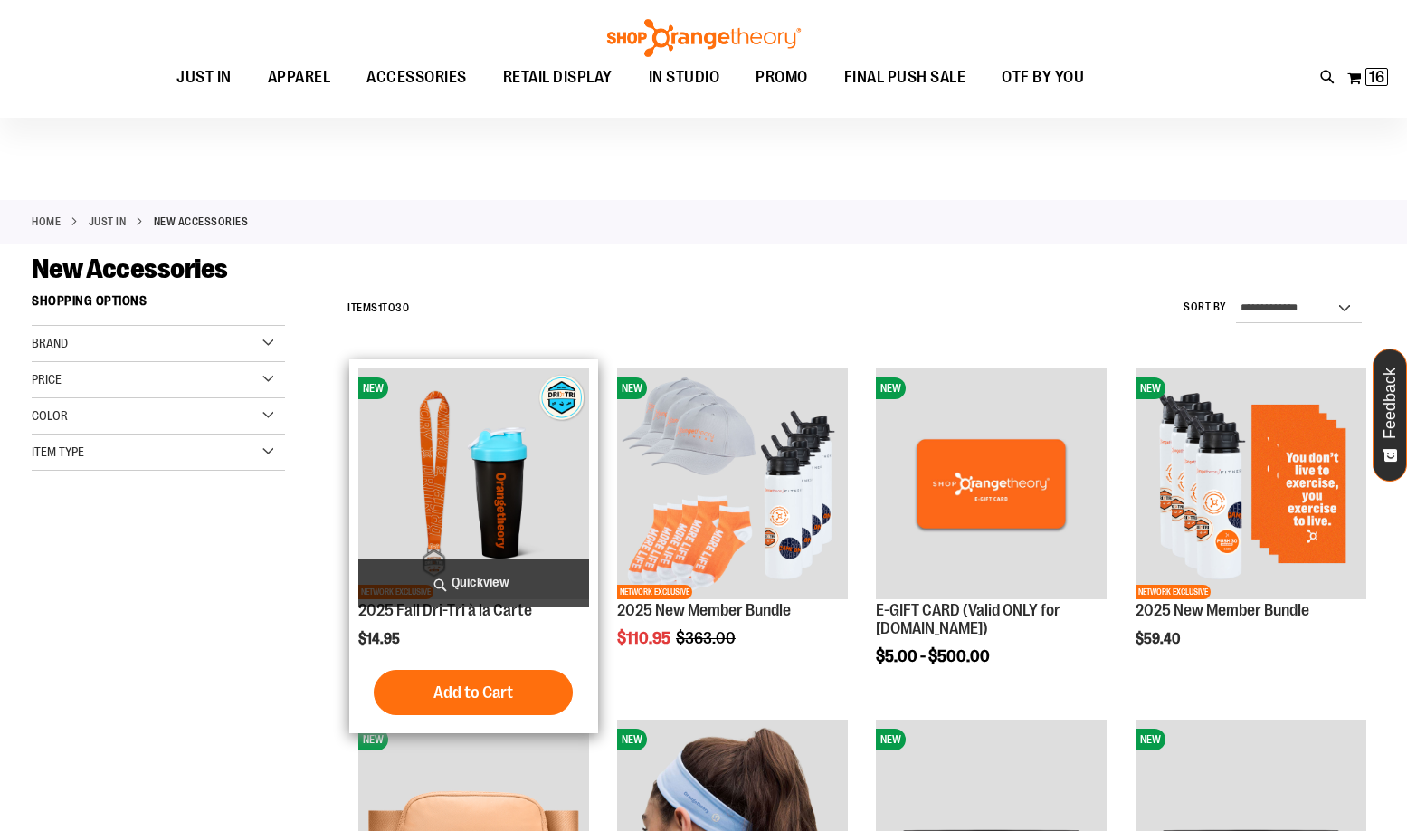
scroll to position [271, 0]
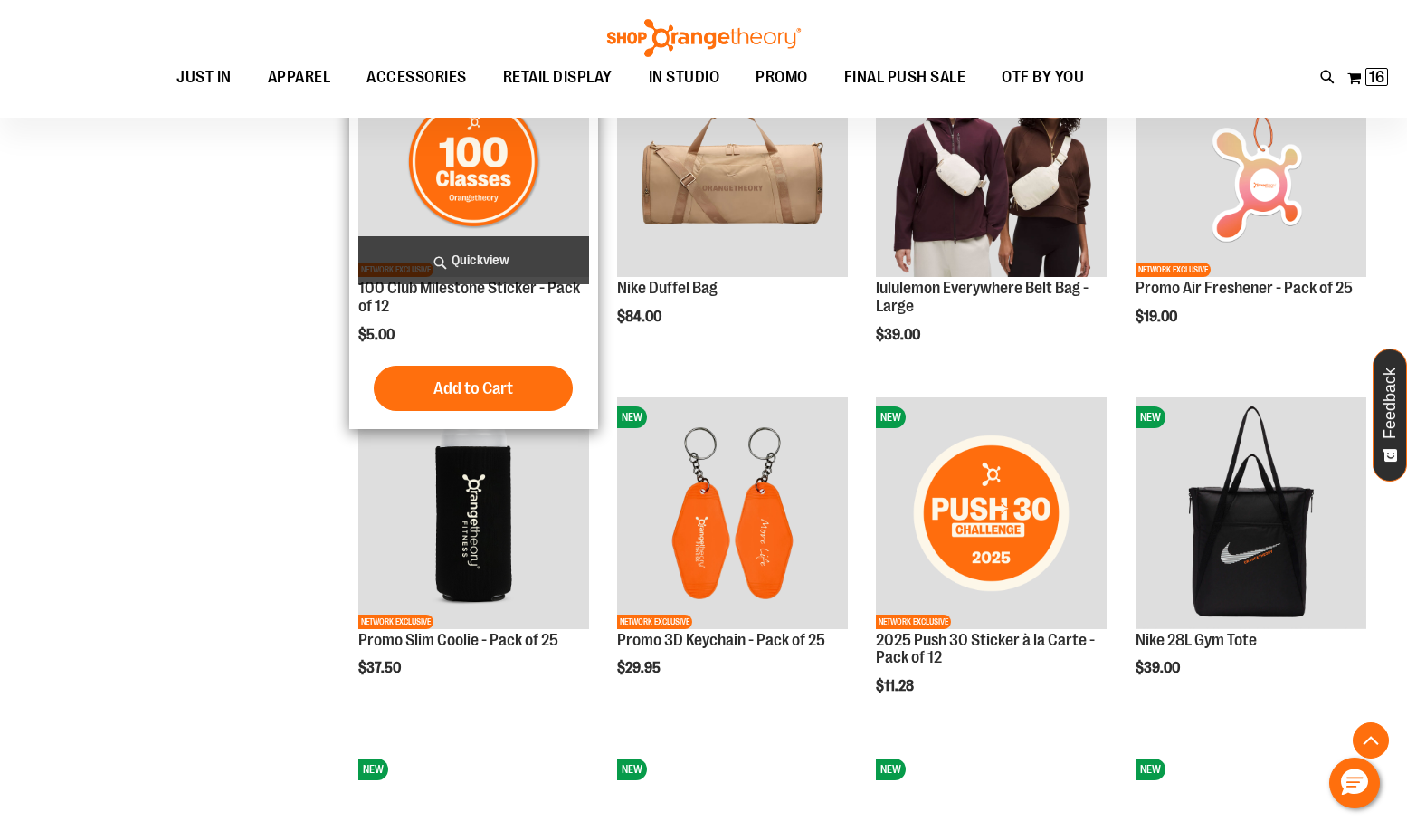
scroll to position [1538, 0]
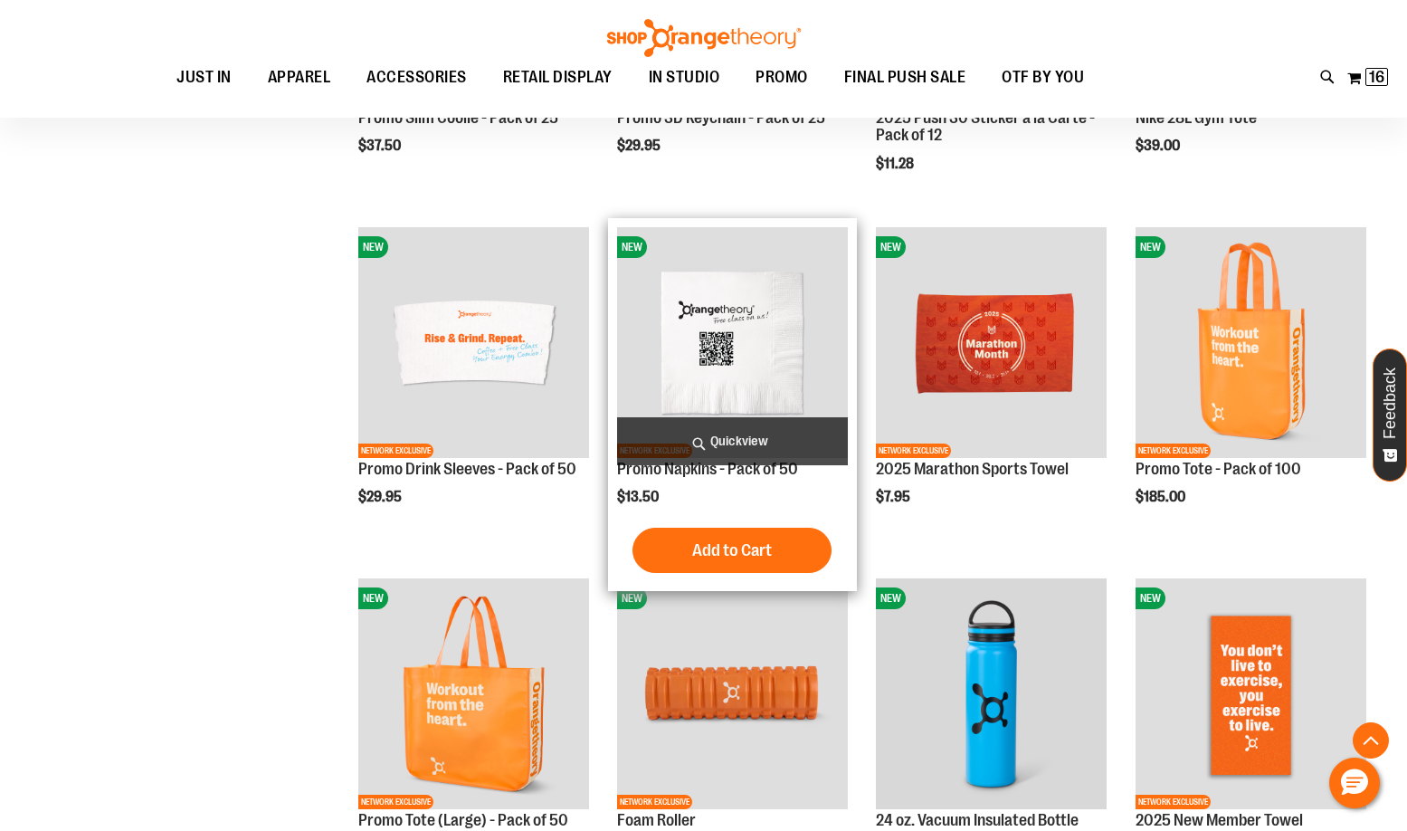
scroll to position [1719, 0]
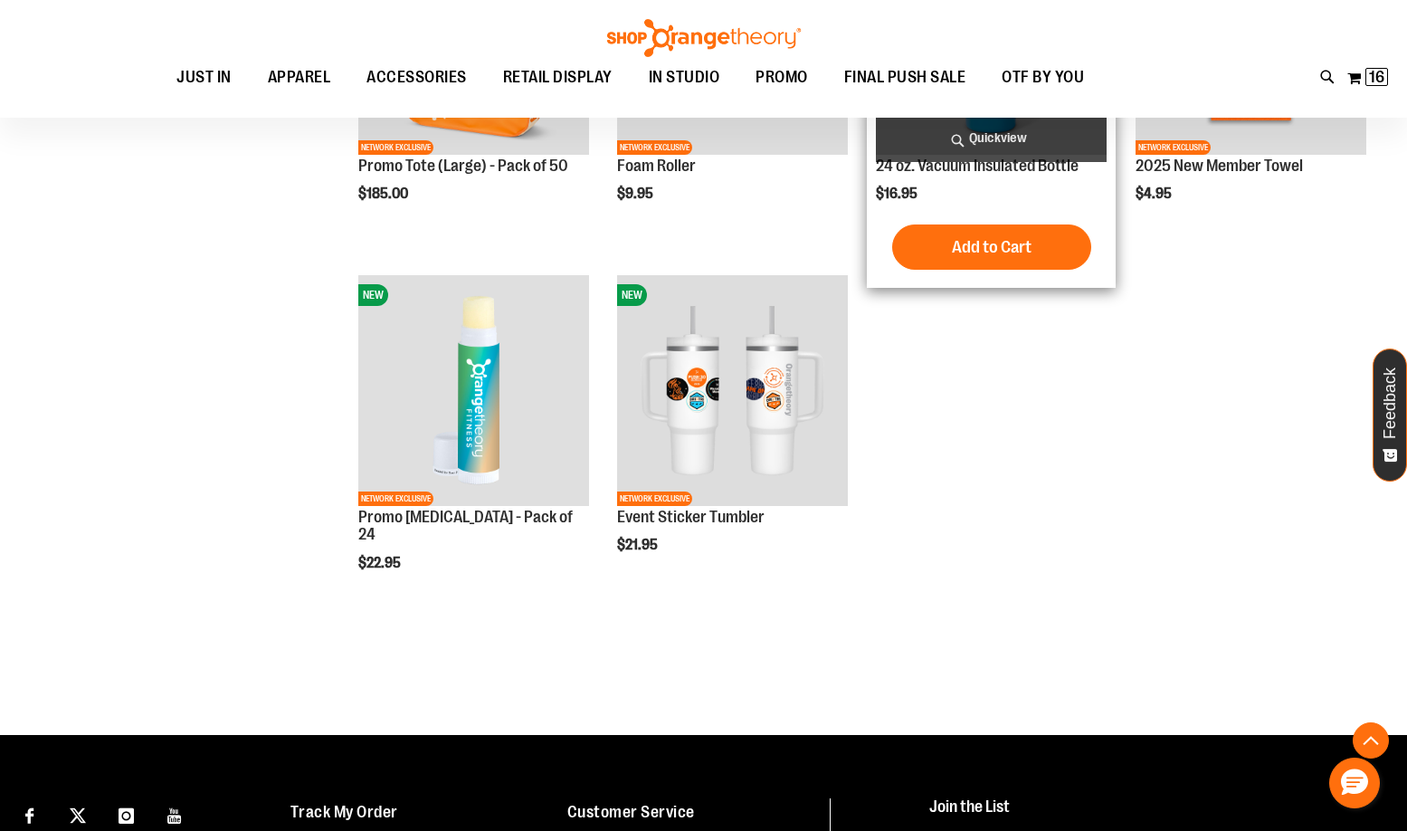
scroll to position [1900, 0]
